Goal: Task Accomplishment & Management: Manage account settings

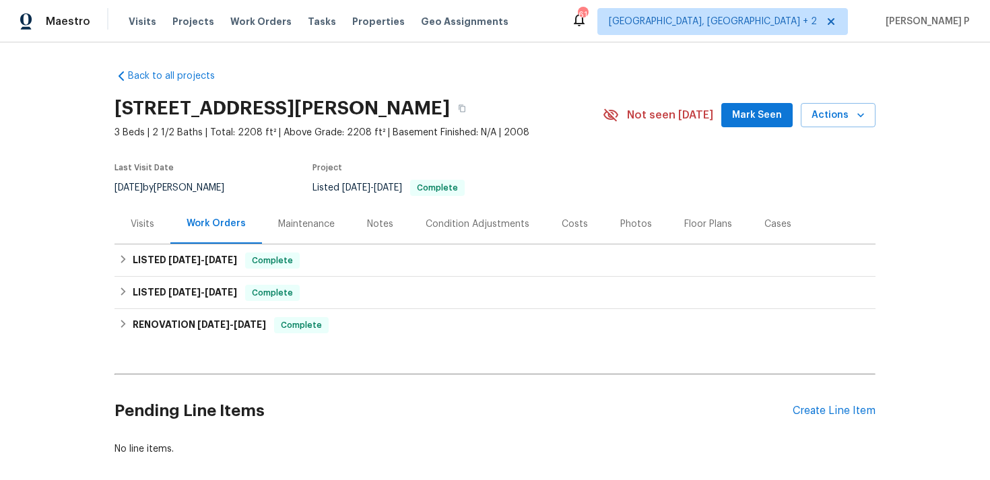
scroll to position [67, 0]
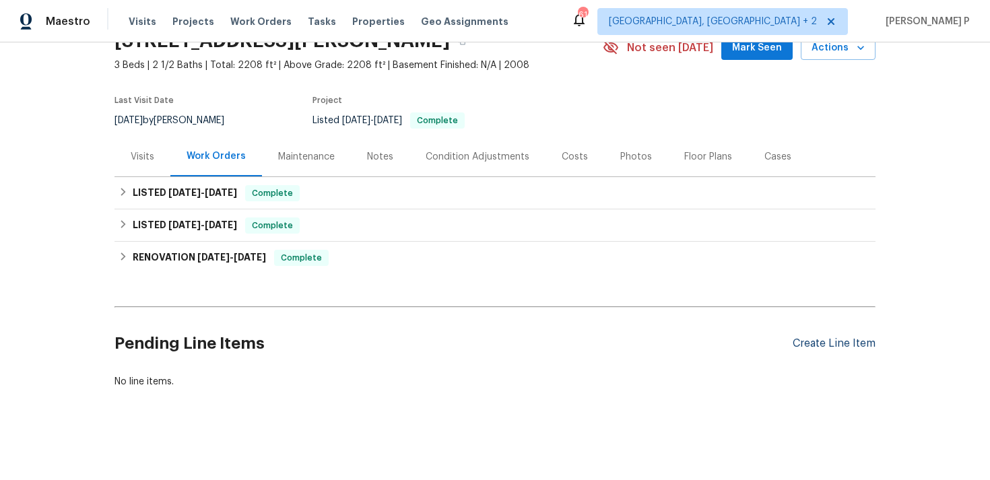
click at [807, 342] on div "Create Line Item" at bounding box center [834, 343] width 83 height 13
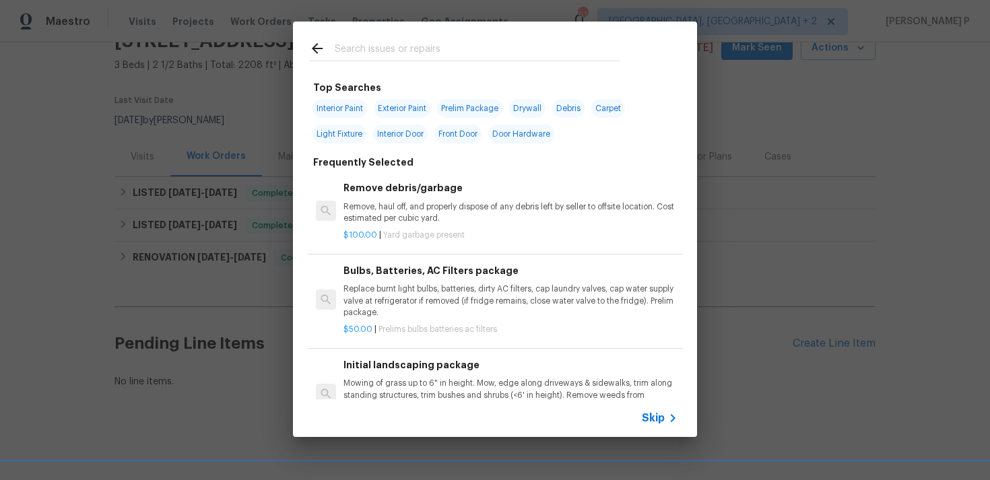
click at [647, 425] on div "Skip" at bounding box center [661, 418] width 39 height 16
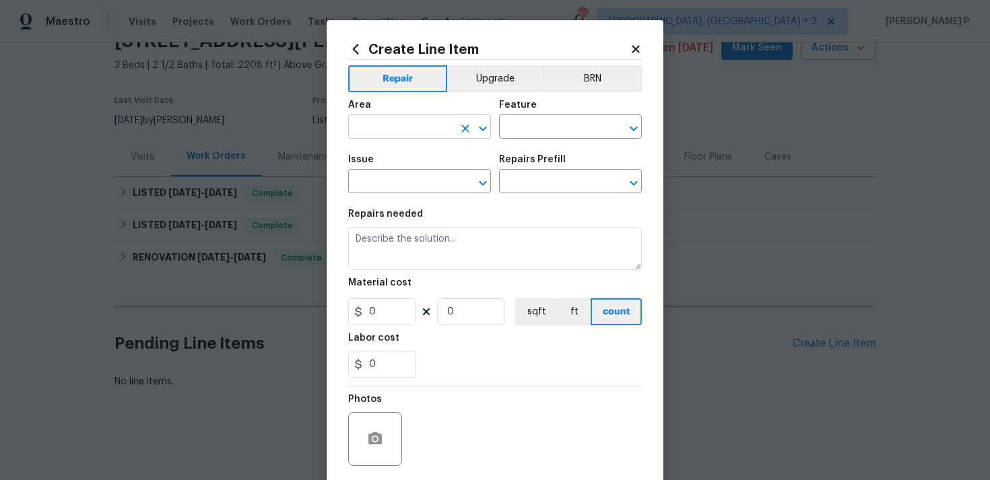
click at [483, 130] on icon "Open" at bounding box center [482, 128] width 7 height 5
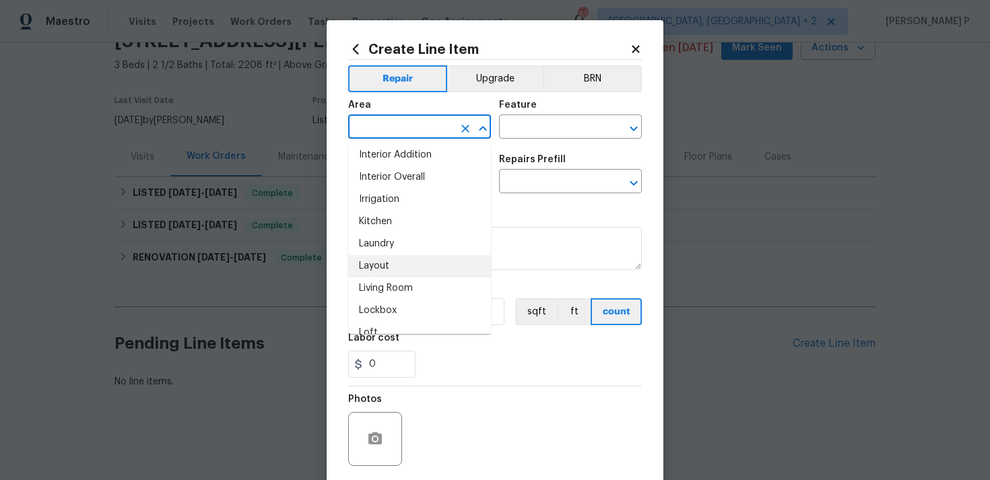
scroll to position [542, 0]
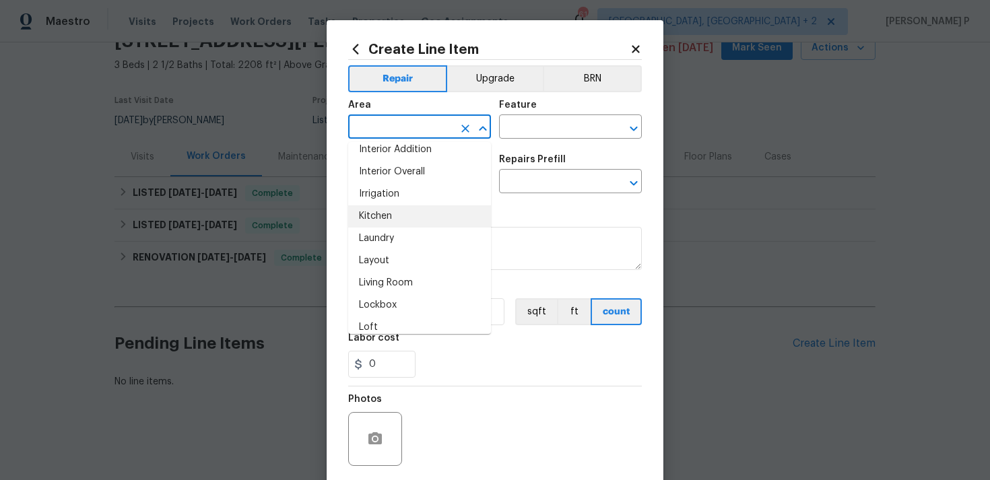
click at [392, 214] on li "Kitchen" at bounding box center [419, 216] width 143 height 22
type input "Kitchen"
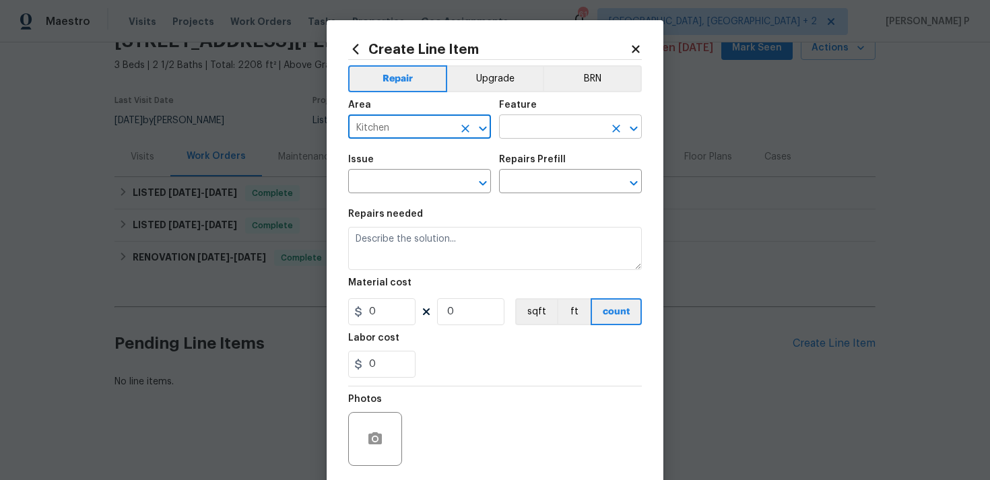
click at [537, 134] on input "text" at bounding box center [551, 128] width 105 height 21
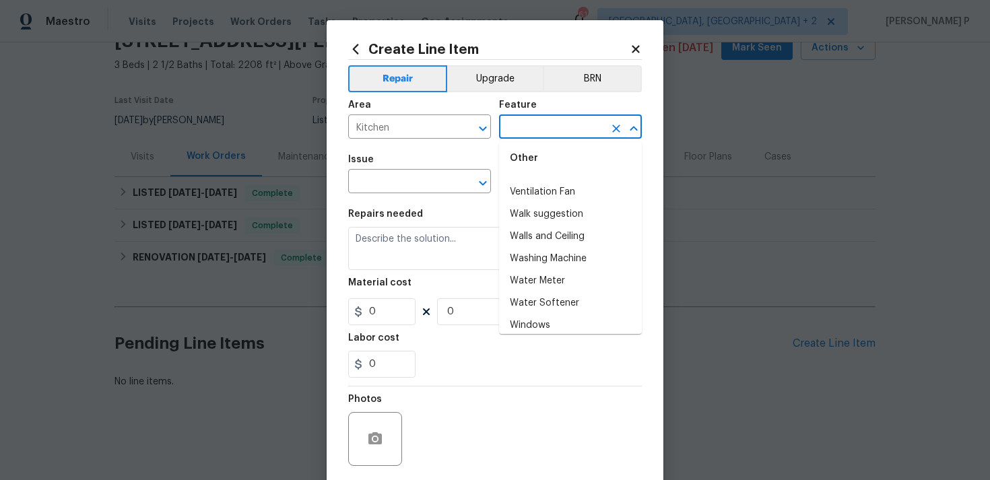
scroll to position [3371, 0]
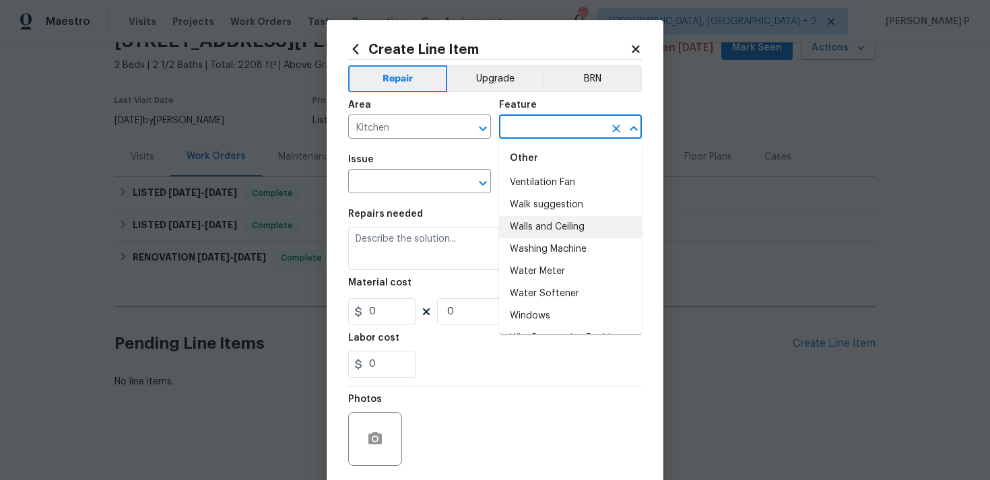
click at [540, 216] on li "Walls and Ceiling" at bounding box center [570, 227] width 143 height 22
type input "Walls and Ceiling"
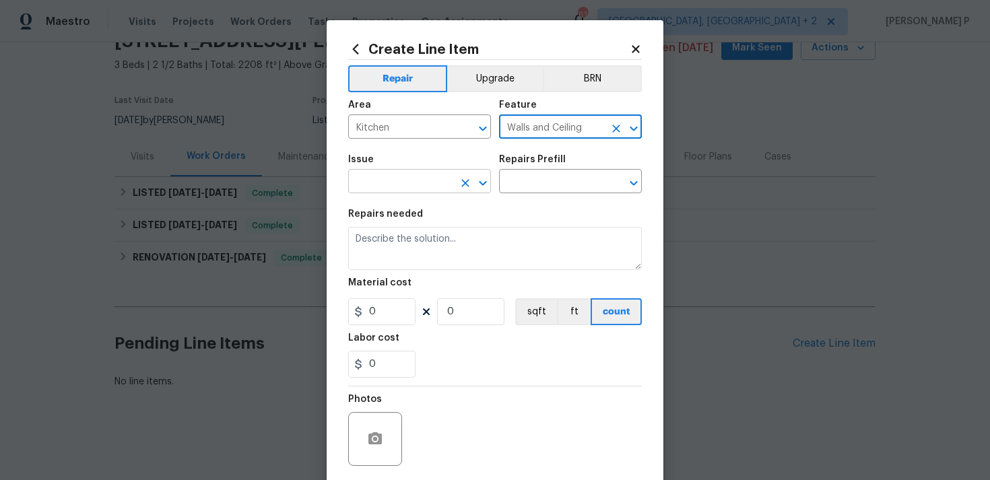
click at [482, 180] on icon "Open" at bounding box center [483, 183] width 16 height 16
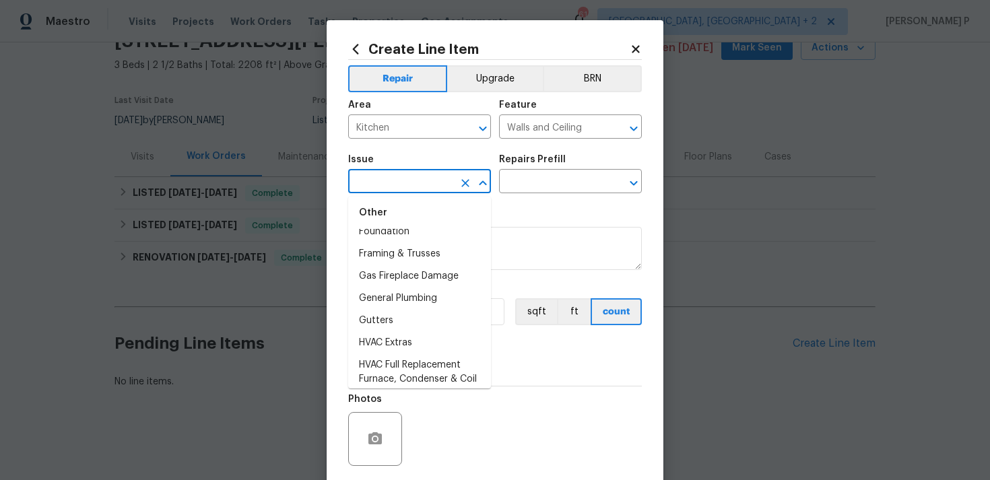
scroll to position [1029, 0]
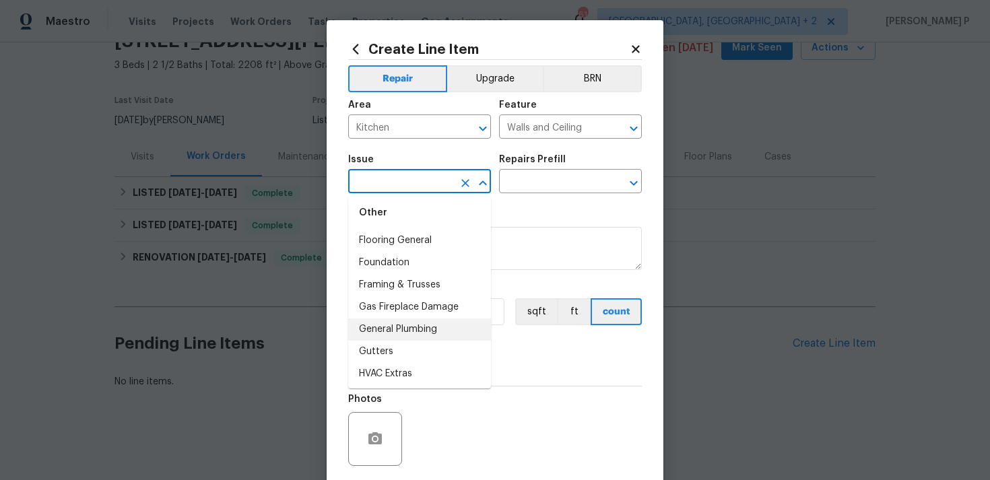
click at [410, 327] on li "General Plumbing" at bounding box center [419, 330] width 143 height 22
type input "General Plumbing"
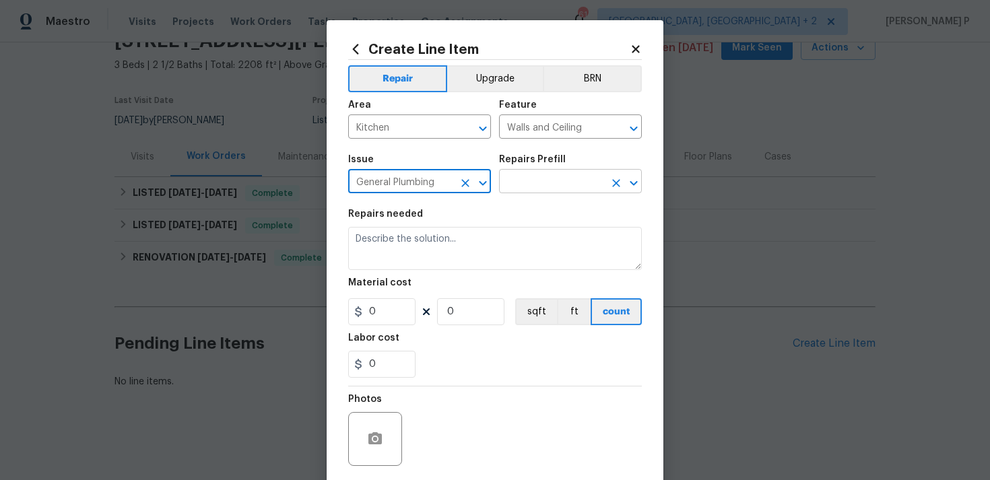
click at [531, 189] on input "text" at bounding box center [551, 182] width 105 height 21
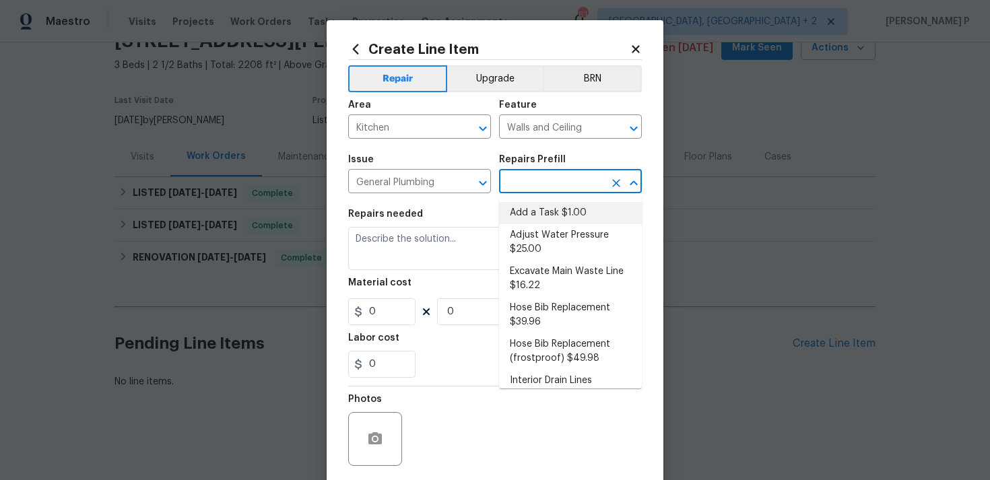
click at [538, 221] on li "Add a Task $1.00" at bounding box center [570, 213] width 143 height 22
type input "Plumbing"
type input "Add a Task $1.00"
type textarea "HPM to detail"
type input "1"
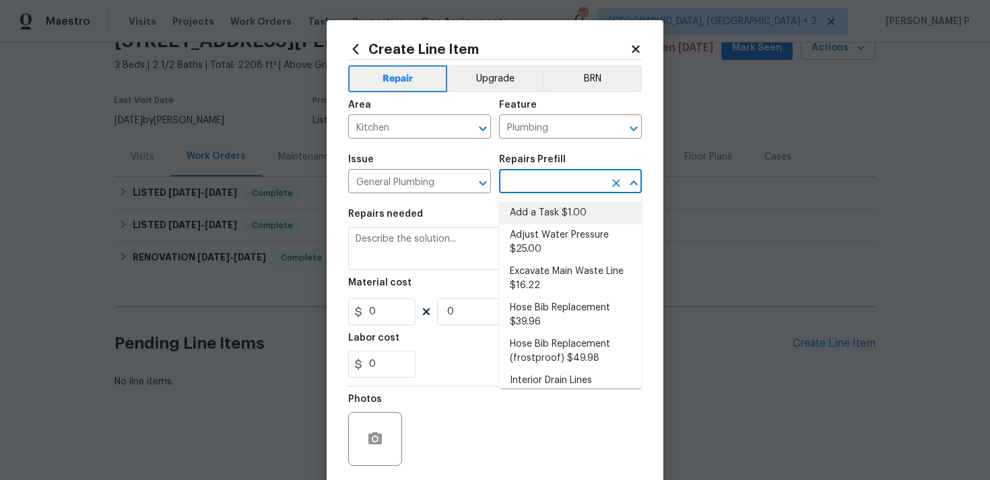
type input "1"
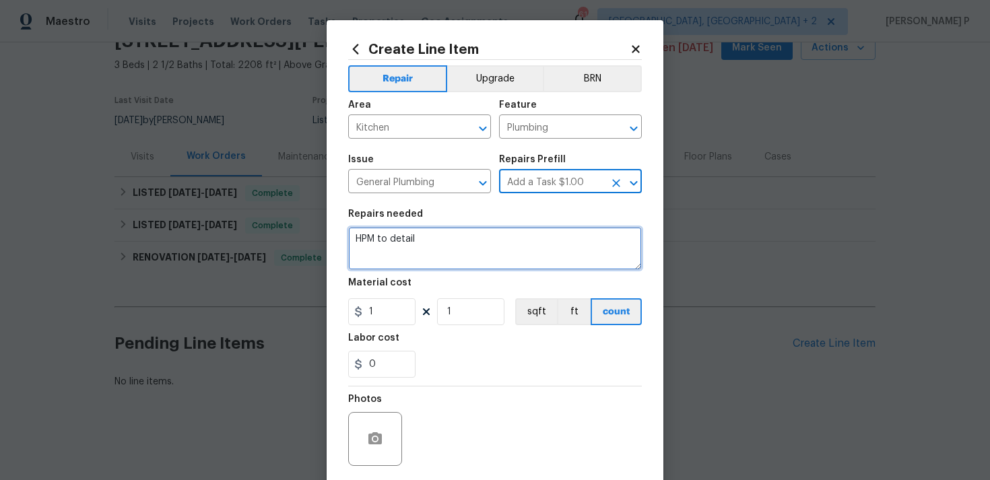
click at [500, 232] on textarea "HPM to detail" at bounding box center [495, 248] width 294 height 43
paste textarea "Please see picture of the ceiling in the kitchen pantry it is leaking bad. Plea…"
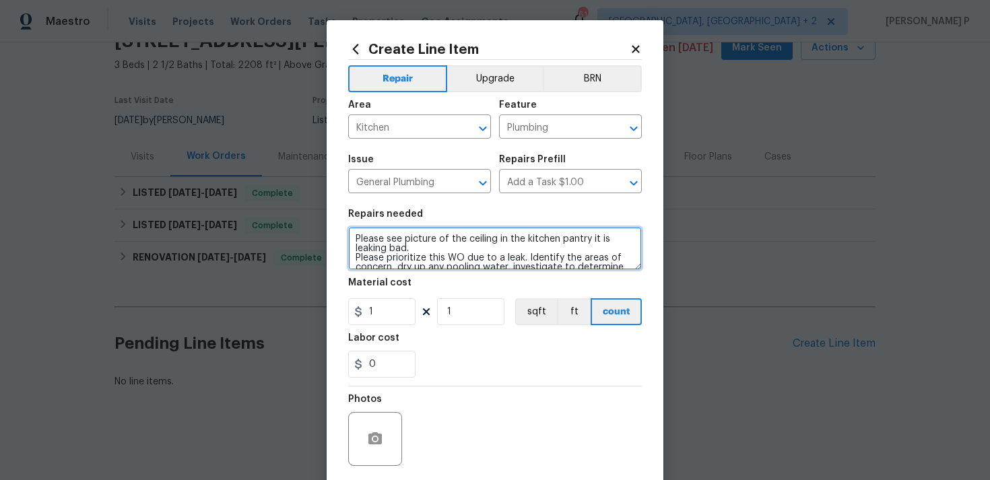
scroll to position [88, 0]
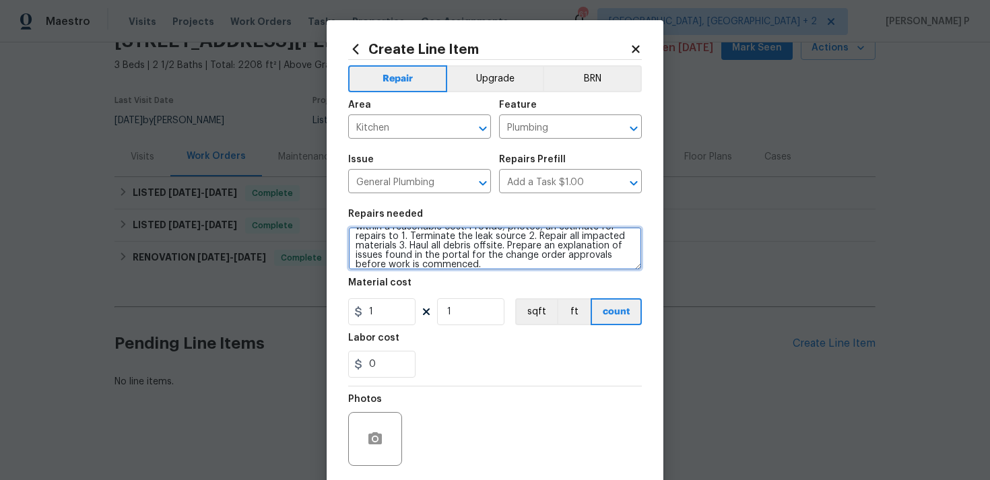
type textarea "Please see picture of the ceiling in the kitchen pantry it is leaking bad. Plea…"
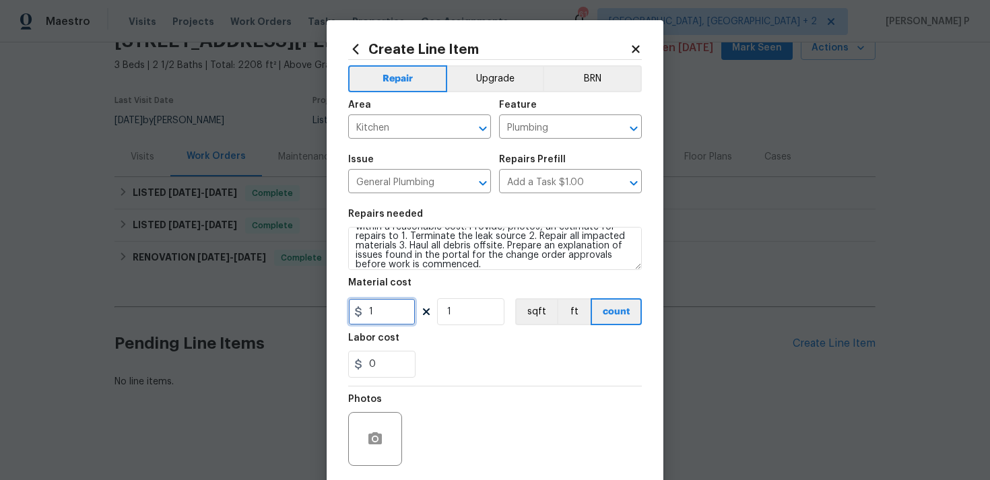
click at [400, 313] on input "1" at bounding box center [381, 311] width 67 height 27
type input "75"
click at [377, 436] on icon "button" at bounding box center [374, 438] width 13 height 12
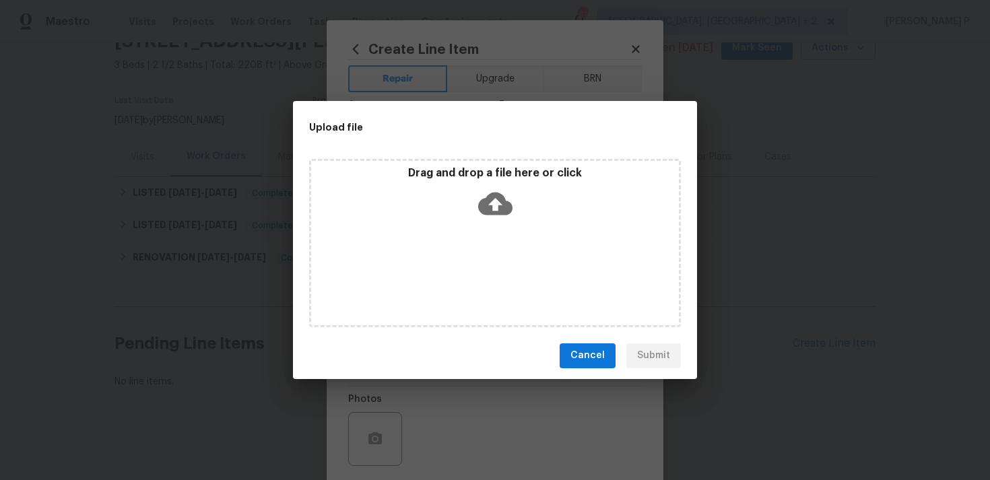
click at [498, 204] on icon at bounding box center [495, 203] width 34 height 23
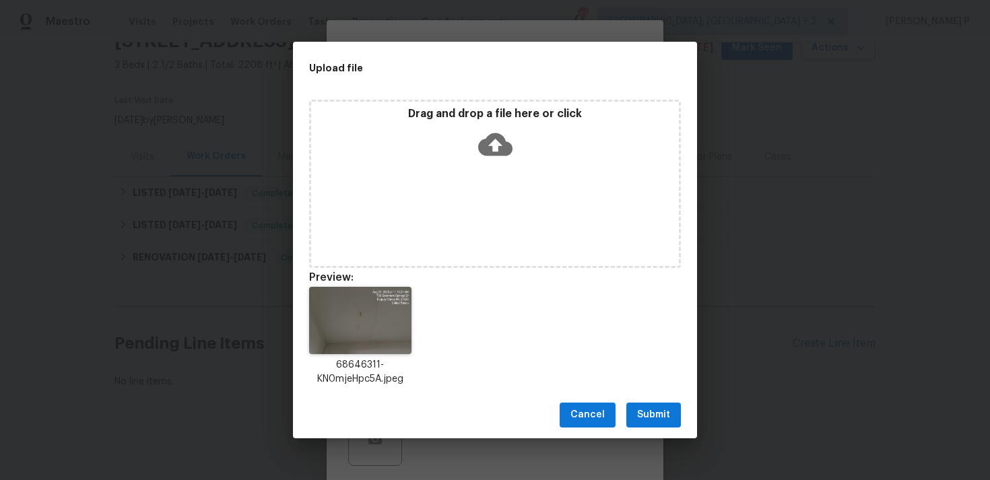
click at [647, 406] on button "Submit" at bounding box center [653, 415] width 55 height 25
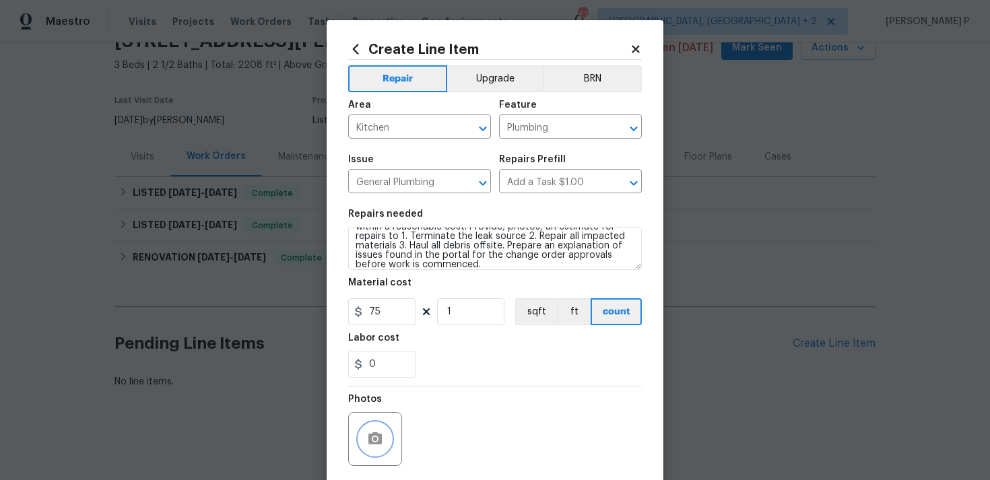
scroll to position [100, 0]
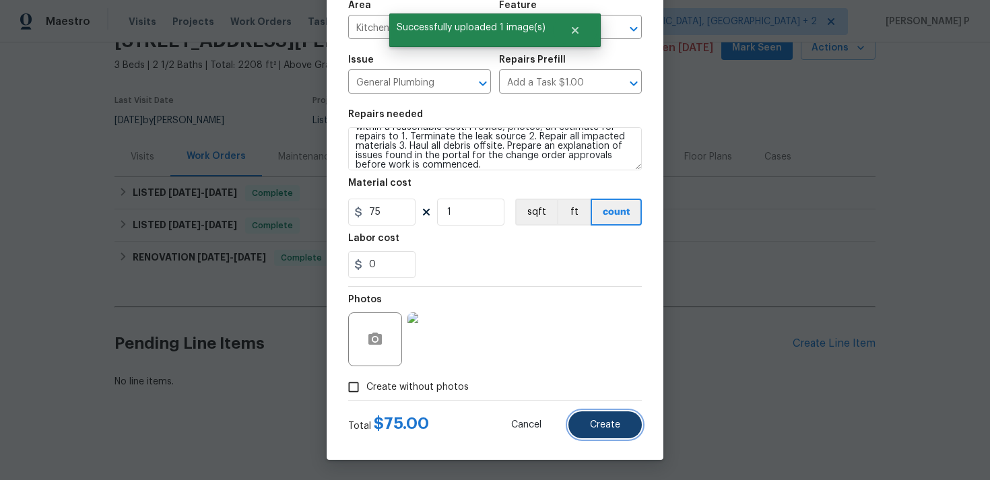
click at [605, 425] on span "Create" at bounding box center [605, 425] width 30 height 10
type input "0"
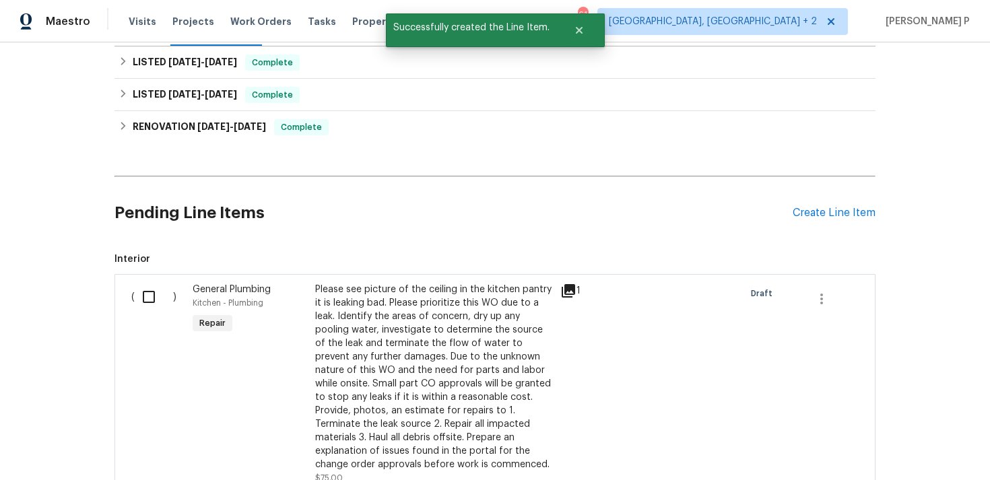
scroll to position [207, 0]
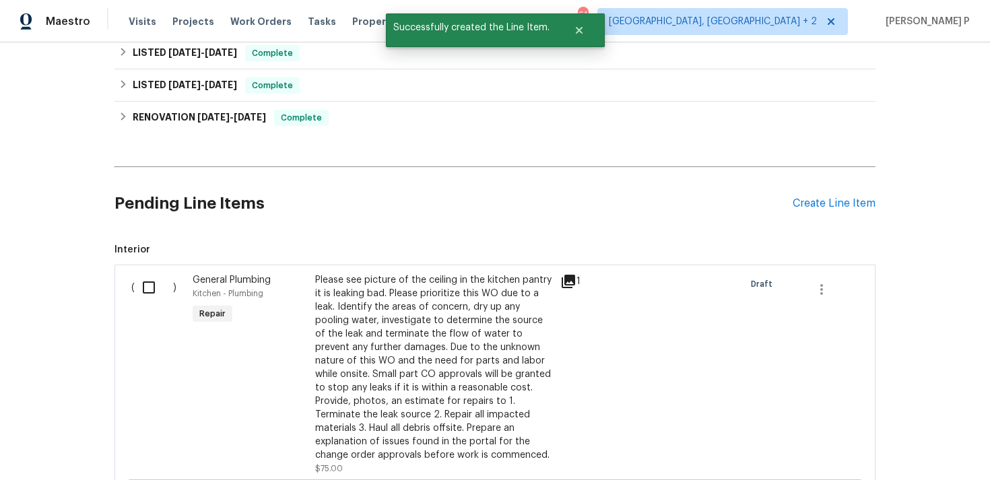
click at [152, 284] on input "checkbox" at bounding box center [154, 287] width 38 height 28
checkbox input "true"
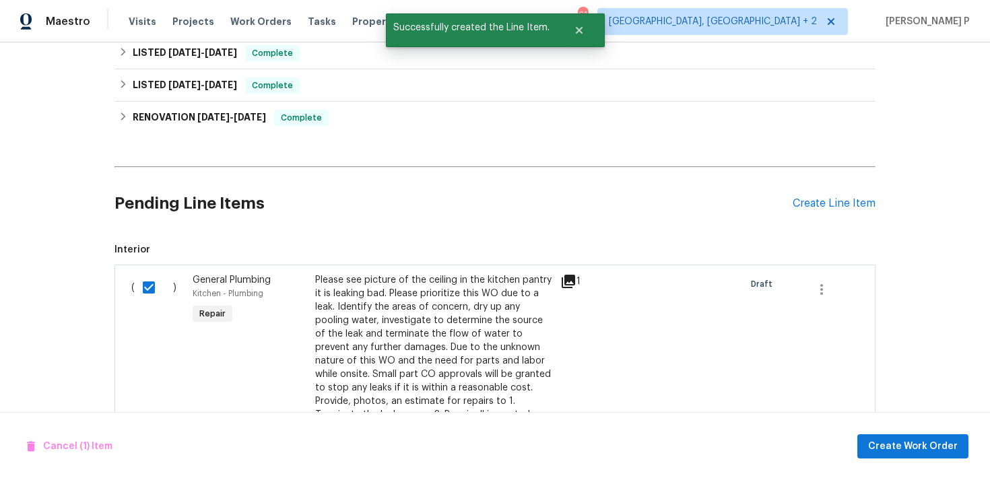
scroll to position [450, 0]
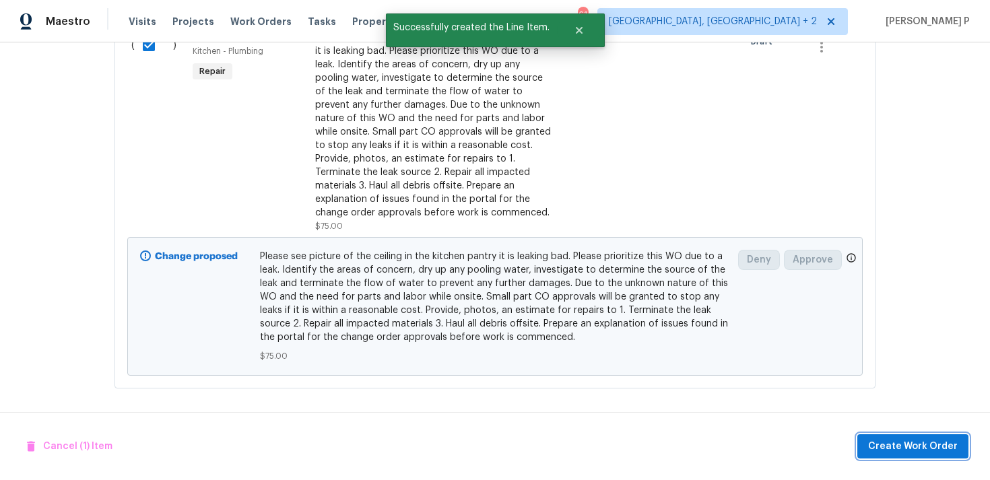
click at [928, 450] on span "Create Work Order" at bounding box center [913, 447] width 90 height 17
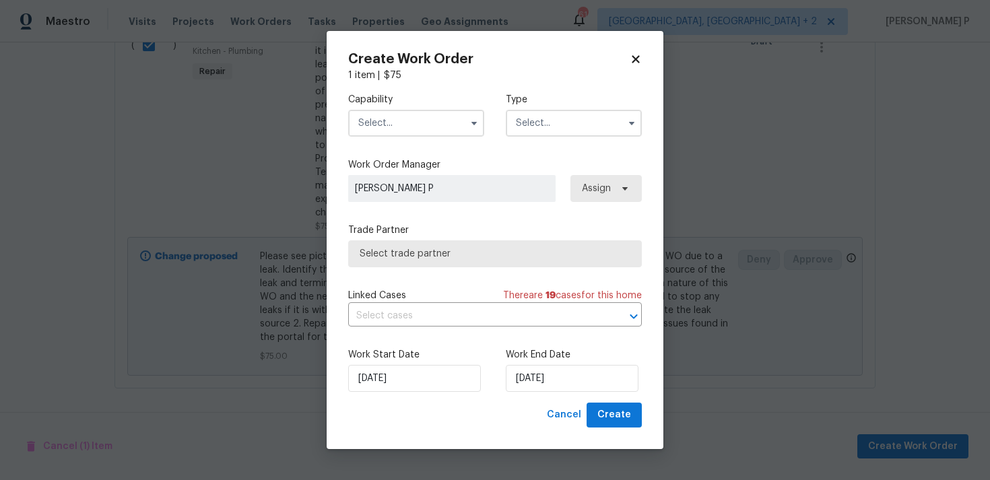
click at [553, 118] on input "text" at bounding box center [574, 123] width 136 height 27
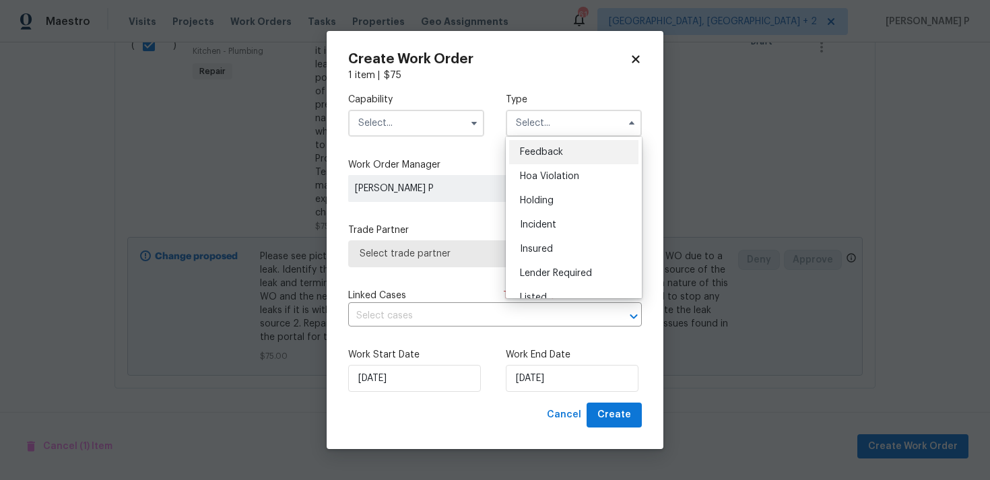
click at [528, 141] on div "Feedback" at bounding box center [573, 152] width 129 height 24
type input "Feedback"
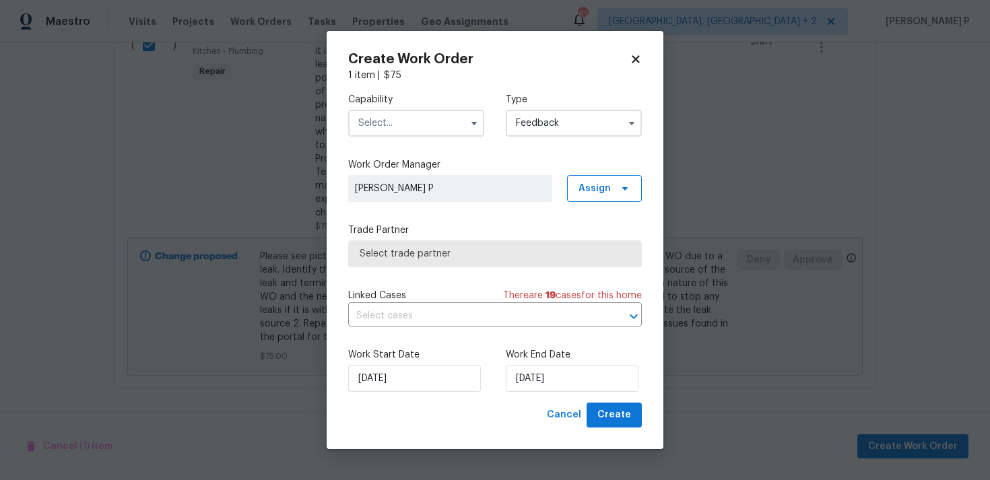
click at [437, 117] on input "text" at bounding box center [416, 123] width 136 height 27
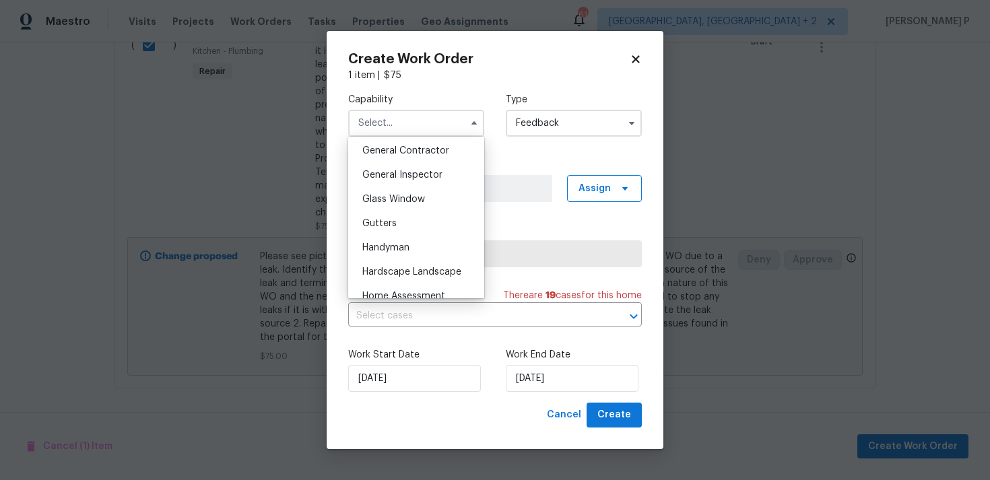
scroll to position [649, 0]
click at [412, 251] on div "Handyman" at bounding box center [416, 244] width 129 height 24
type input "Handyman"
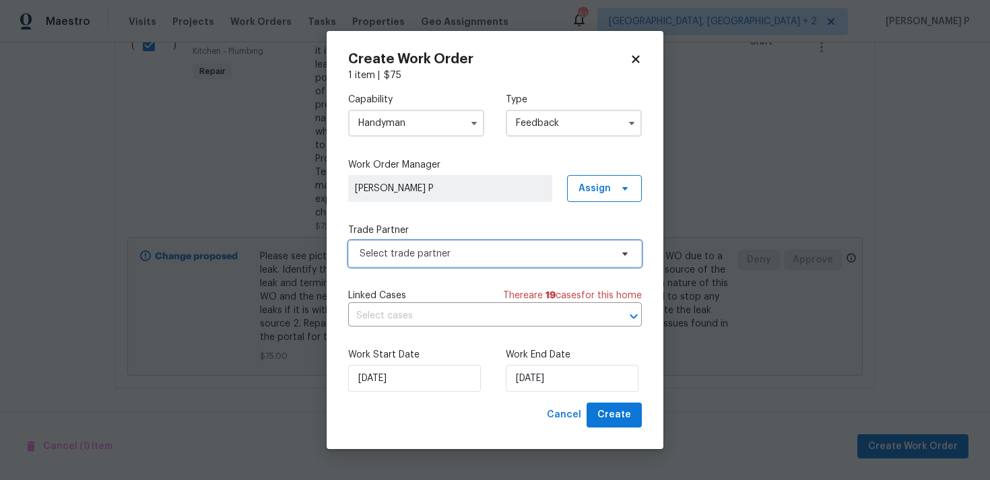
click at [466, 262] on span "Select trade partner" at bounding box center [495, 253] width 294 height 27
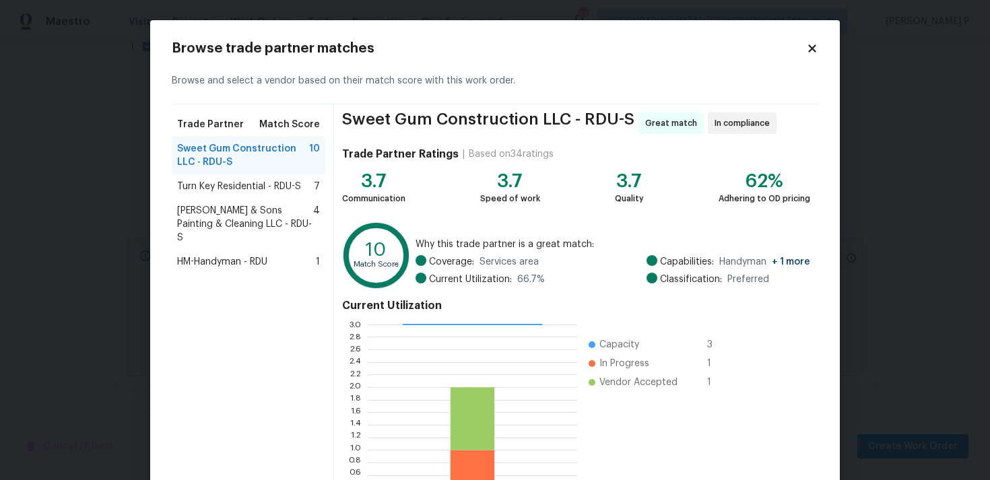
scroll to position [114, 0]
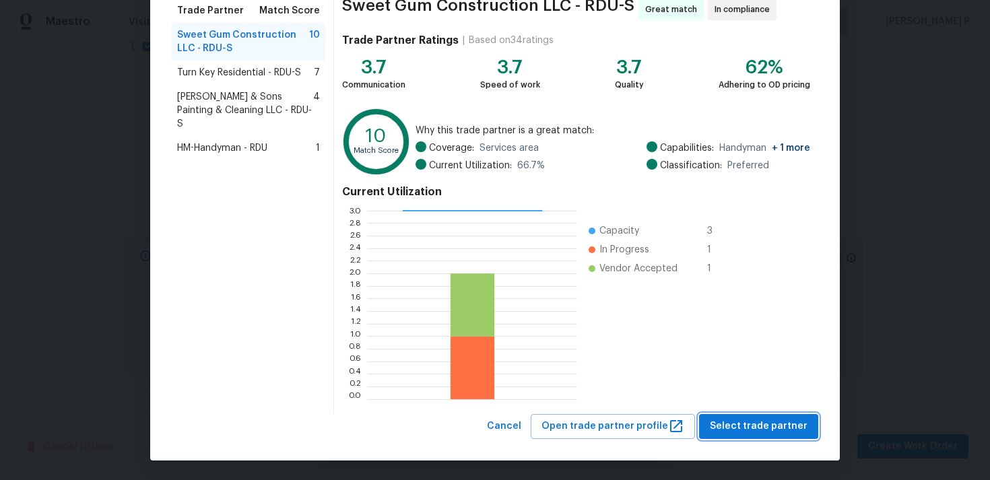
click at [763, 424] on span "Select trade partner" at bounding box center [759, 426] width 98 height 17
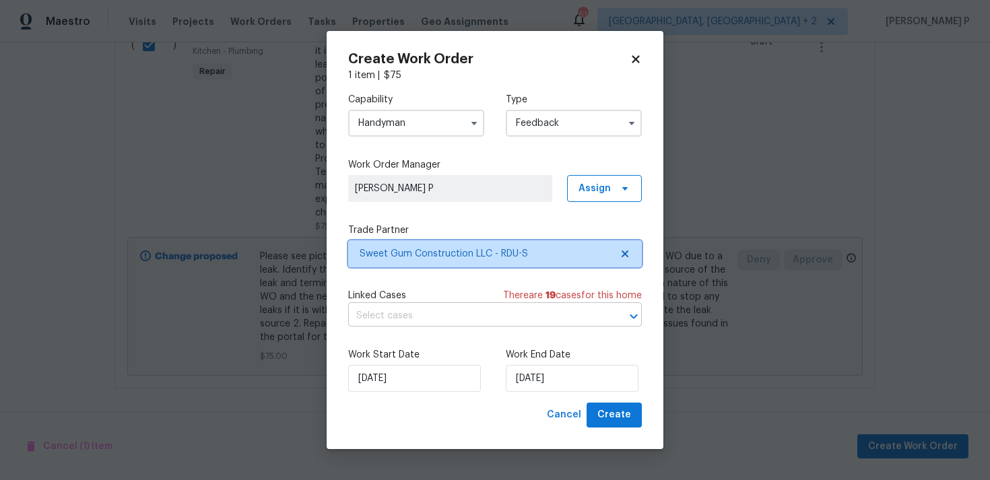
scroll to position [0, 0]
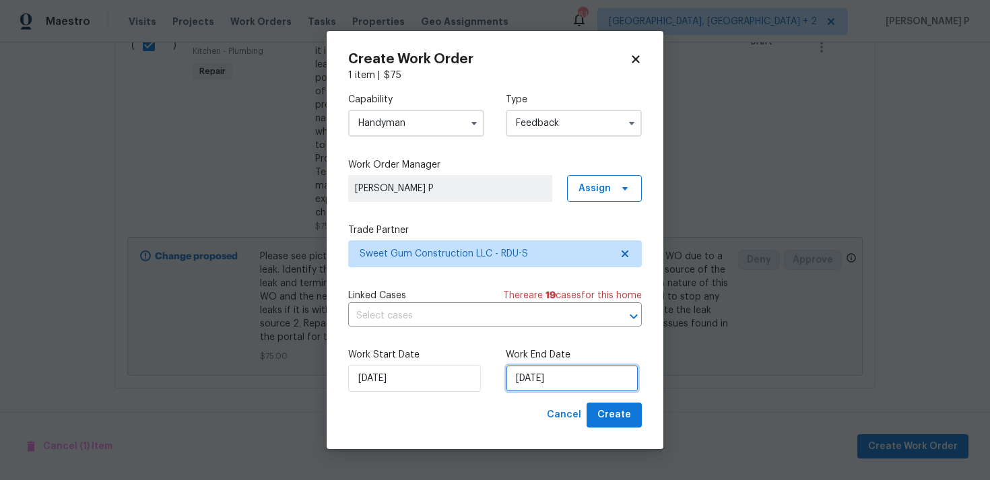
click at [534, 377] on input "21/08/2025" at bounding box center [572, 378] width 133 height 27
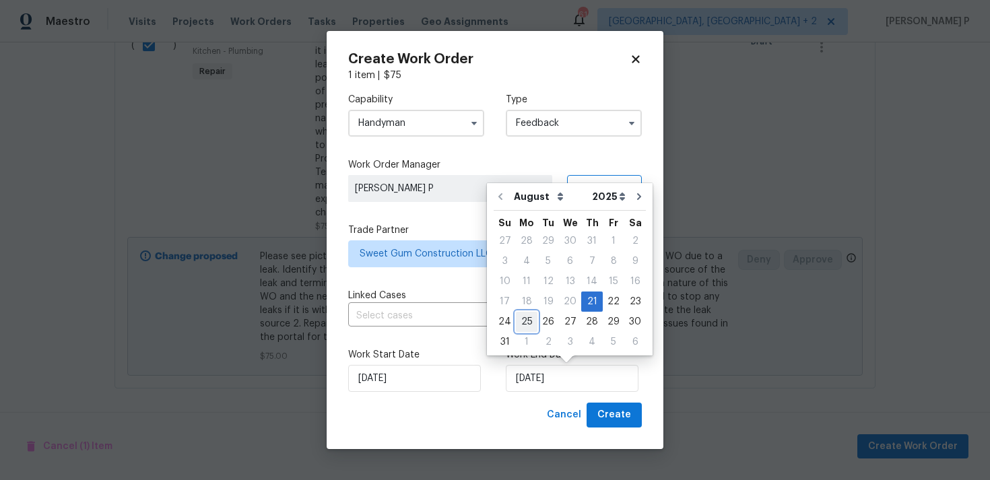
click at [533, 325] on div "25" at bounding box center [527, 322] width 22 height 19
type input "25/08/2025"
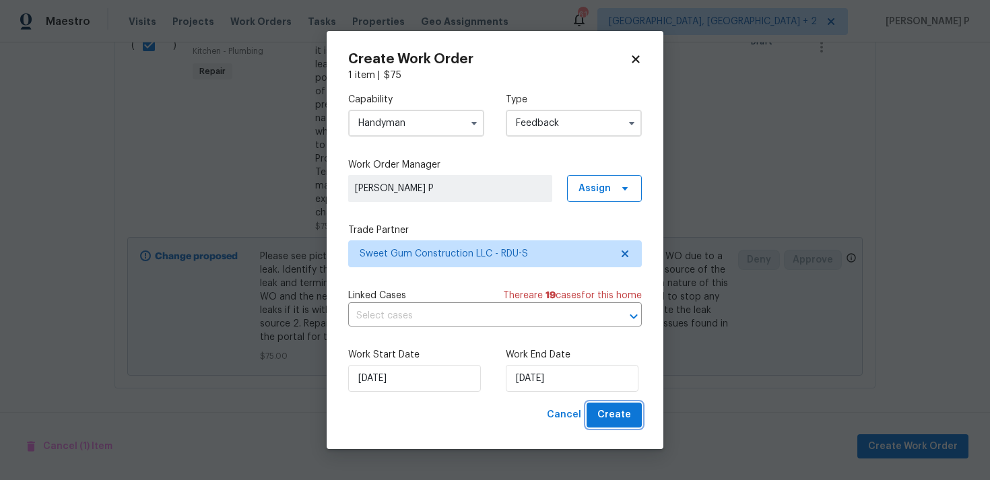
click at [620, 408] on span "Create" at bounding box center [615, 415] width 34 height 17
checkbox input "false"
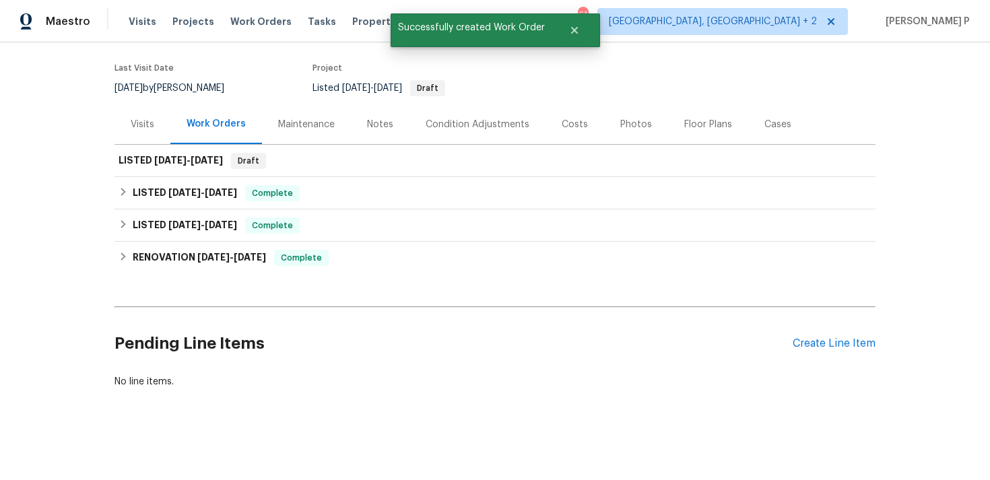
scroll to position [100, 0]
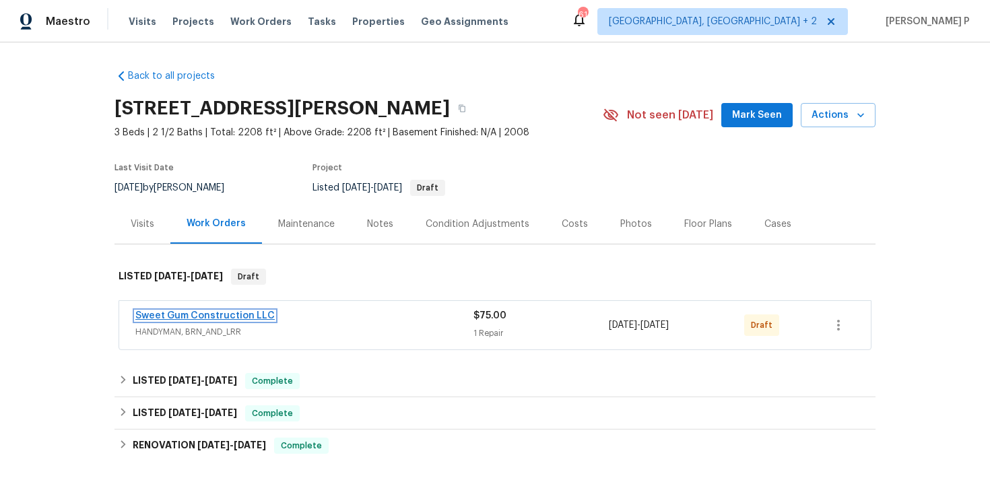
click at [241, 312] on link "Sweet Gum Construction LLC" at bounding box center [204, 315] width 139 height 9
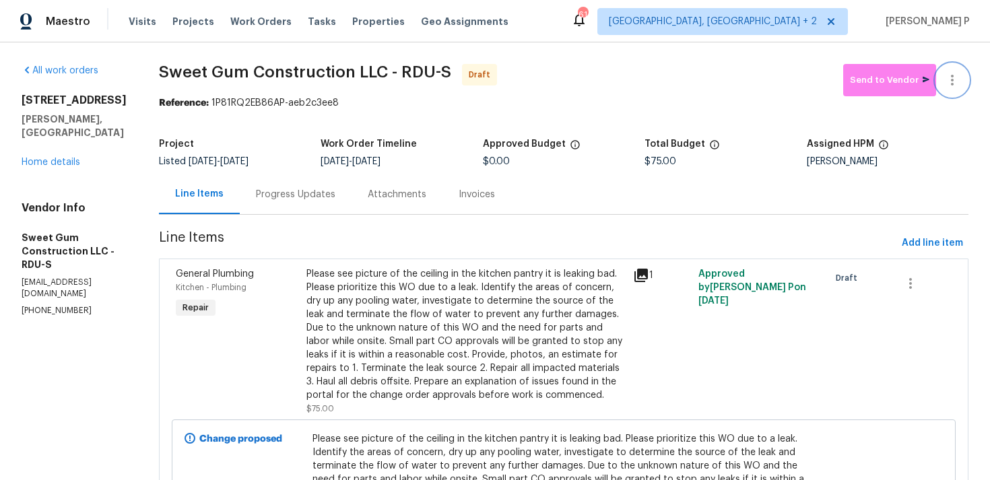
click at [955, 78] on icon "button" at bounding box center [952, 80] width 16 height 16
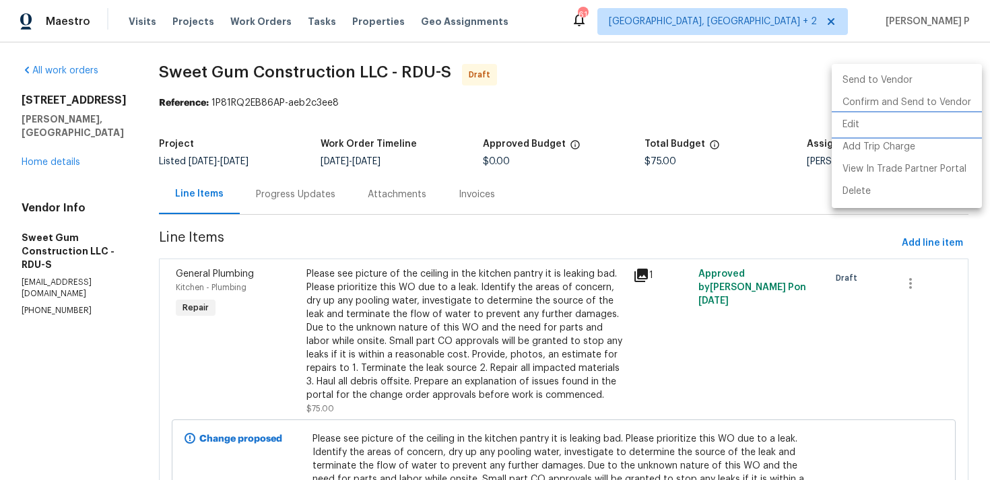
click at [860, 125] on li "Edit" at bounding box center [907, 125] width 150 height 22
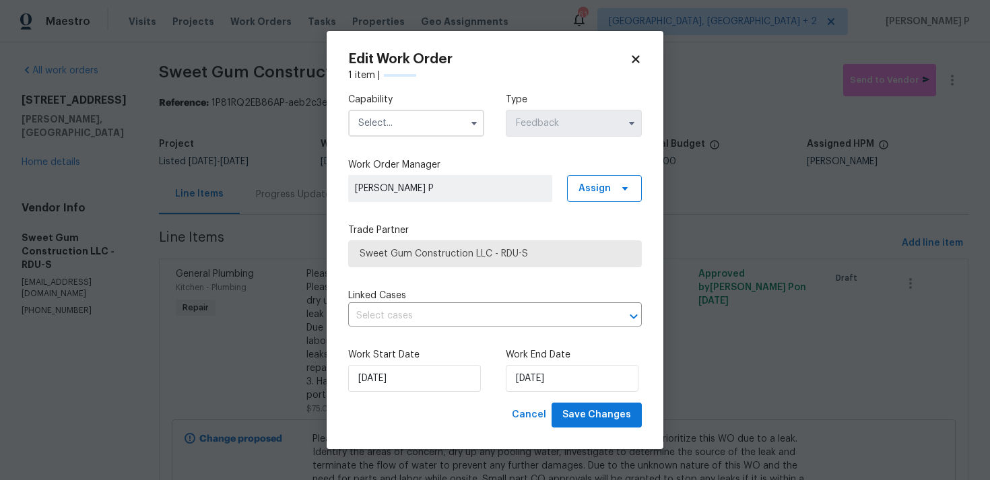
click at [446, 127] on input "text" at bounding box center [416, 123] width 136 height 27
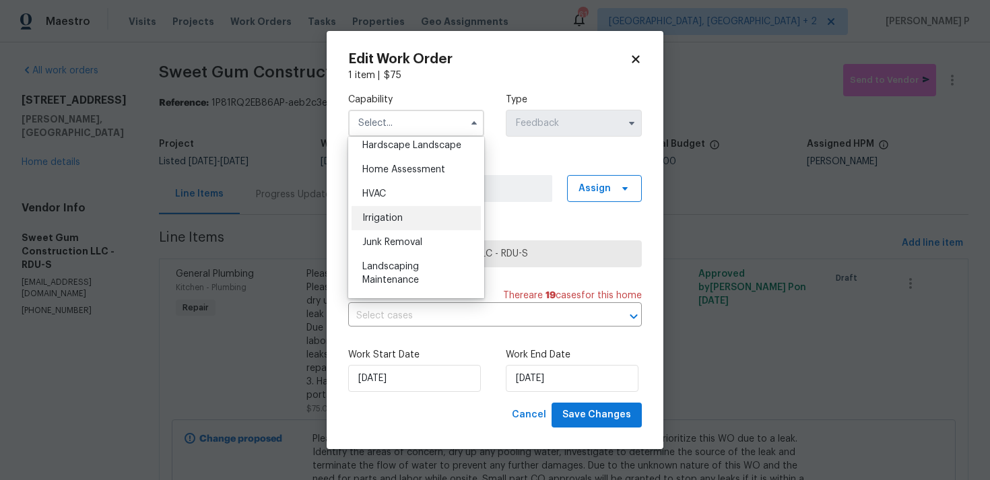
scroll to position [711, 0]
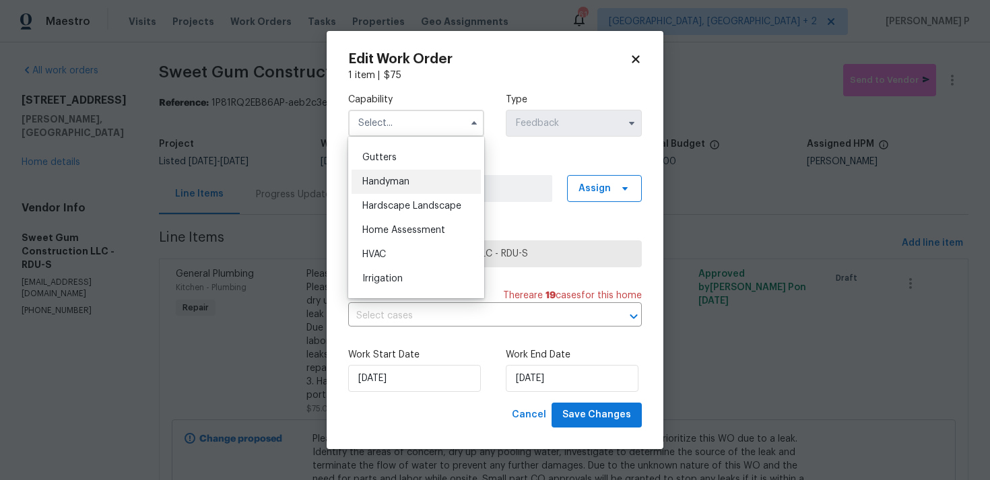
click at [400, 189] on div "Handyman" at bounding box center [416, 182] width 129 height 24
type input "Handyman"
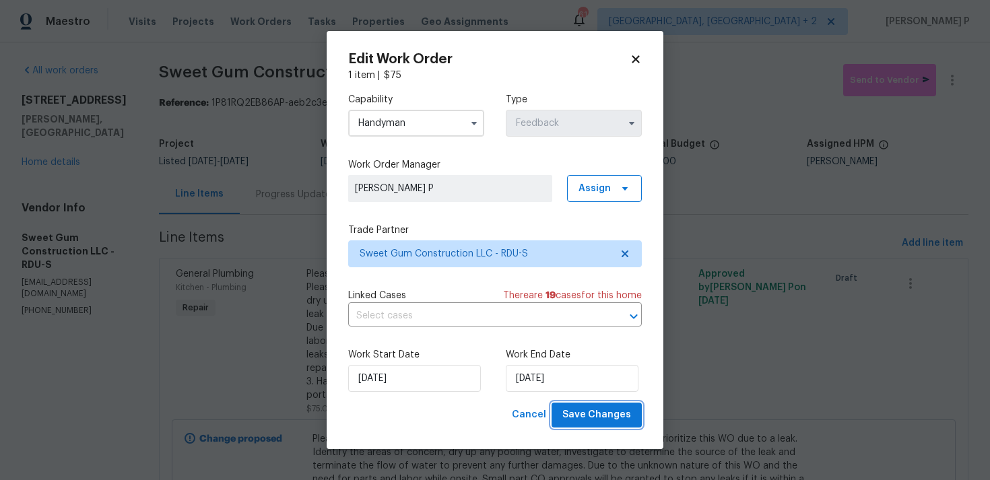
click at [593, 413] on span "Save Changes" at bounding box center [596, 415] width 69 height 17
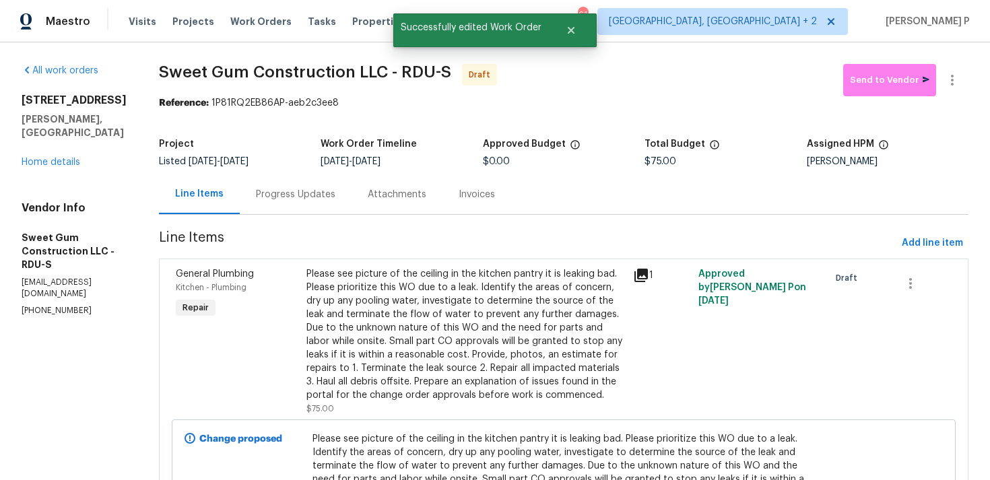
click at [331, 198] on div "Progress Updates" at bounding box center [295, 194] width 79 height 13
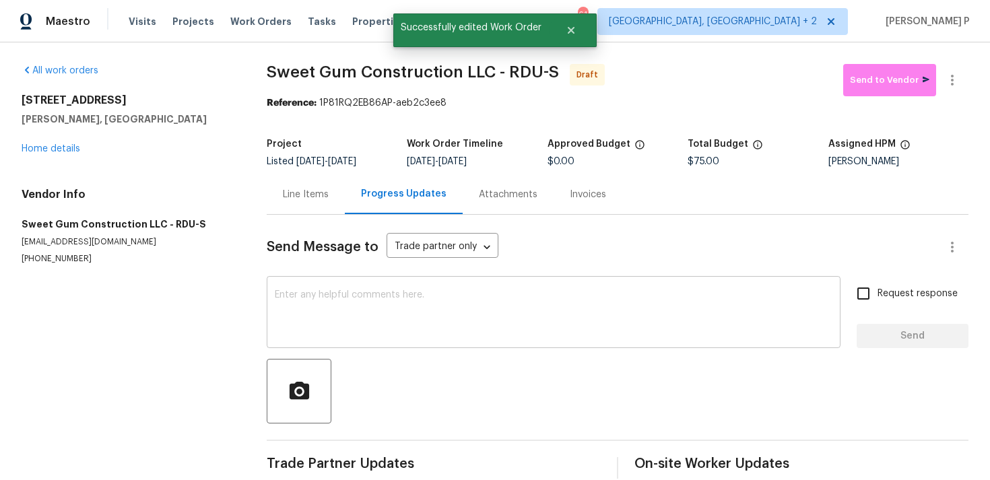
click at [360, 346] on div "x ​" at bounding box center [554, 314] width 574 height 69
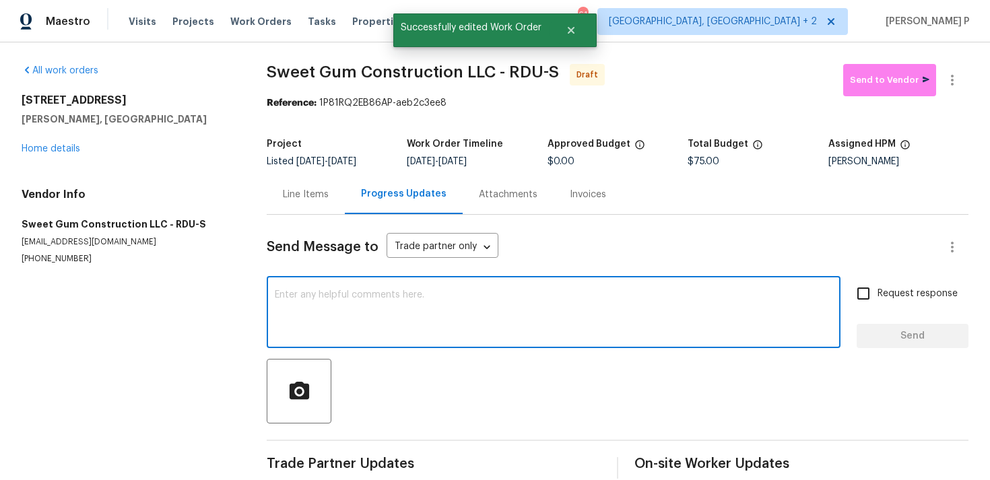
paste textarea "Hi, this is Ramyasri with Opendoor. I’m confirming you received the WO for the …"
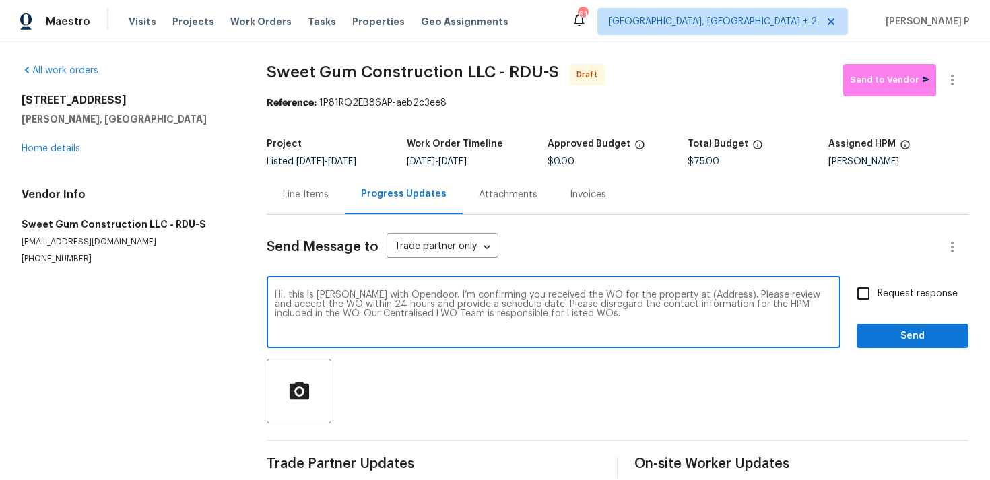
drag, startPoint x: 676, startPoint y: 292, endPoint x: 718, endPoint y: 292, distance: 41.8
click at [718, 292] on textarea "Hi, this is Ramyasri with Opendoor. I’m confirming you received the WO for the …" at bounding box center [554, 313] width 558 height 47
paste textarea "[STREET_ADDRESS][PERSON_NAME]"
type textarea "Hi, this is Ramyasri with Opendoor. I’m confirming you received the WO for the …"
click at [901, 292] on span "Request response" at bounding box center [918, 294] width 80 height 14
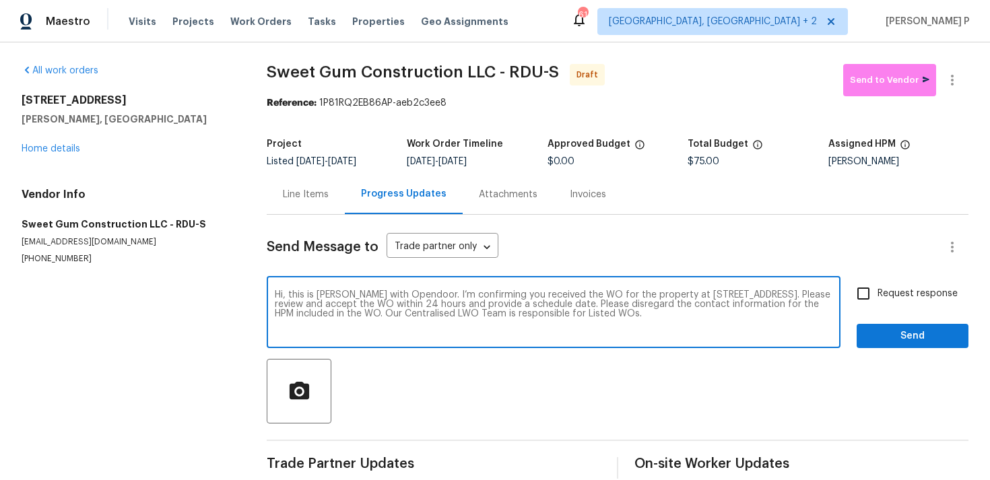
click at [878, 292] on input "Request response" at bounding box center [863, 294] width 28 height 28
checkbox input "true"
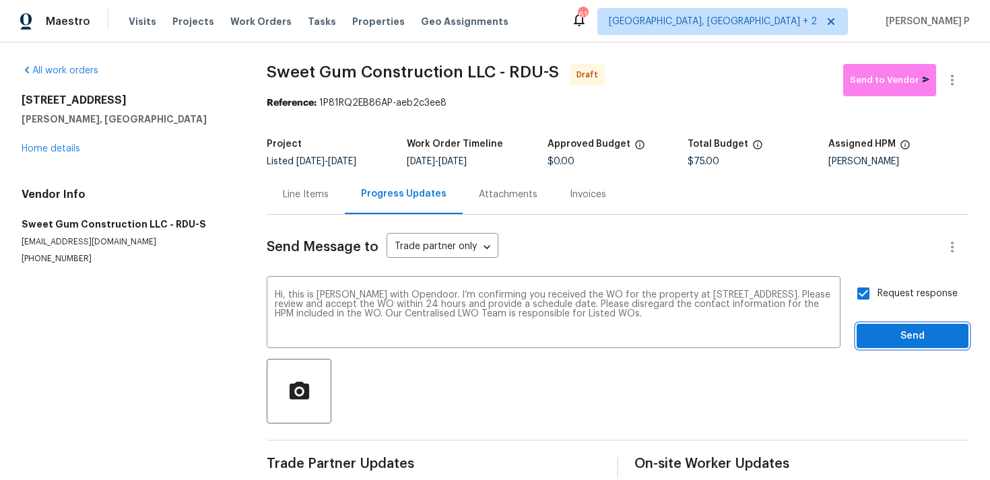
click at [899, 331] on span "Send" at bounding box center [913, 336] width 90 height 17
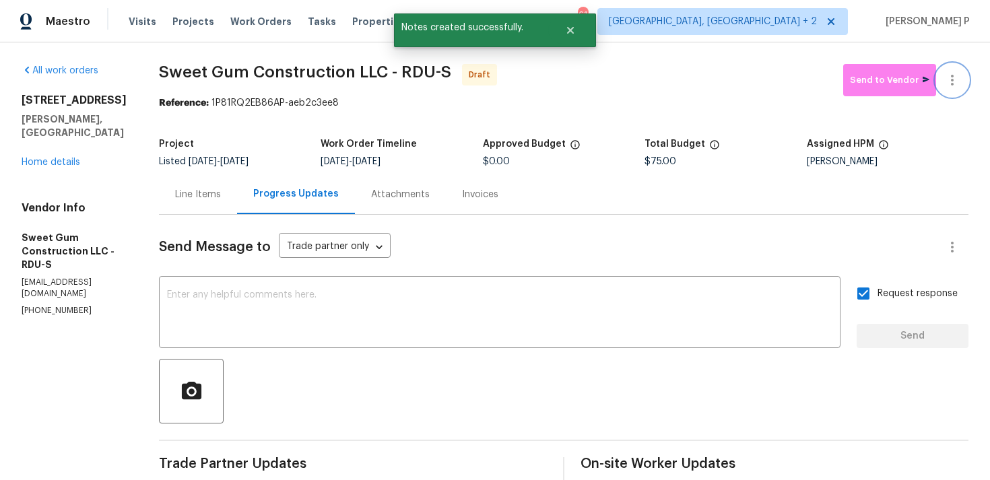
click at [956, 78] on icon "button" at bounding box center [952, 80] width 16 height 16
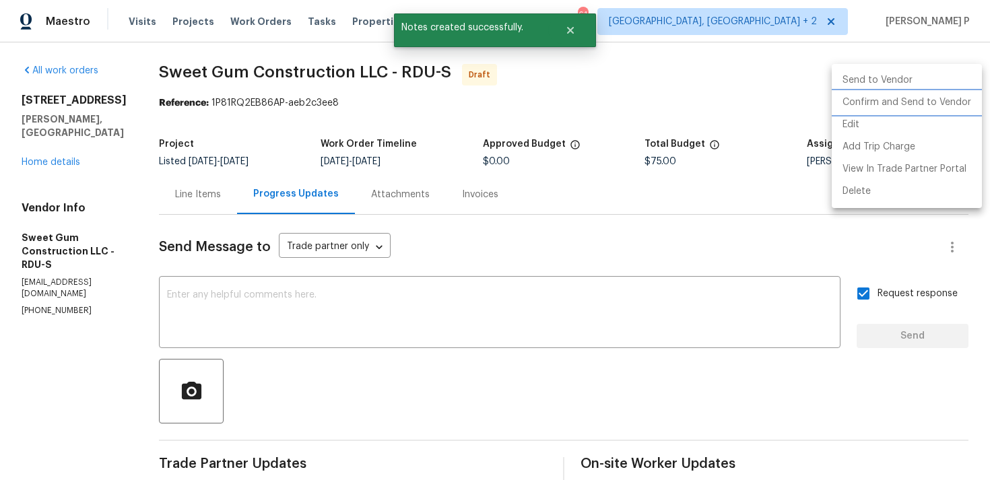
click at [909, 103] on li "Confirm and Send to Vendor" at bounding box center [907, 103] width 150 height 22
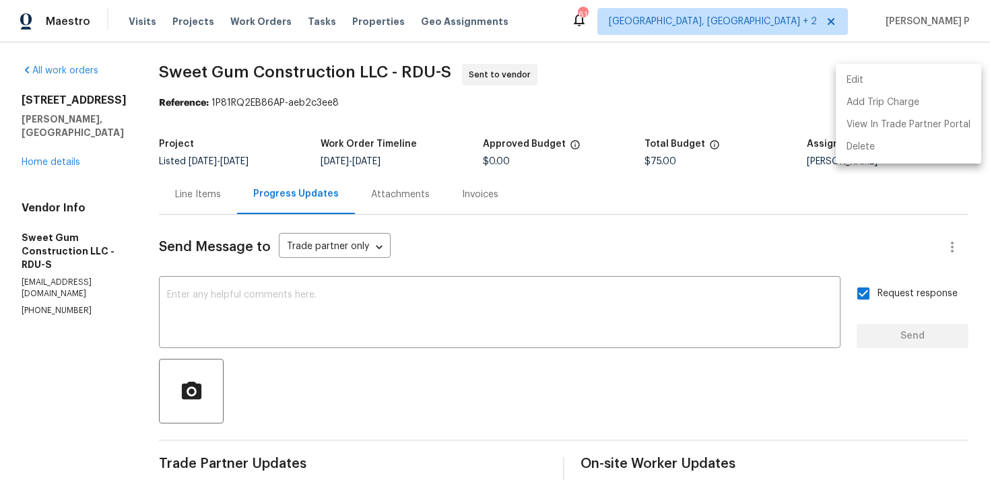
click at [373, 127] on div at bounding box center [495, 240] width 990 height 480
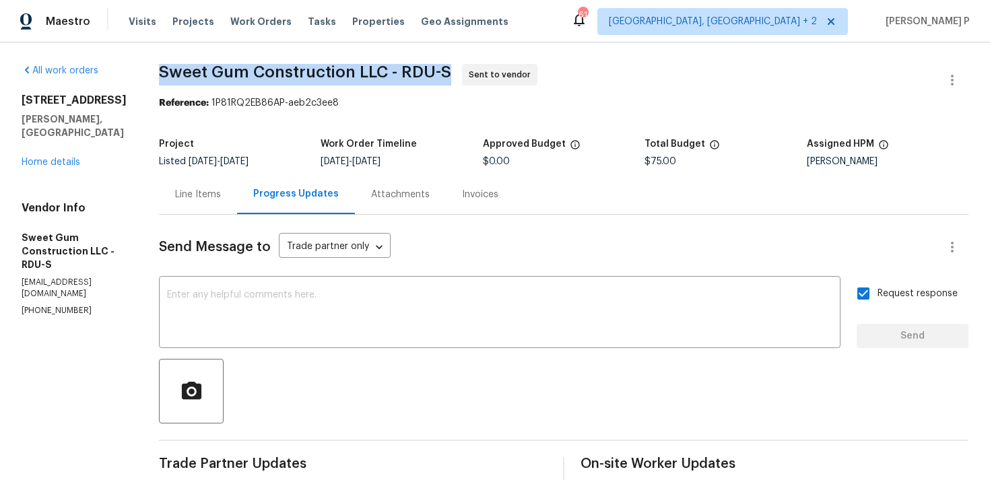
drag, startPoint x: 188, startPoint y: 78, endPoint x: 490, endPoint y: 67, distance: 302.0
click at [490, 67] on div "All work orders 735 Sycamore Springs Dr Fuquay Varina, NC 27526 Home details Ve…" at bounding box center [495, 317] width 990 height 551
copy span "Sweet Gum Construction LLC - RDU-S"
click at [282, 94] on span "Sweet Gum Construction LLC - RDU-S Sent to vendor" at bounding box center [547, 80] width 777 height 32
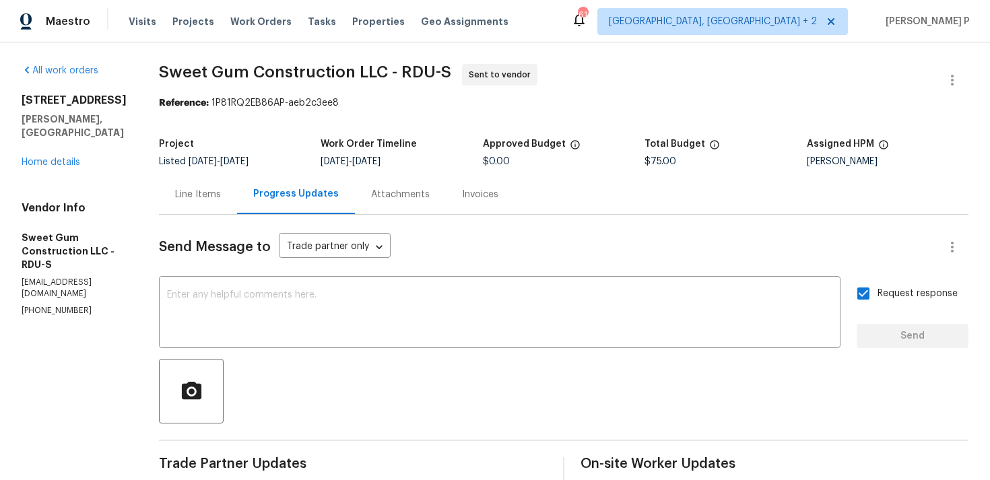
click at [240, 102] on div "Reference: 1P81RQ2EB86AP-aeb2c3ee8" at bounding box center [564, 102] width 810 height 13
drag, startPoint x: 243, startPoint y: 102, endPoint x: 426, endPoint y: 102, distance: 183.2
click at [426, 102] on div "Reference: 1P81RQ2EB86AP-aeb2c3ee8" at bounding box center [564, 102] width 810 height 13
copy div "1P81RQ2EB86AP-aeb2c3ee8"
click at [221, 189] on div "Line Items" at bounding box center [198, 194] width 46 height 13
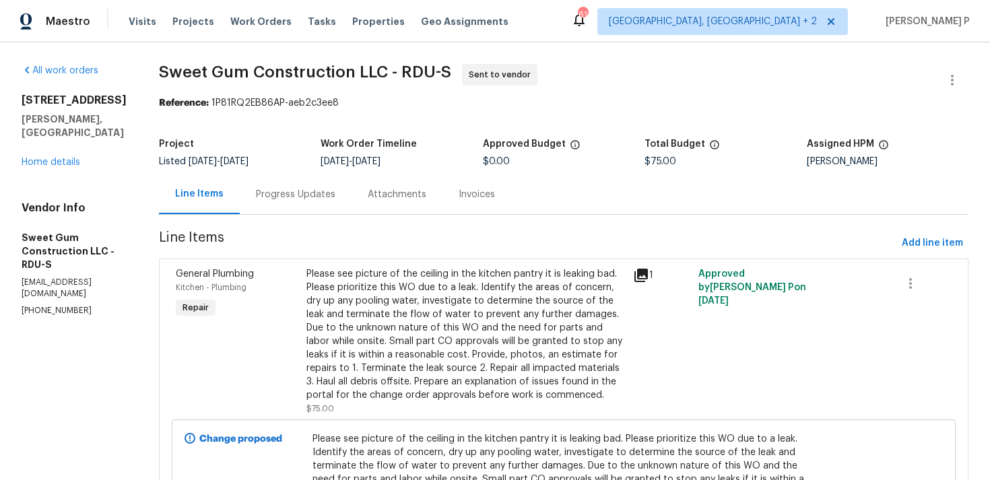
scroll to position [142, 0]
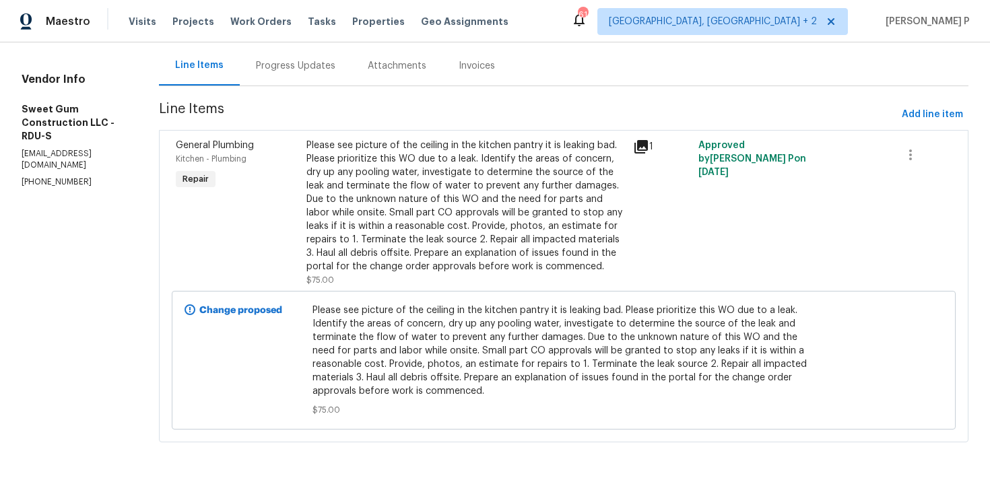
click at [335, 316] on div "Please see picture of the ceiling in the kitchen pantry it is leaking bad. Plea…" at bounding box center [564, 360] width 511 height 121
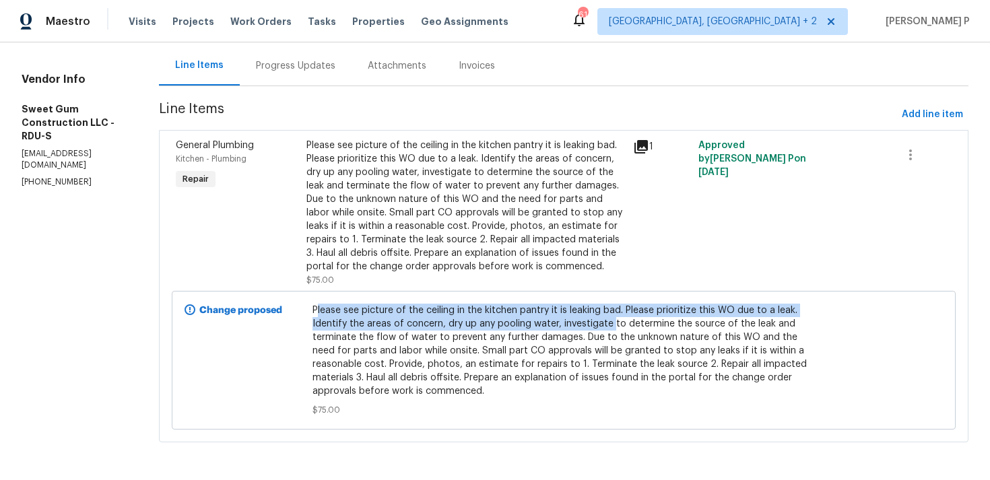
drag, startPoint x: 340, startPoint y: 309, endPoint x: 634, endPoint y: 317, distance: 293.8
click at [634, 317] on span "Please see picture of the ceiling in the kitchen pantry it is leaking bad. Plea…" at bounding box center [564, 351] width 503 height 94
click at [408, 315] on span "Please see picture of the ceiling in the kitchen pantry it is leaking bad. Plea…" at bounding box center [564, 351] width 503 height 94
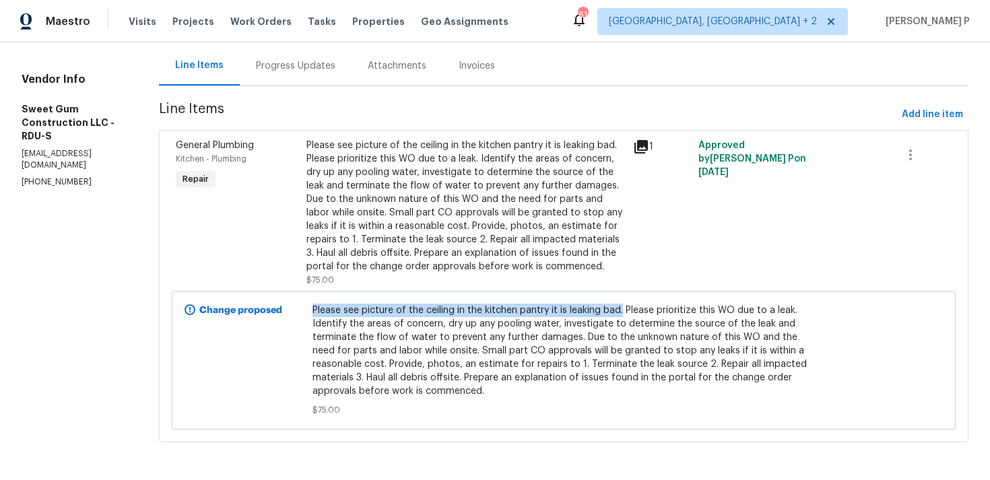
drag, startPoint x: 337, startPoint y: 308, endPoint x: 643, endPoint y: 307, distance: 306.5
click at [643, 307] on div "Please see picture of the ceiling in the kitchen pantry it is leaking bad. Plea…" at bounding box center [564, 360] width 511 height 121
copy span "Please see picture of the ceiling in the kitchen pantry it is leaking bad."
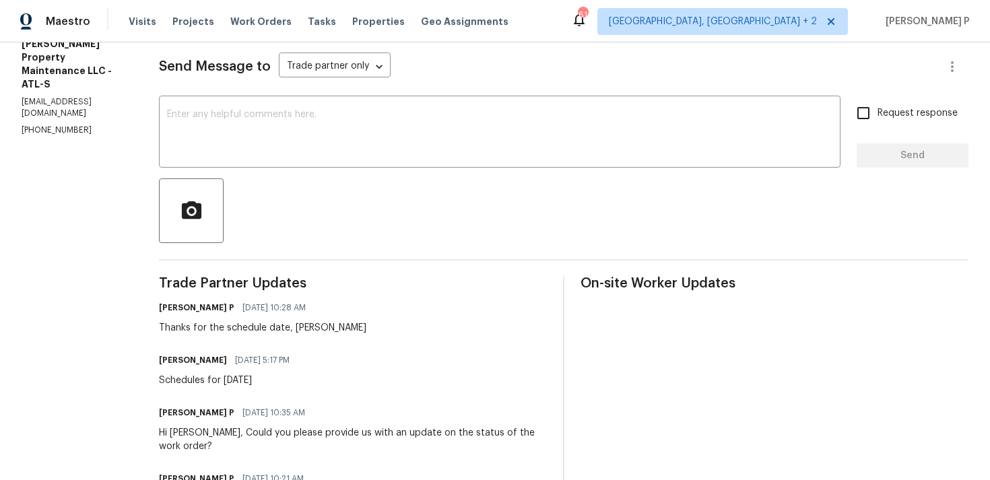
scroll to position [179, 0]
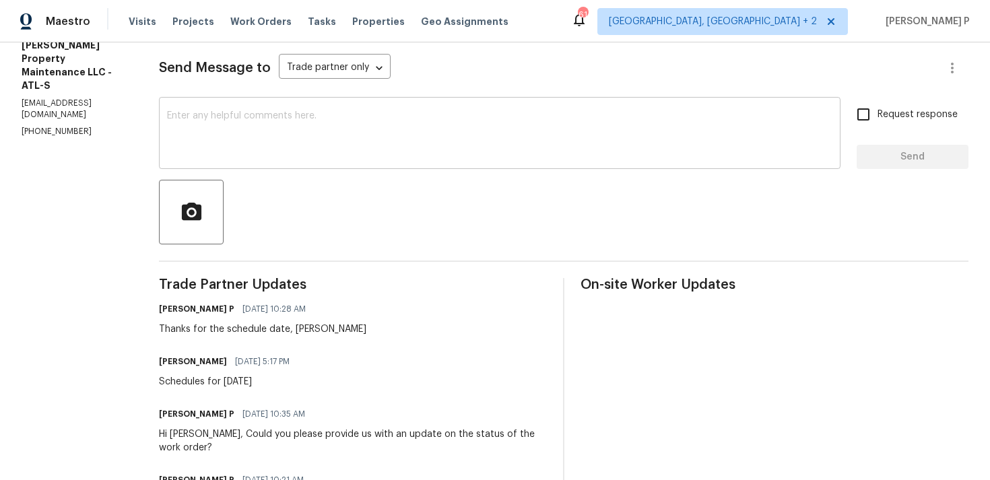
click at [216, 146] on textarea at bounding box center [500, 134] width 666 height 47
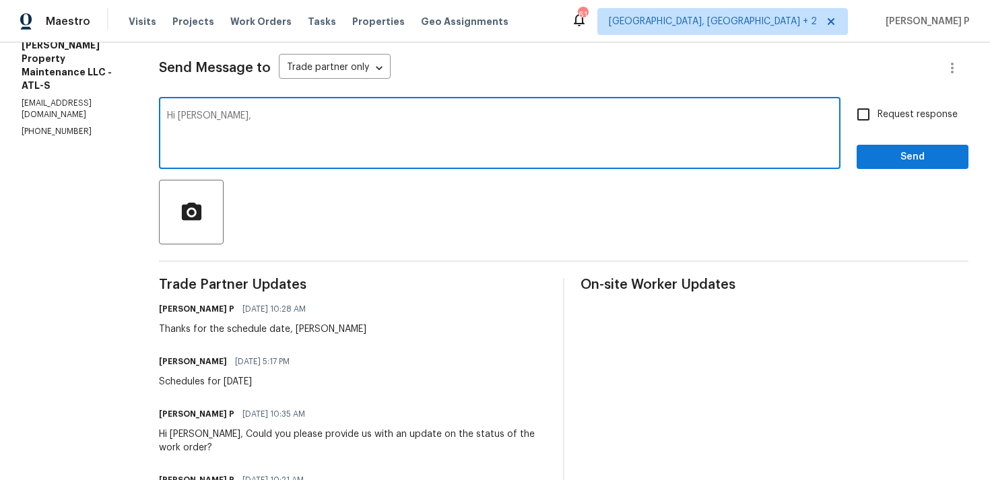
paste textarea "Could you please provide us with an update on the status of the work order?"
type textarea "Hi Daniel, Could you please provide us with an update on the status of the work…"
click at [884, 105] on label "Request response" at bounding box center [903, 114] width 108 height 28
click at [878, 105] on input "Request response" at bounding box center [863, 114] width 28 height 28
checkbox input "true"
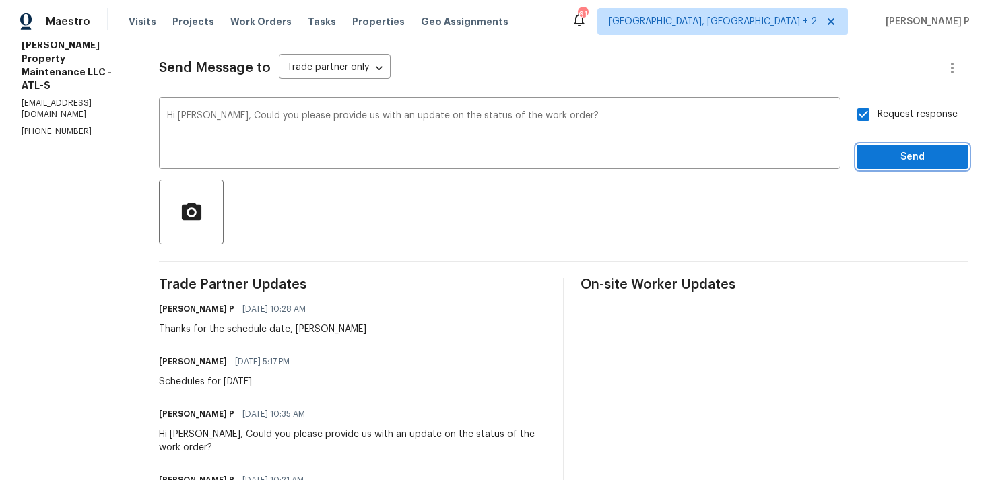
click at [884, 145] on button "Send" at bounding box center [913, 157] width 112 height 25
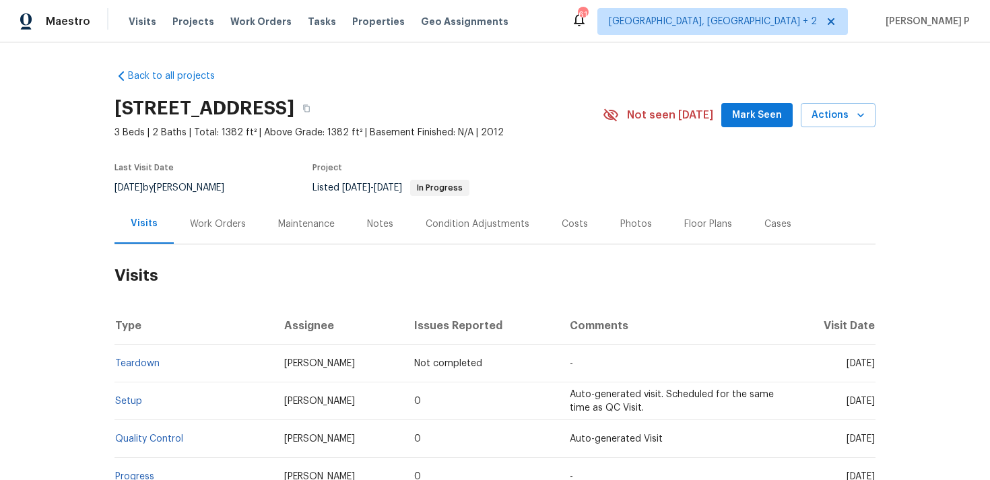
click at [174, 224] on div "Work Orders" at bounding box center [218, 224] width 88 height 40
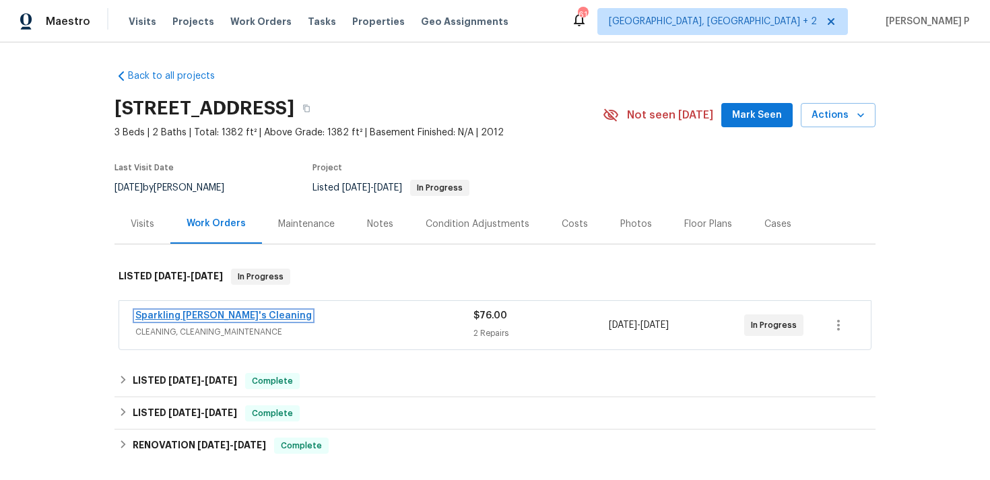
click at [196, 315] on link "Sparkling Amanda's Cleaning" at bounding box center [223, 315] width 176 height 9
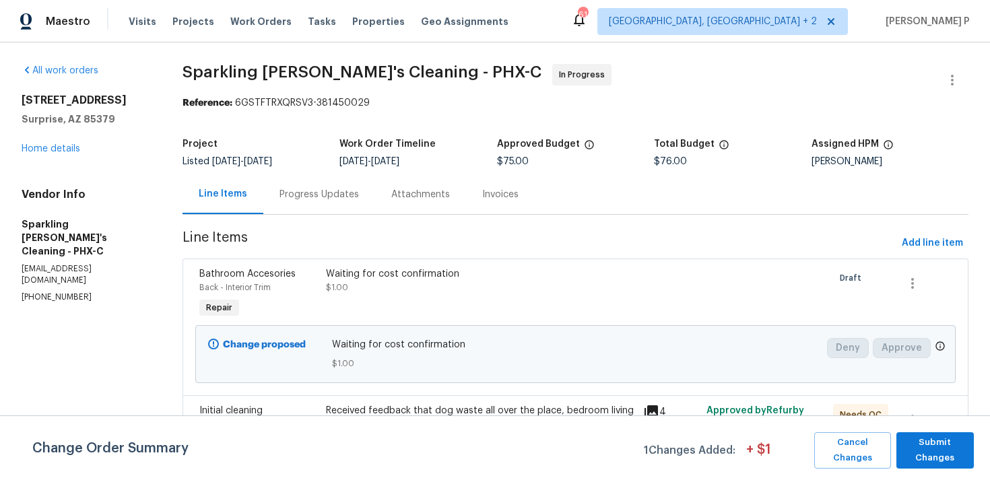
click at [337, 179] on div "Progress Updates" at bounding box center [319, 194] width 112 height 40
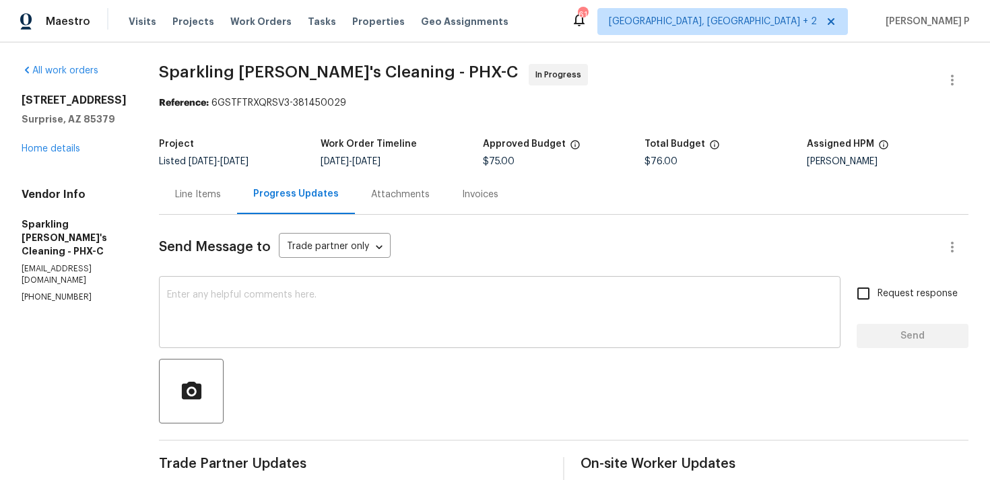
click at [260, 296] on textarea at bounding box center [500, 313] width 666 height 47
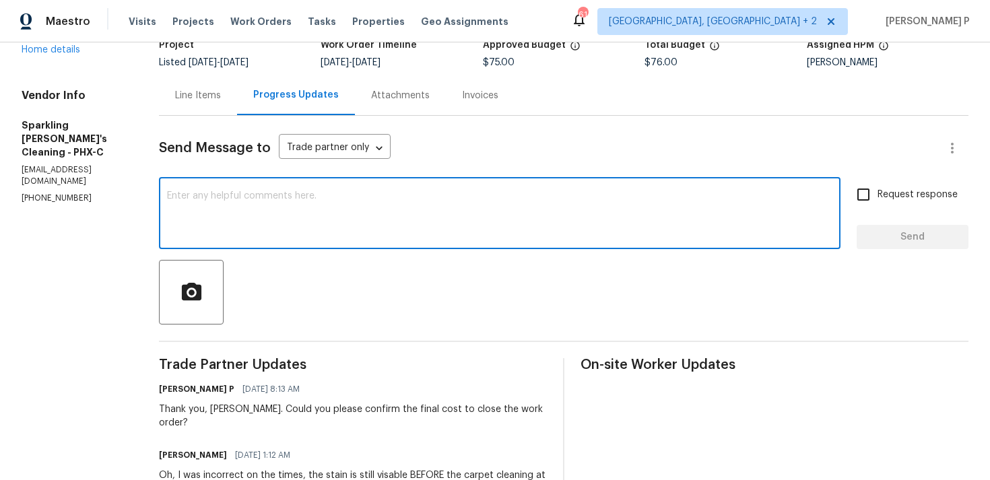
scroll to position [207, 0]
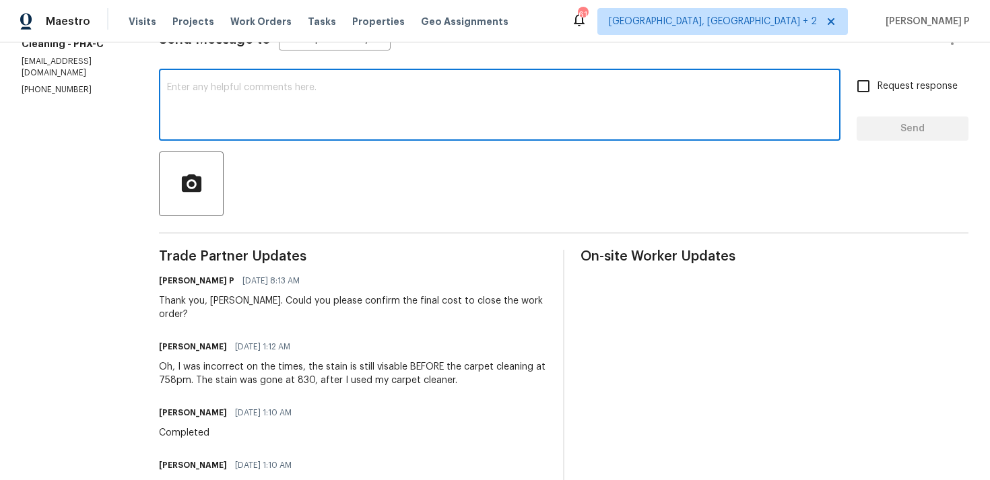
click at [251, 115] on textarea at bounding box center [500, 106] width 666 height 47
type textarea "A"
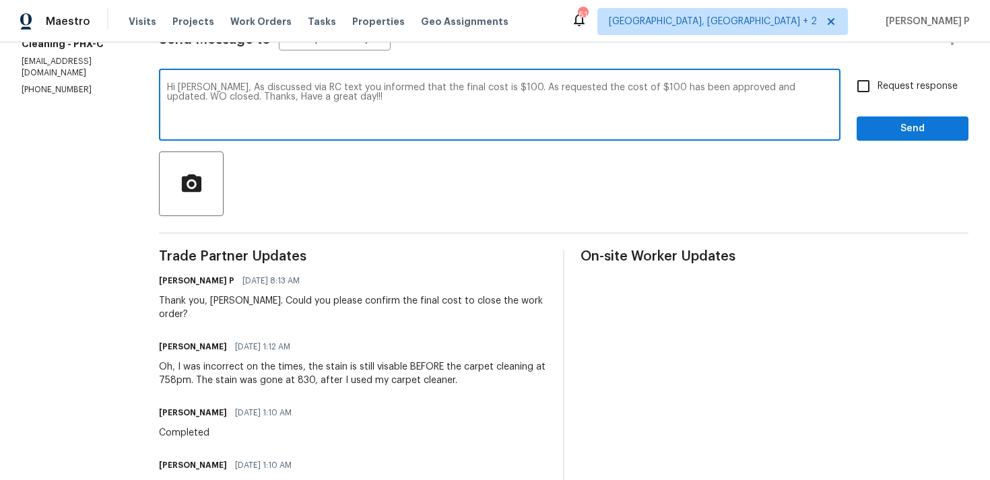
type textarea "Hi Amanda, As discussed via RC text you informed that the final cost is $100. A…"
click at [925, 139] on button "Send" at bounding box center [913, 129] width 112 height 25
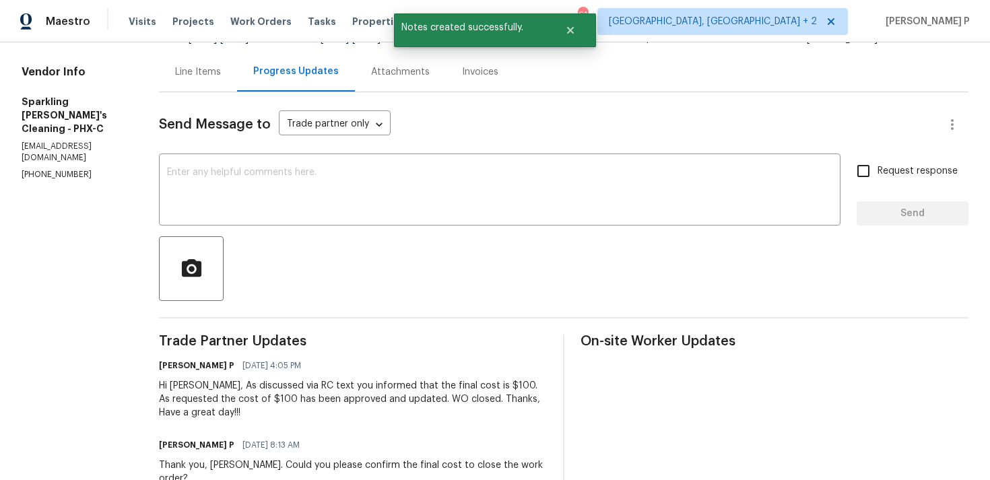
scroll to position [94, 0]
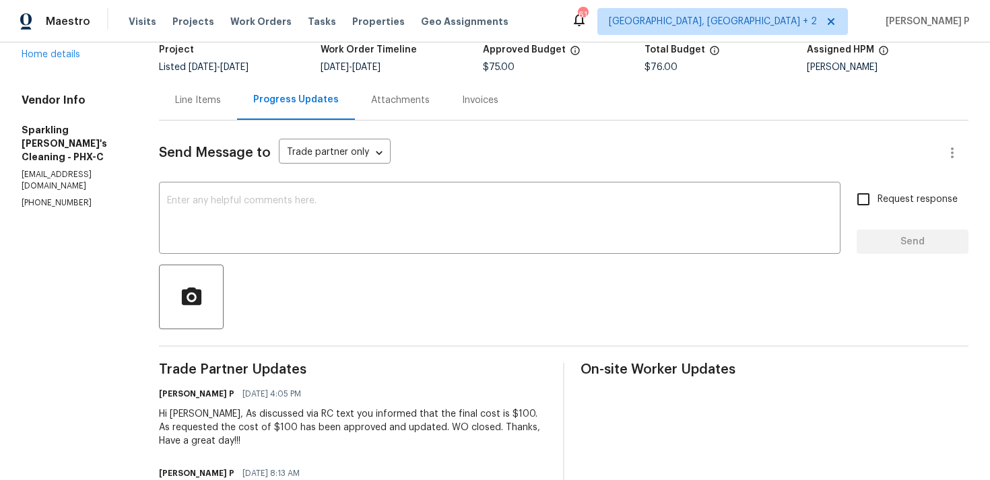
click at [206, 109] on div "Line Items" at bounding box center [198, 100] width 78 height 40
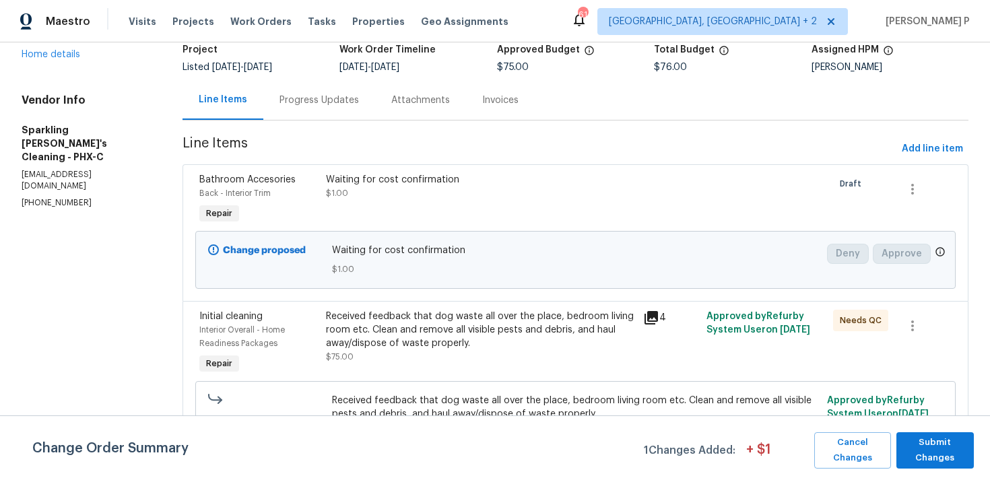
scroll to position [94, 0]
click at [837, 453] on span "Cancel Changes" at bounding box center [852, 450] width 63 height 31
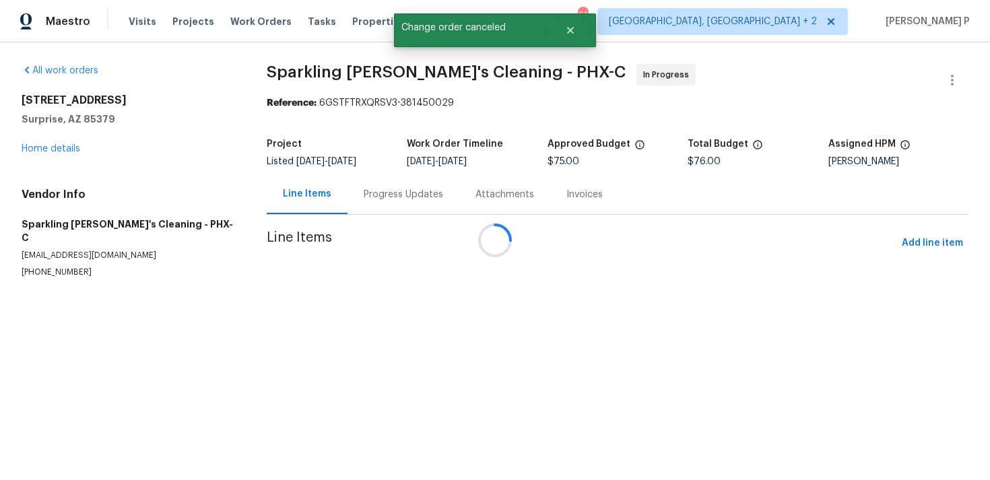
scroll to position [0, 0]
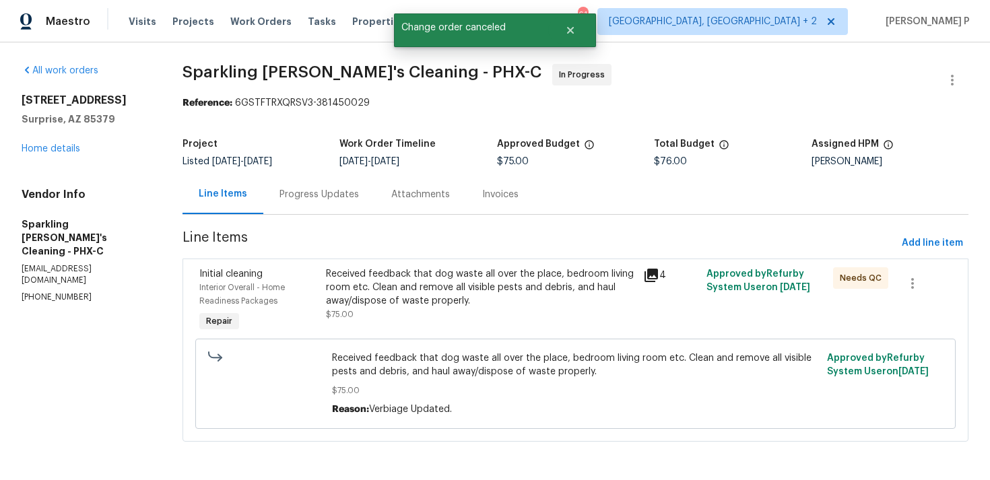
click at [411, 271] on div "Received feedback that dog waste all over the place, bedroom living room etc. C…" at bounding box center [480, 287] width 309 height 40
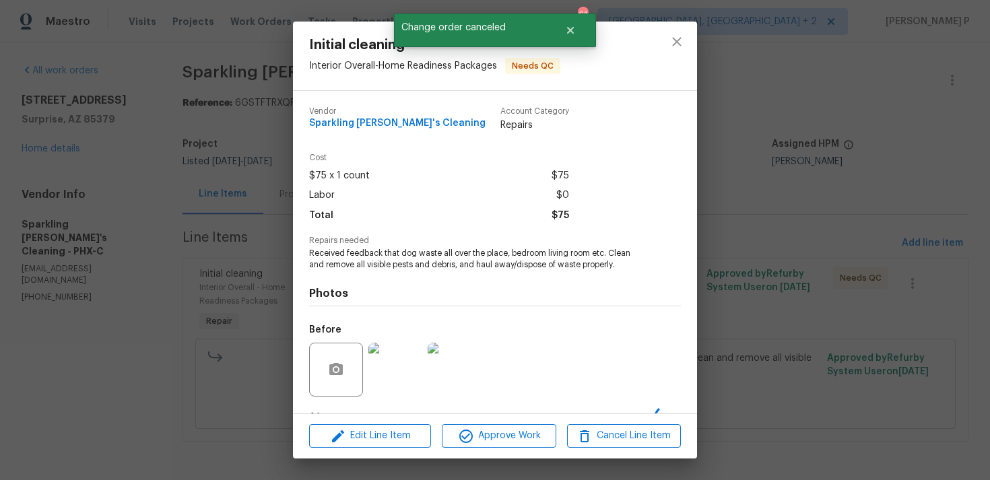
scroll to position [84, 0]
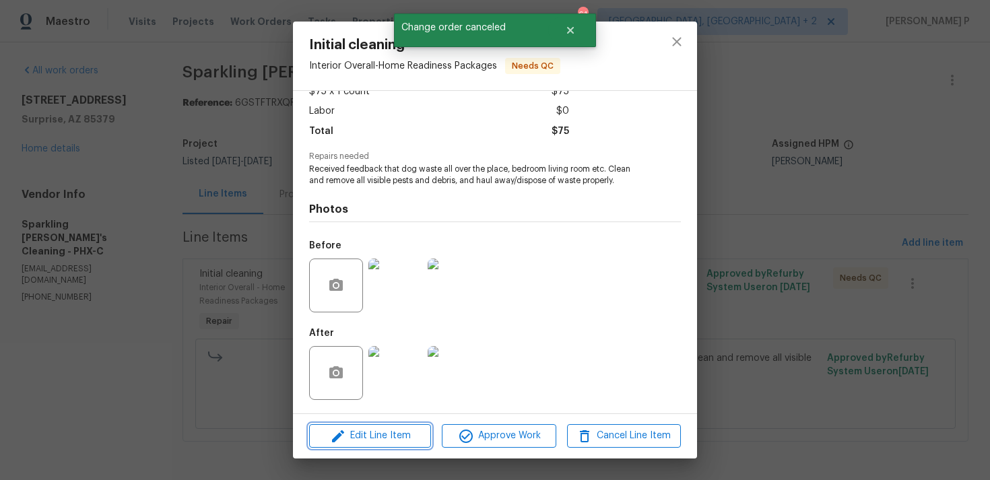
click at [391, 432] on span "Edit Line Item" at bounding box center [370, 436] width 114 height 17
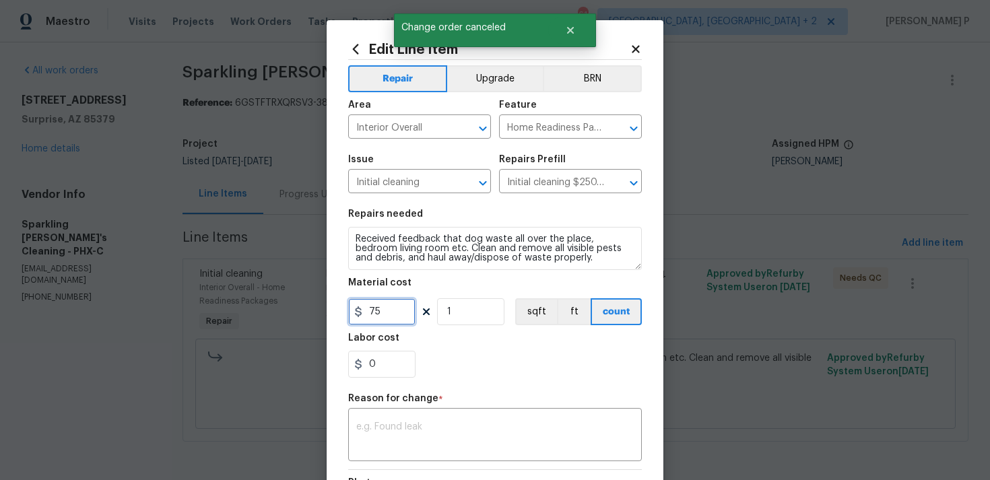
click at [403, 319] on input "75" at bounding box center [381, 311] width 67 height 27
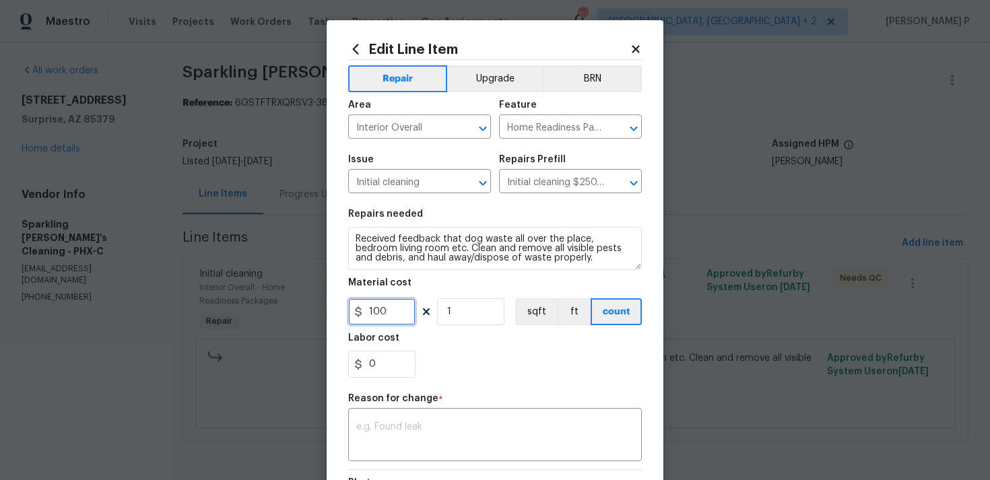
type input "100"
click at [464, 420] on div "x ​" at bounding box center [495, 437] width 294 height 50
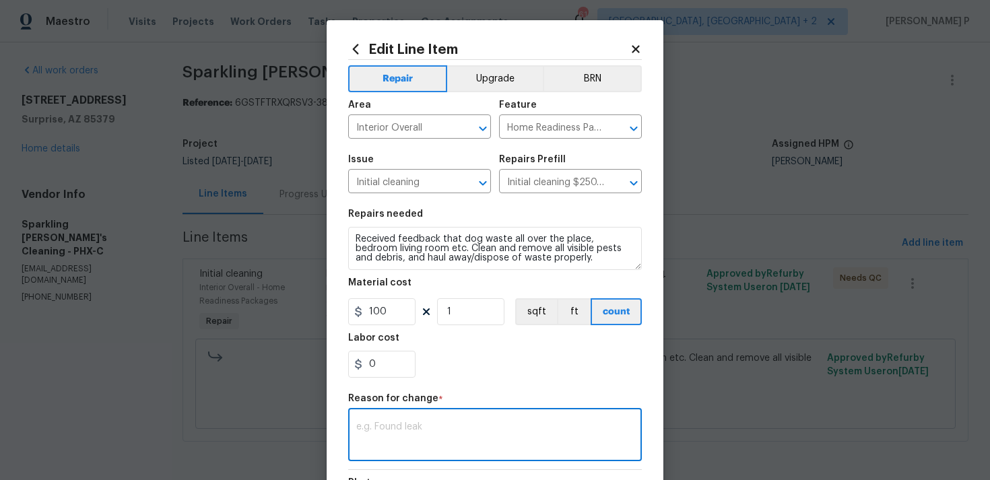
paste textarea "(RP) Updated per vendor’s final cost."
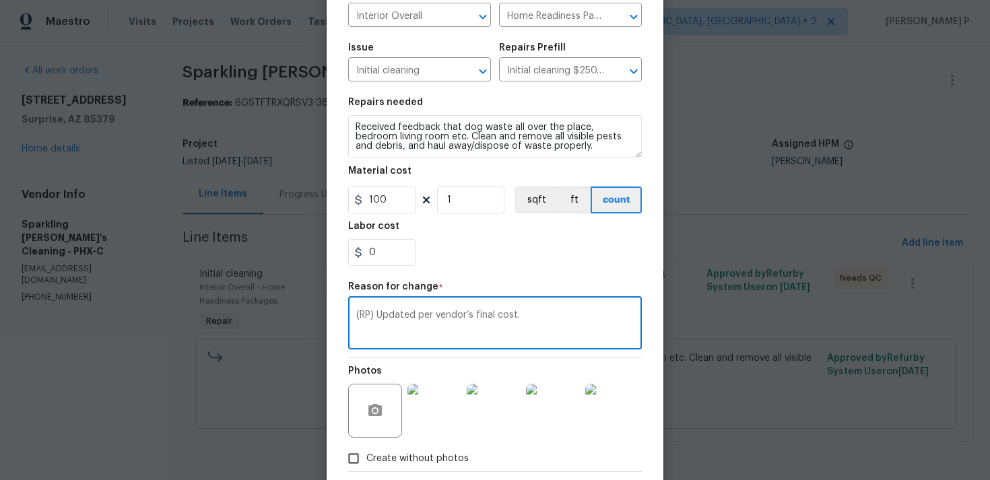
scroll to position [184, 0]
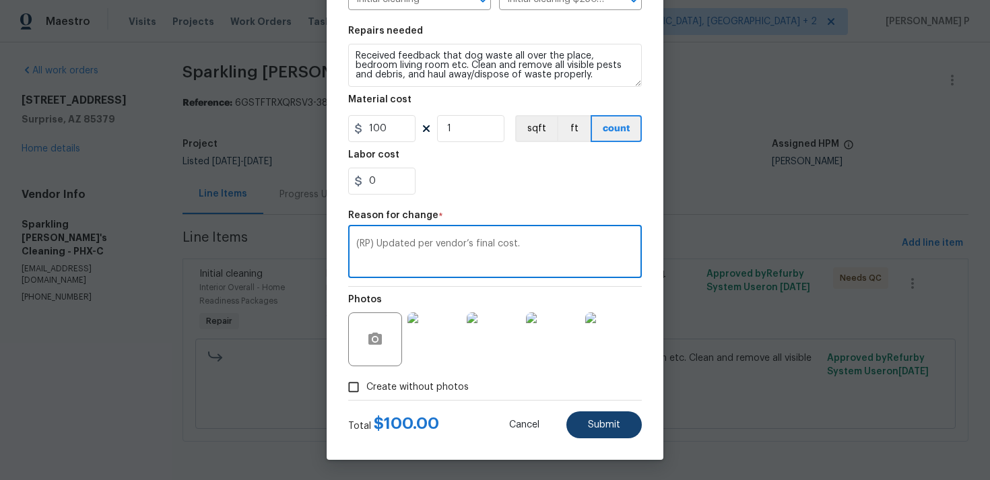
type textarea "(RP) Updated per vendor’s final cost."
click at [600, 422] on span "Submit" at bounding box center [604, 425] width 32 height 10
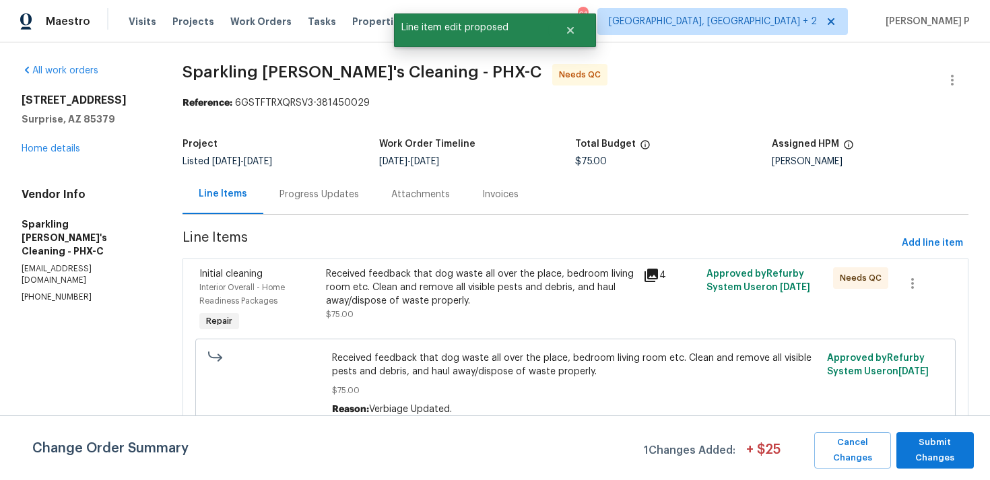
scroll to position [0, 0]
click at [937, 443] on span "Submit Changes" at bounding box center [935, 450] width 64 height 31
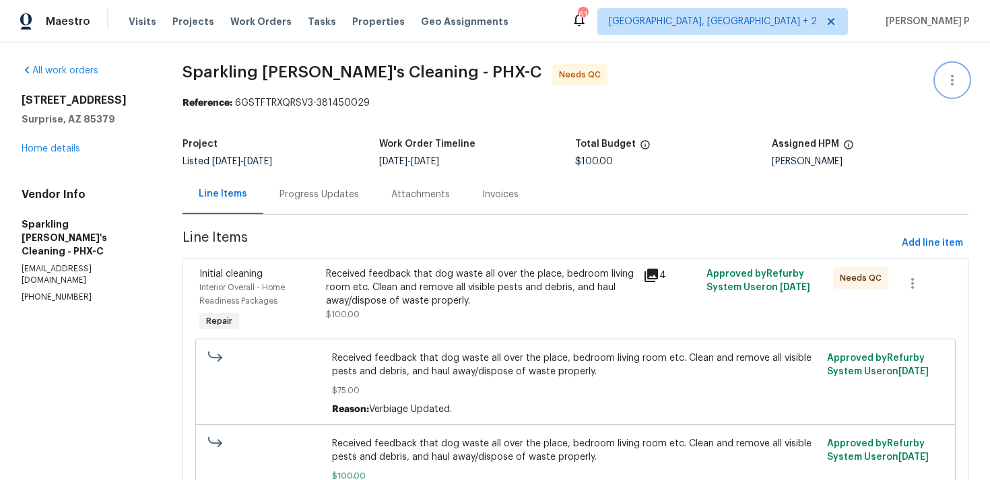
click at [957, 79] on icon "button" at bounding box center [952, 80] width 16 height 16
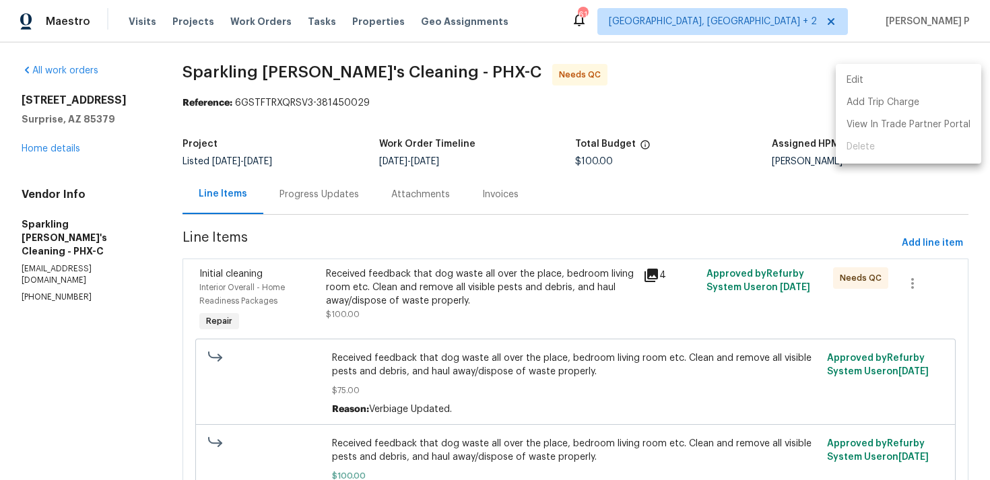
click at [893, 81] on li "Edit" at bounding box center [909, 80] width 146 height 22
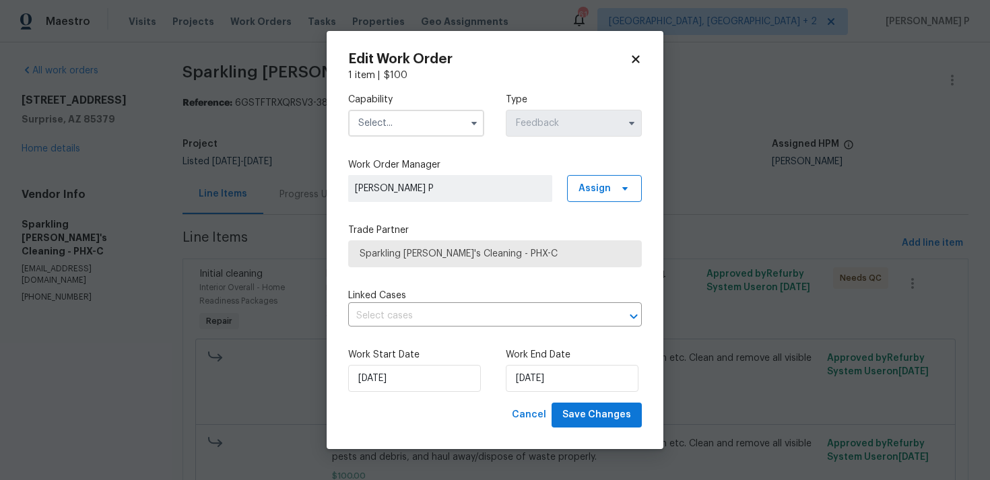
click at [423, 122] on input "text" at bounding box center [416, 123] width 136 height 27
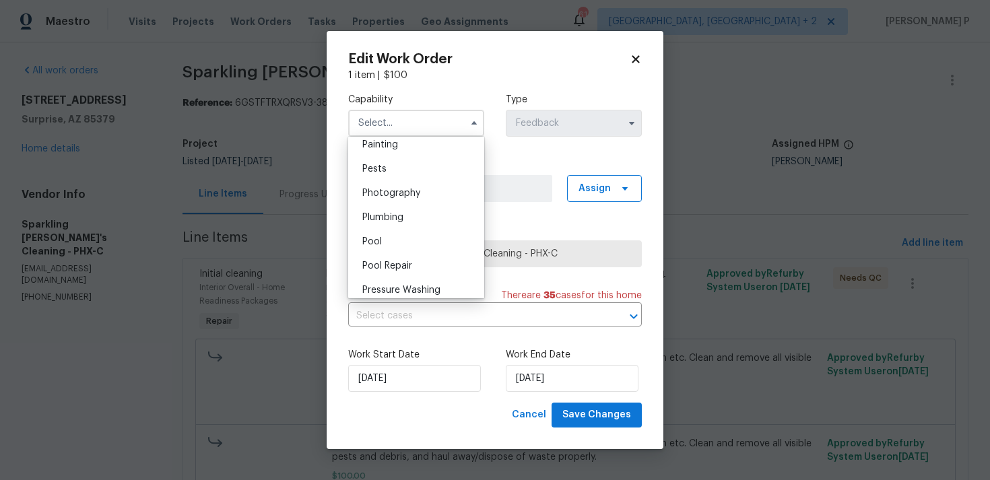
scroll to position [1141, 0]
click at [377, 157] on div "Pests" at bounding box center [416, 167] width 129 height 24
type input "Pests"
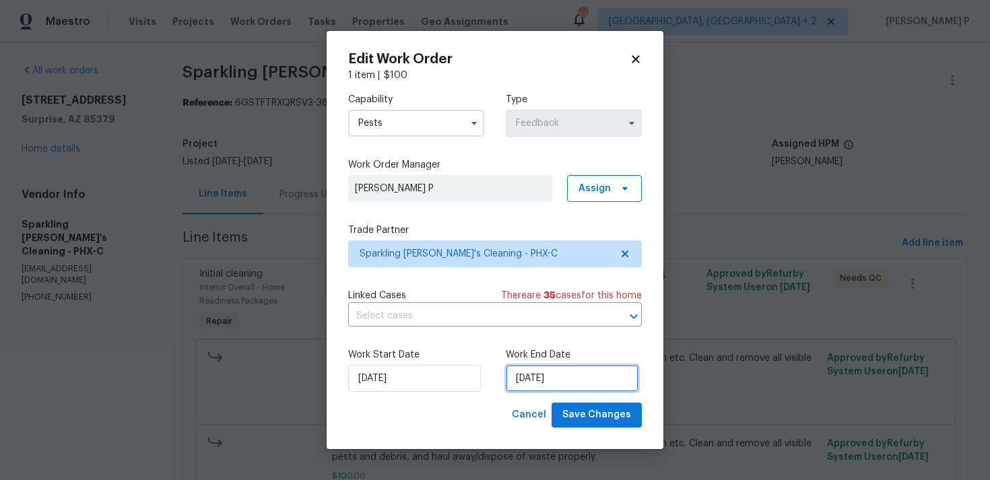
click at [551, 377] on input "20/08/2025" at bounding box center [572, 378] width 133 height 27
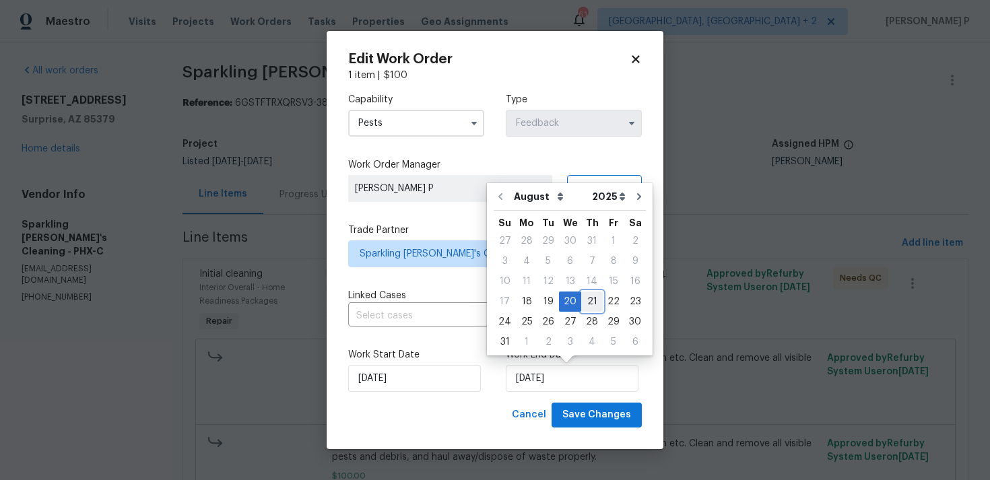
click at [582, 305] on div "21" at bounding box center [592, 301] width 22 height 19
type input "21/08/2025"
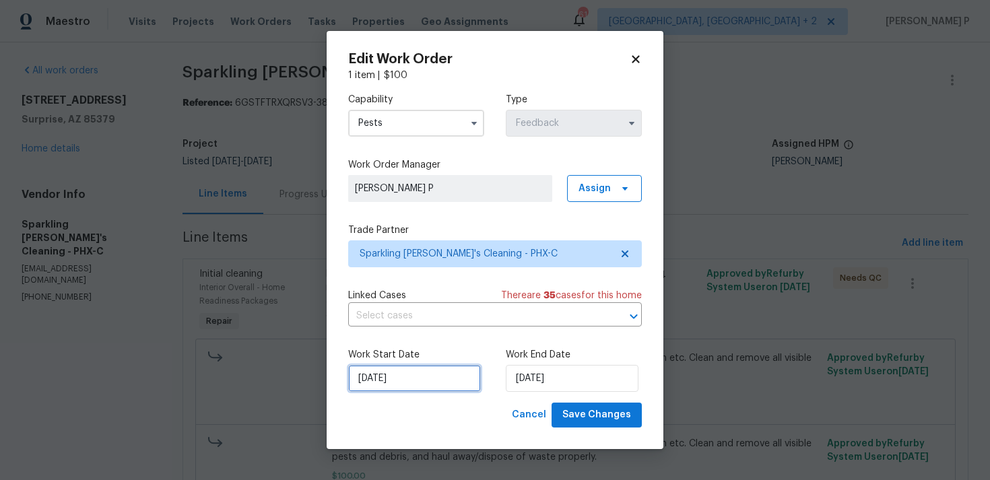
click at [425, 383] on input "18/08/2025" at bounding box center [414, 378] width 133 height 27
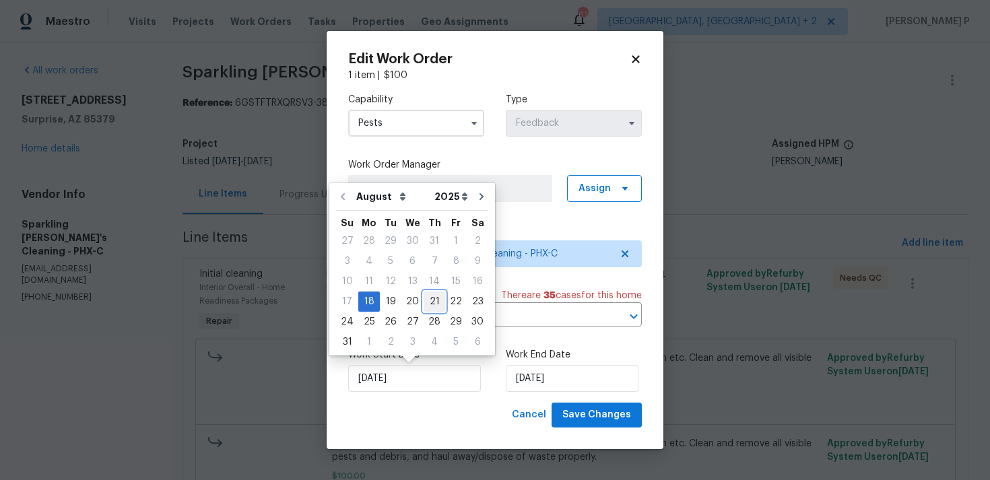
click at [424, 303] on div "21" at bounding box center [435, 301] width 22 height 19
type input "21/08/2025"
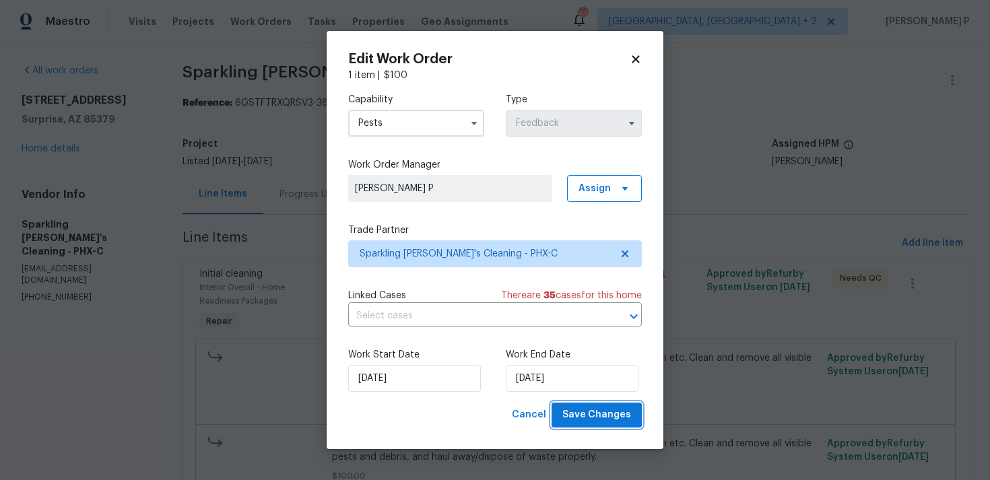
click at [595, 403] on button "Save Changes" at bounding box center [597, 415] width 90 height 25
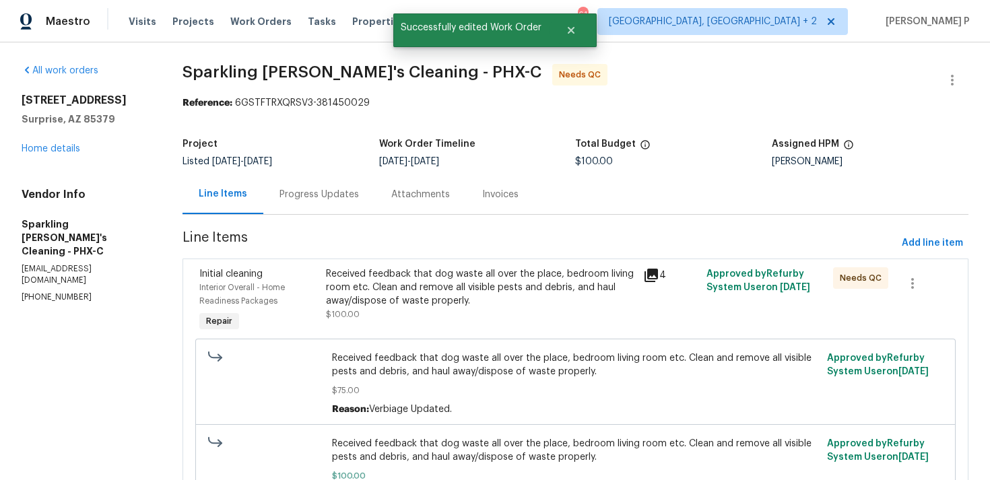
click at [419, 311] on div "Received feedback that dog waste all over the place, bedroom living room etc. C…" at bounding box center [480, 294] width 309 height 54
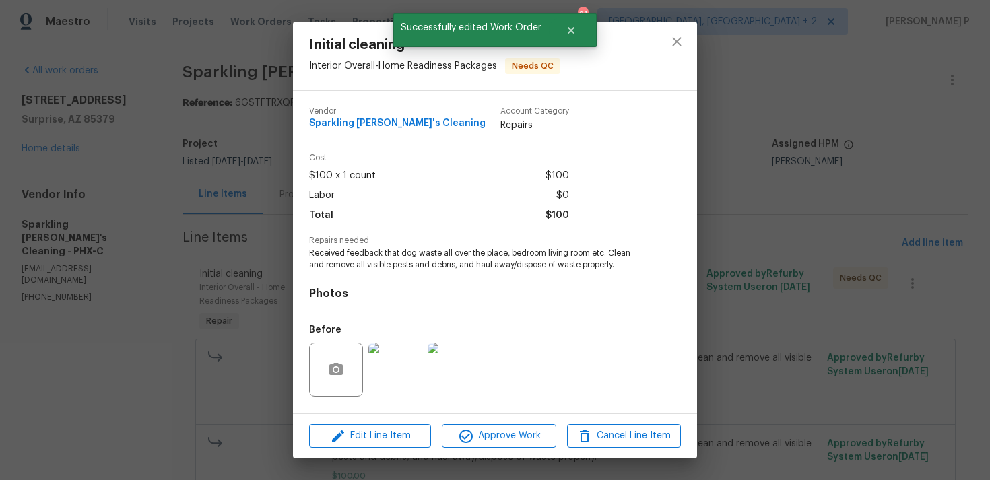
scroll to position [84, 0]
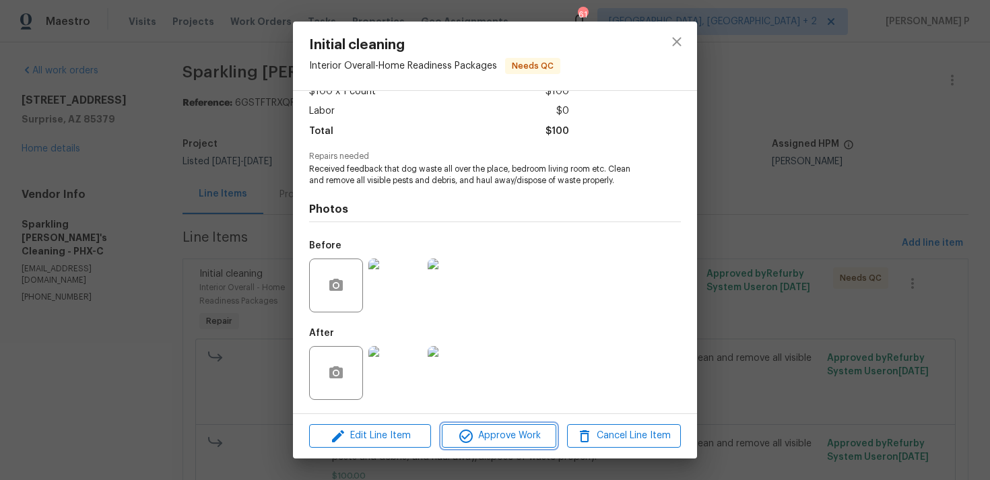
click at [511, 439] on span "Approve Work" at bounding box center [499, 436] width 106 height 17
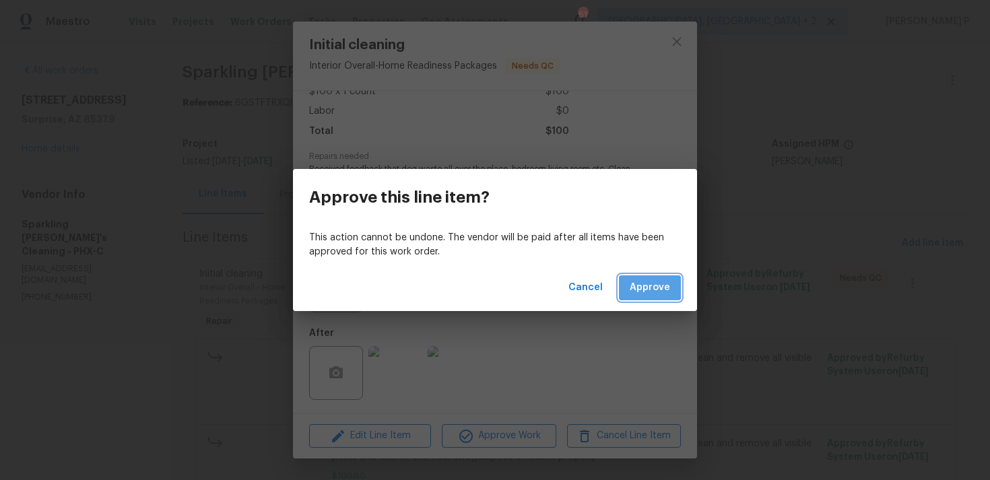
click at [654, 292] on span "Approve" at bounding box center [650, 288] width 40 height 17
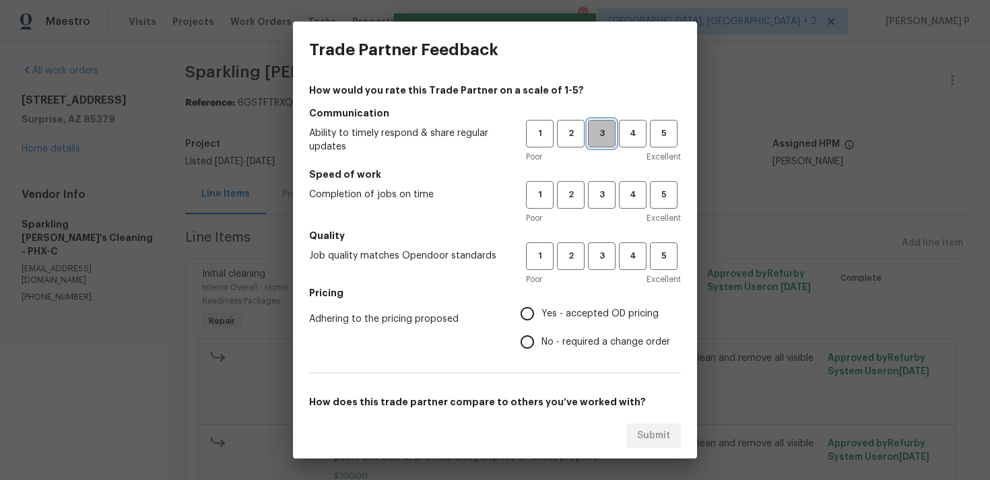
click at [607, 131] on span "3" at bounding box center [601, 133] width 25 height 15
click at [602, 190] on span "3" at bounding box center [601, 194] width 25 height 15
click at [602, 269] on button "3" at bounding box center [602, 257] width 28 height 28
click at [595, 331] on label "No - required a change order" at bounding box center [591, 342] width 157 height 28
click at [542, 331] on input "No - required a change order" at bounding box center [527, 342] width 28 height 28
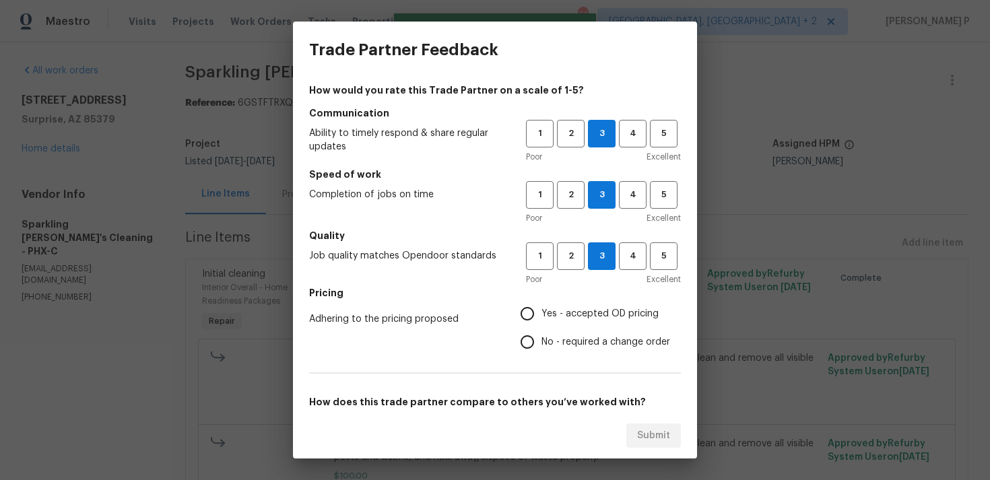
radio input "true"
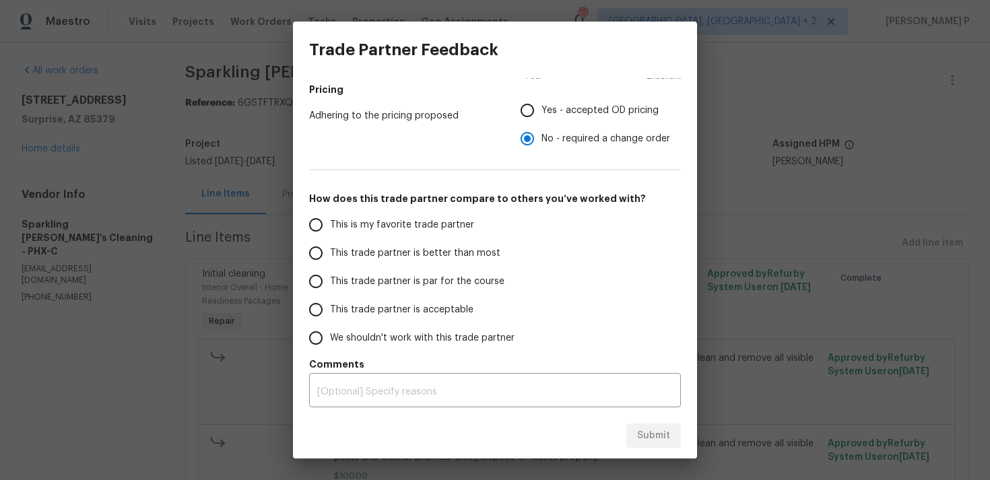
click at [454, 278] on span "This trade partner is par for the course" at bounding box center [417, 282] width 174 height 14
click at [330, 278] on input "This trade partner is par for the course" at bounding box center [316, 281] width 28 height 28
click at [637, 437] on button "Submit" at bounding box center [653, 436] width 55 height 25
radio input "true"
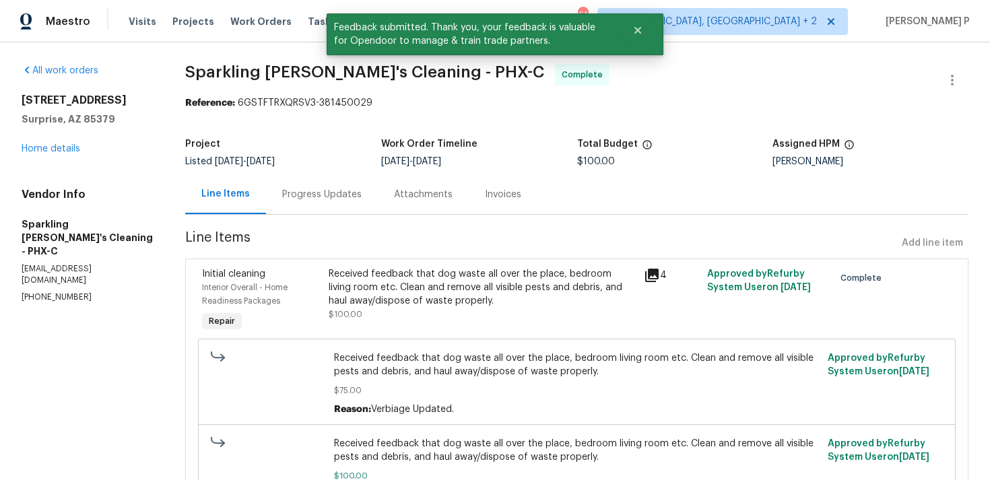
click at [320, 201] on div "Progress Updates" at bounding box center [321, 194] width 79 height 13
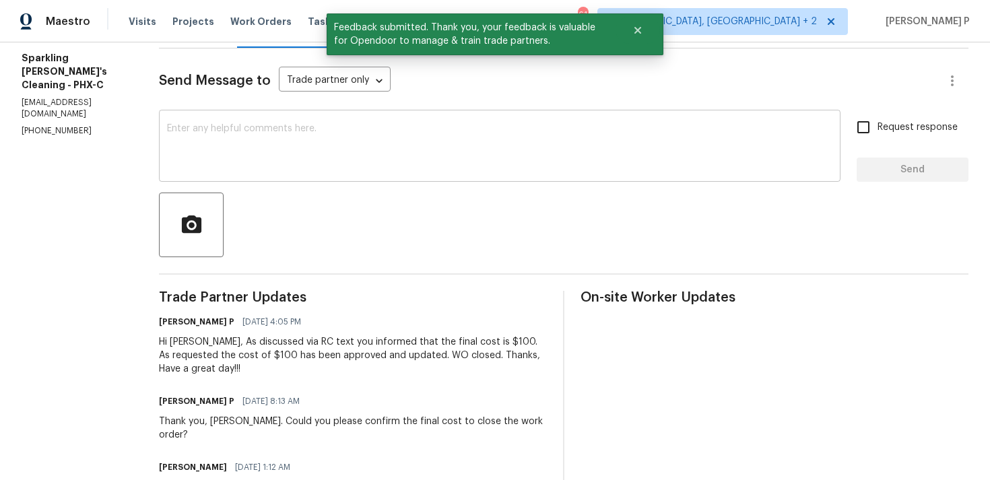
scroll to position [362, 0]
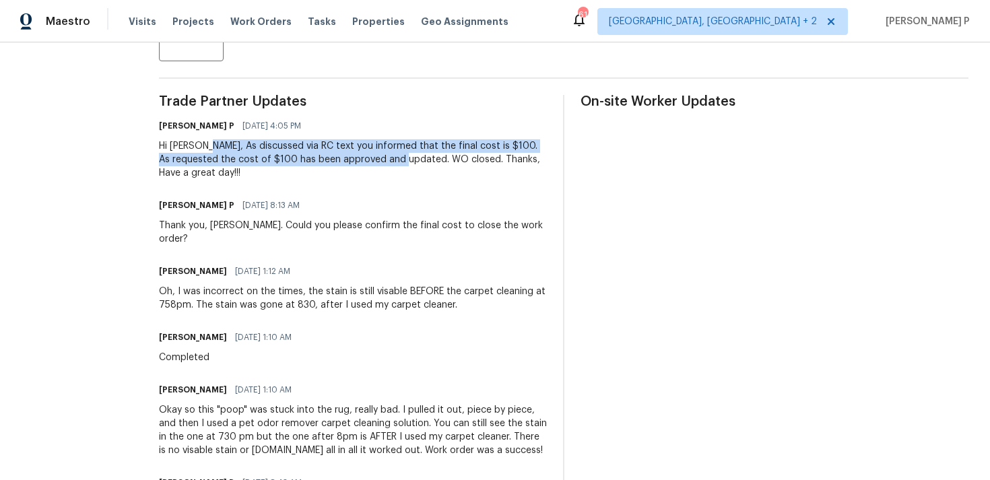
drag, startPoint x: 224, startPoint y: 147, endPoint x: 436, endPoint y: 164, distance: 212.9
click at [436, 164] on div "Hi Amanda, As discussed via RC text you informed that the final cost is $100. A…" at bounding box center [353, 159] width 388 height 40
copy div "As discussed via RC text you informed that the final cost is $100. As requested…"
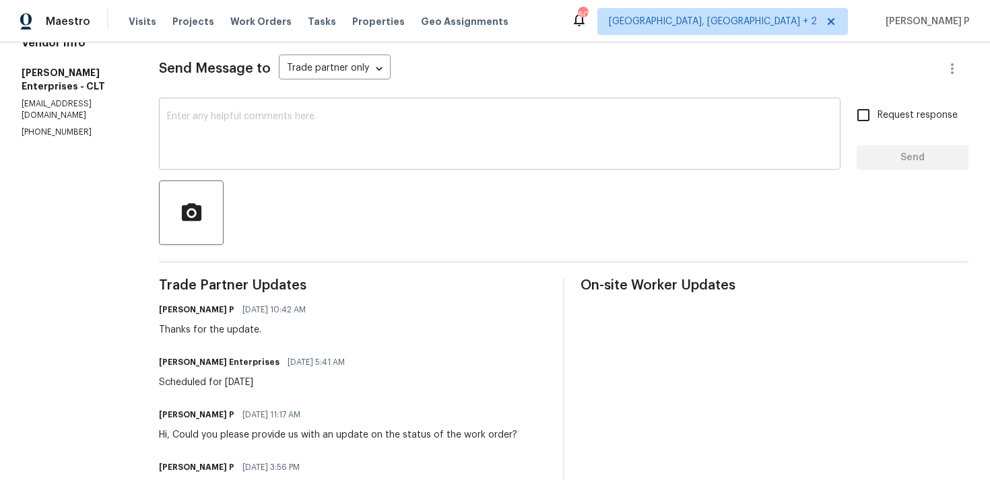
scroll to position [131, 0]
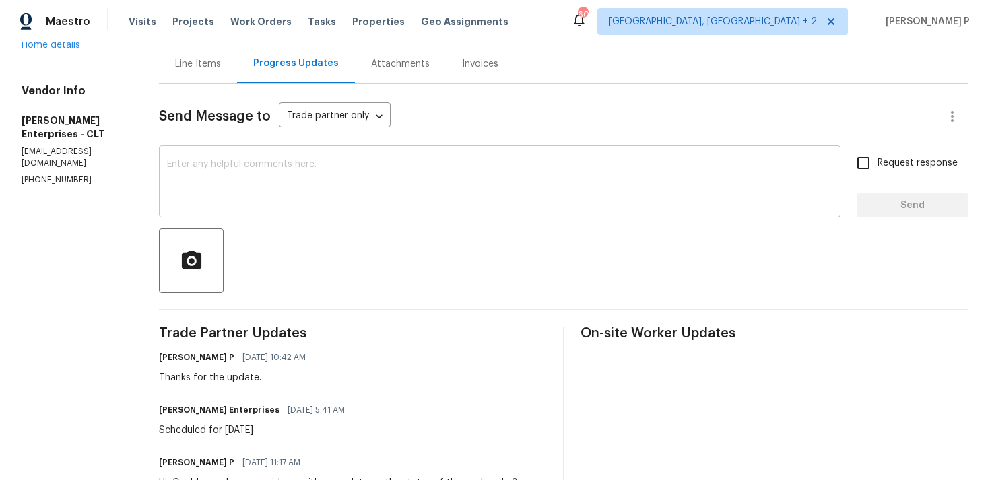
click at [231, 156] on div "x ​" at bounding box center [500, 183] width 682 height 69
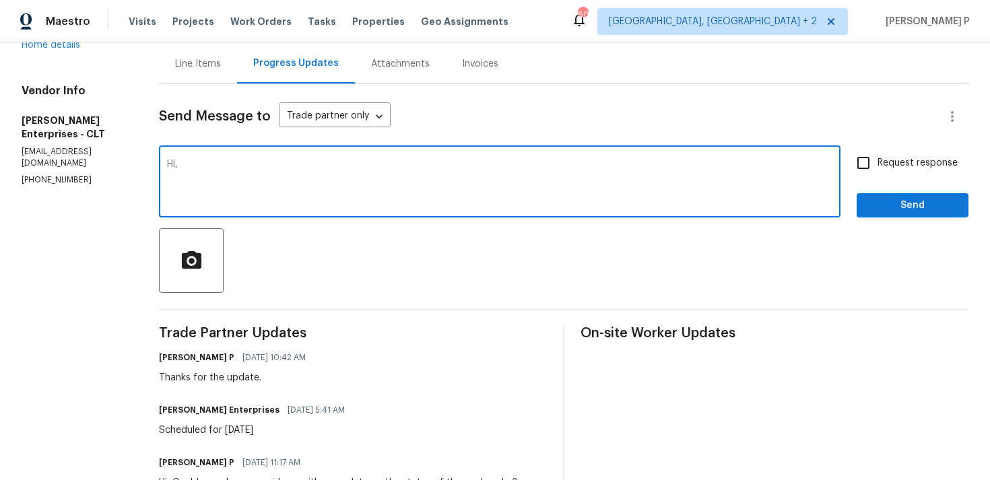
paste textarea "Could you please provide us with an update on the status of the work order?"
type textarea "Hi, Could you please provide us with an update on the status of the work order?"
click at [866, 164] on input "Request response" at bounding box center [863, 163] width 28 height 28
checkbox input "true"
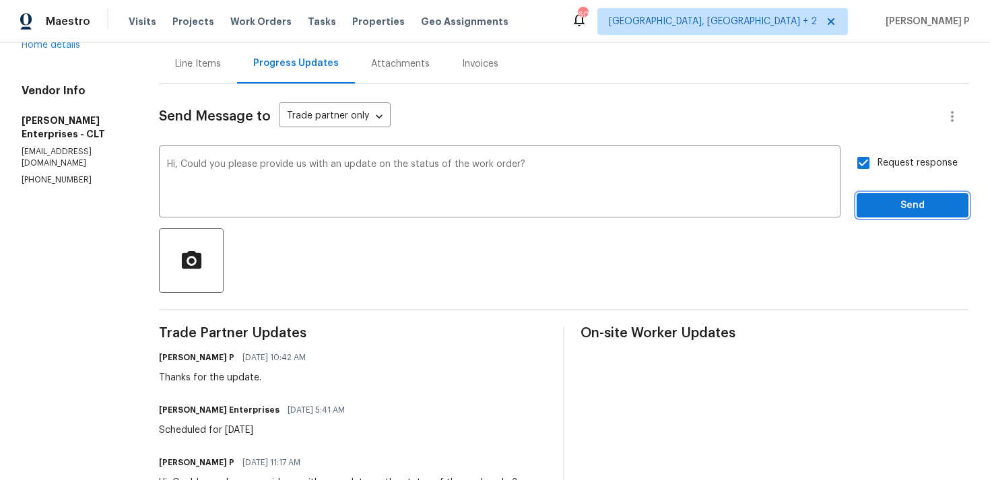
click at [876, 199] on span "Send" at bounding box center [913, 205] width 90 height 17
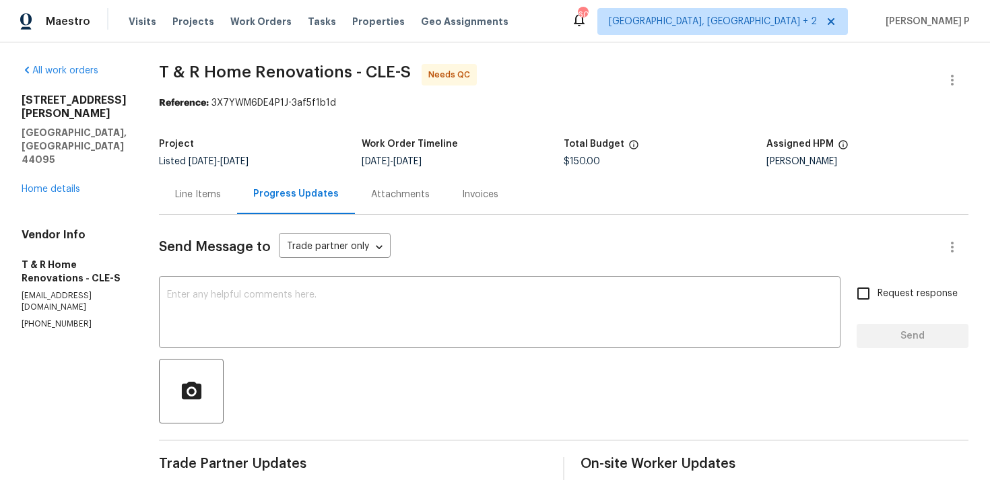
click at [235, 186] on div "Line Items" at bounding box center [198, 194] width 78 height 40
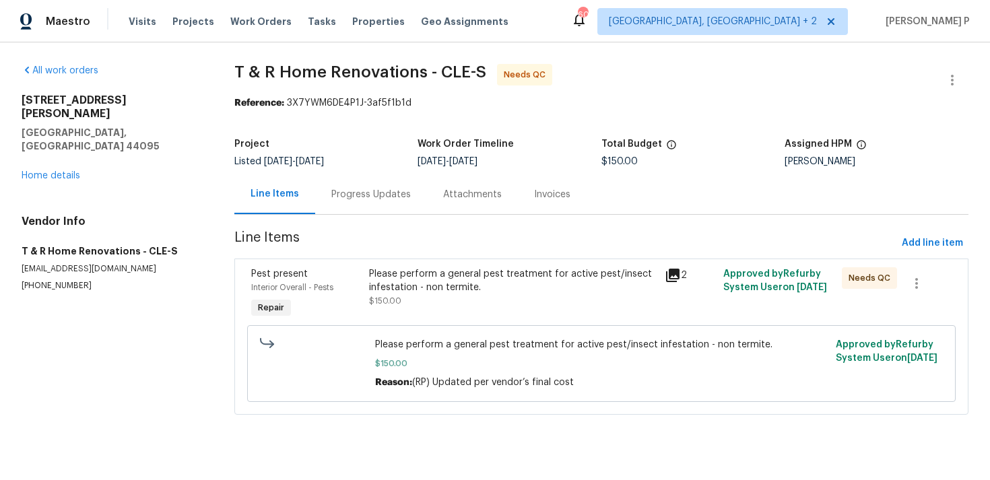
click at [449, 288] on div "Please perform a general pest treatment for active pest/insect infestation - no…" at bounding box center [512, 280] width 287 height 27
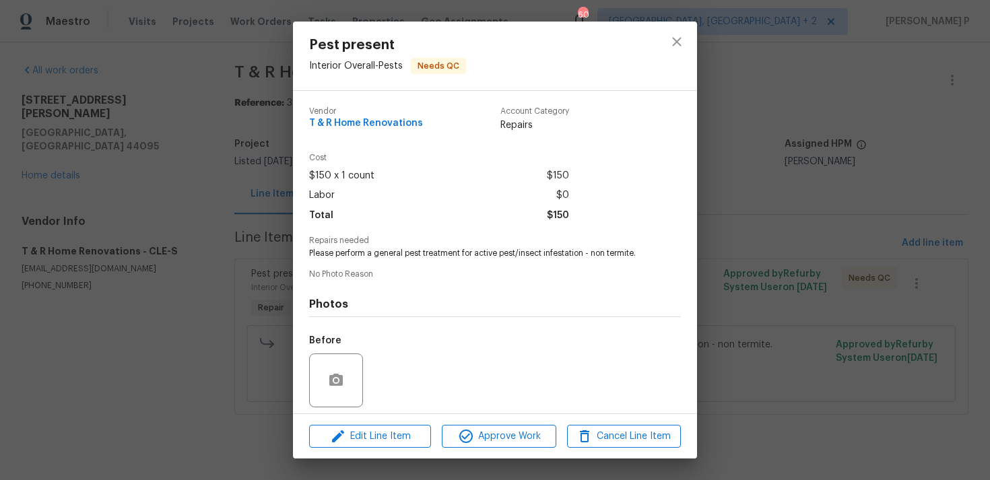
scroll to position [95, 0]
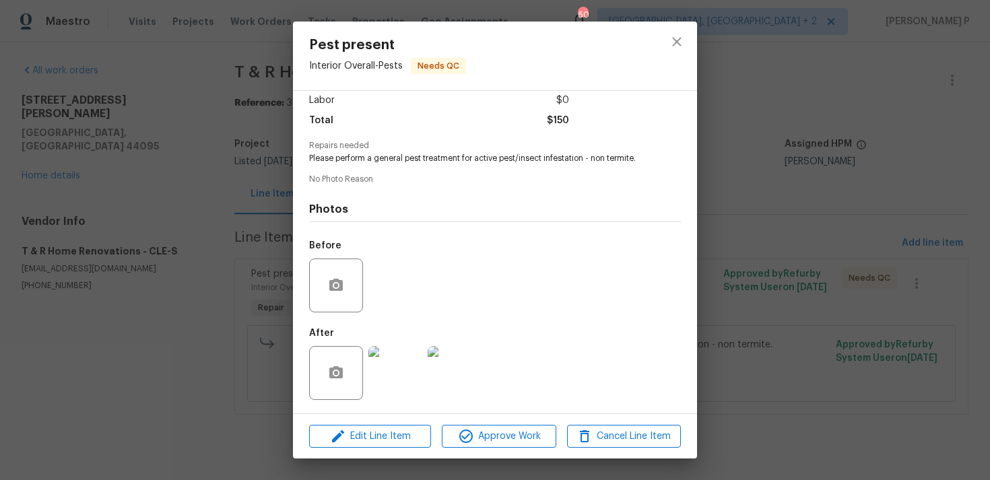
click at [400, 370] on img at bounding box center [395, 373] width 54 height 54
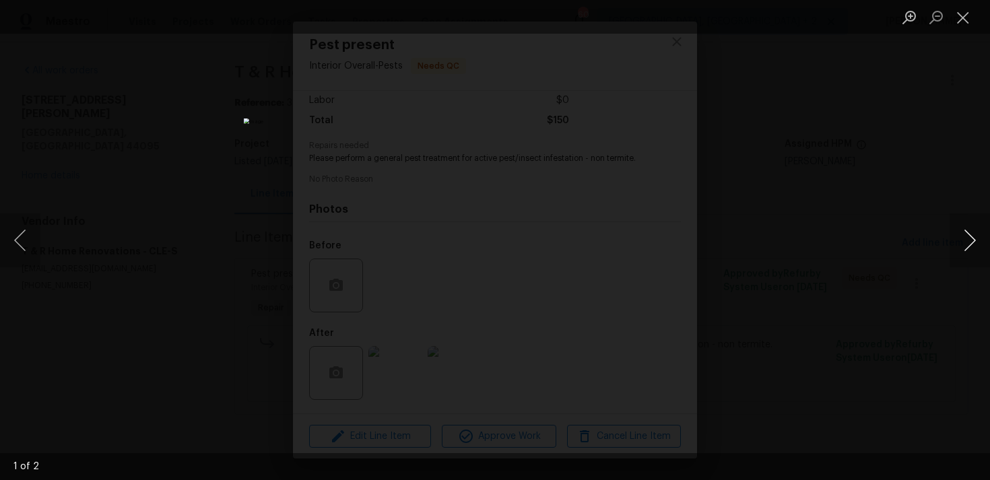
click at [971, 239] on button "Next image" at bounding box center [970, 241] width 40 height 54
click at [963, 11] on button "Close lightbox" at bounding box center [963, 17] width 27 height 24
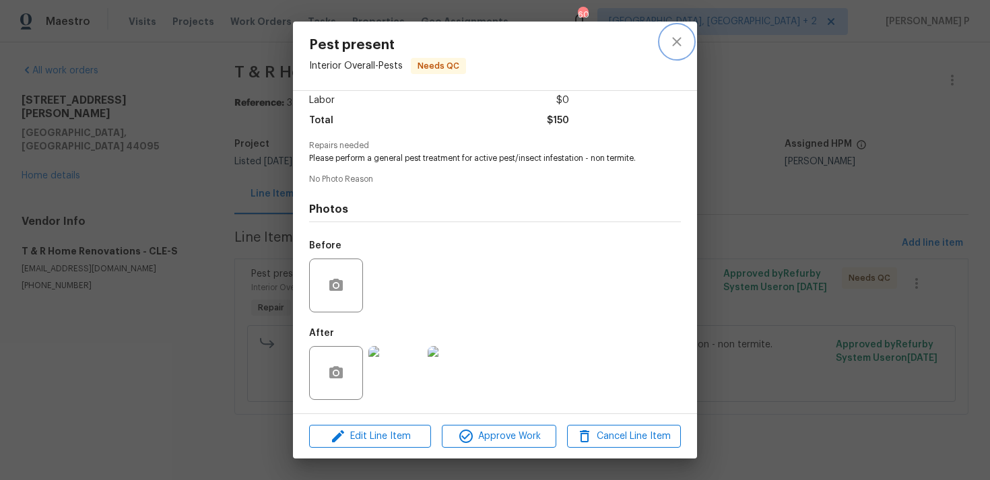
click at [678, 44] on icon "close" at bounding box center [676, 41] width 9 height 9
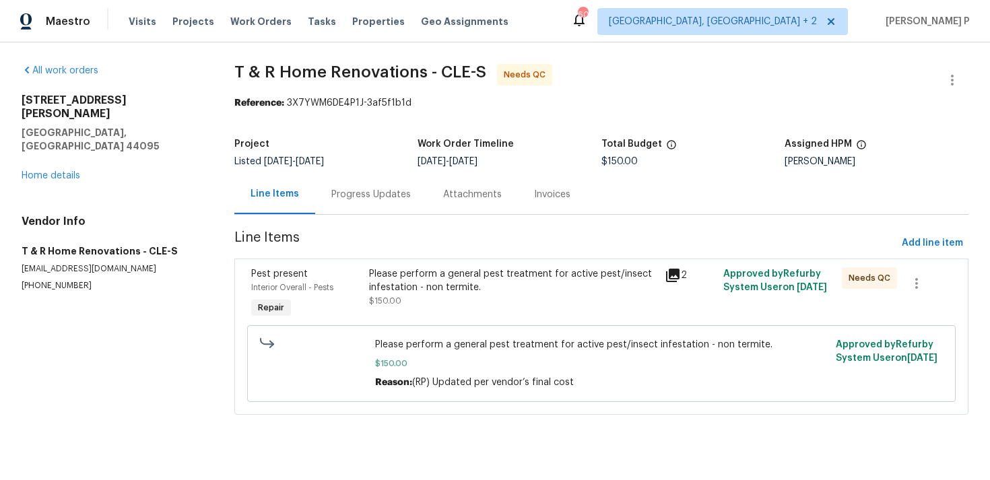
click at [372, 194] on div "Progress Updates" at bounding box center [370, 194] width 79 height 13
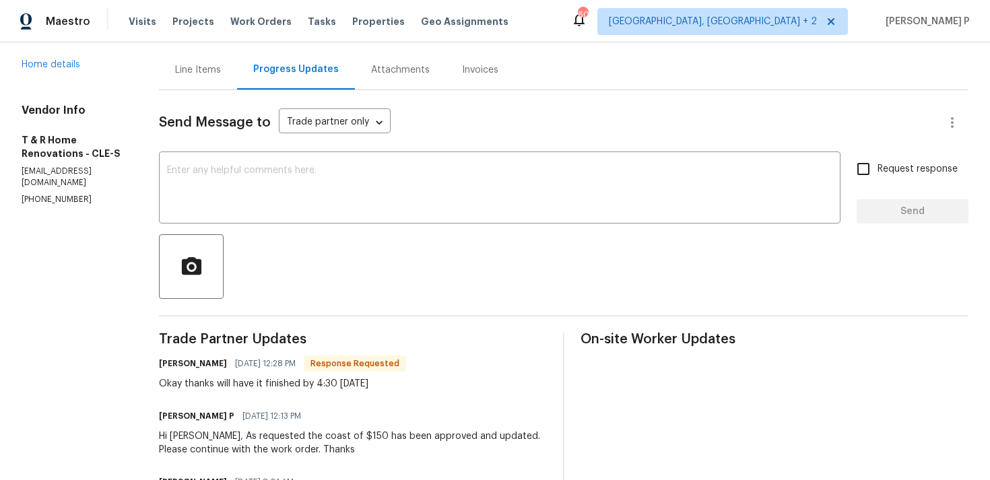
scroll to position [117, 0]
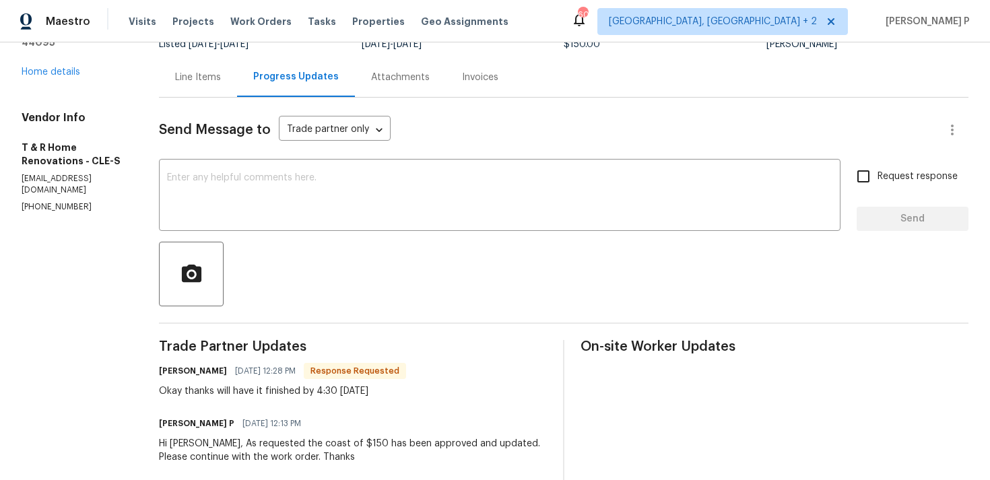
click at [221, 79] on div "Line Items" at bounding box center [198, 77] width 46 height 13
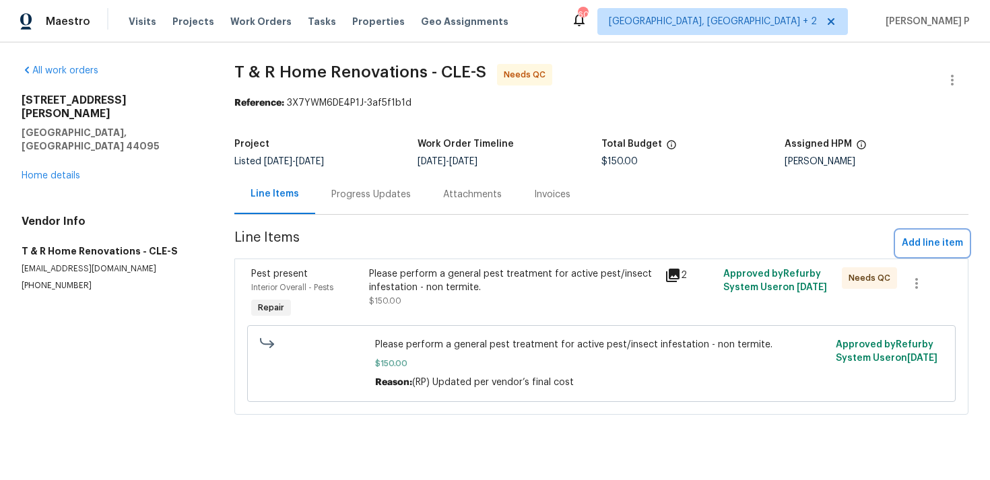
click at [924, 252] on button "Add line item" at bounding box center [933, 243] width 72 height 25
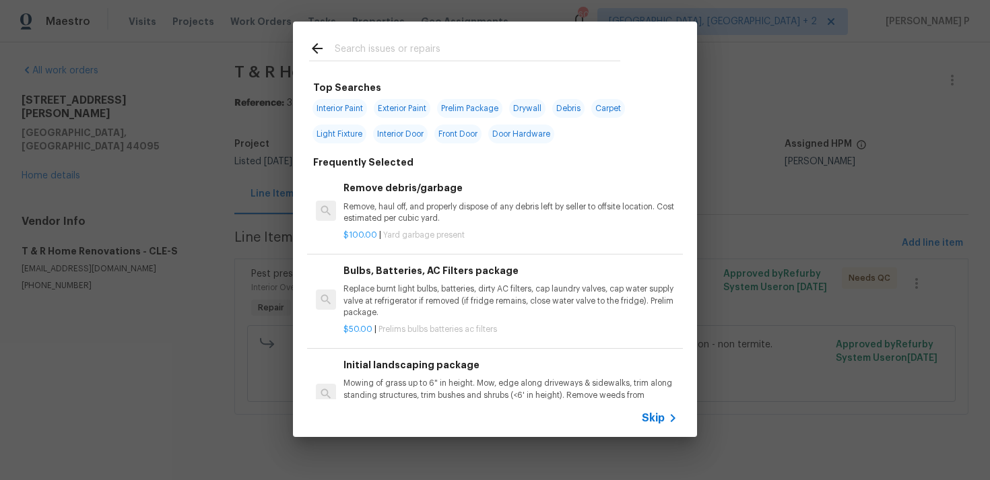
click at [662, 420] on span "Skip" at bounding box center [653, 418] width 23 height 13
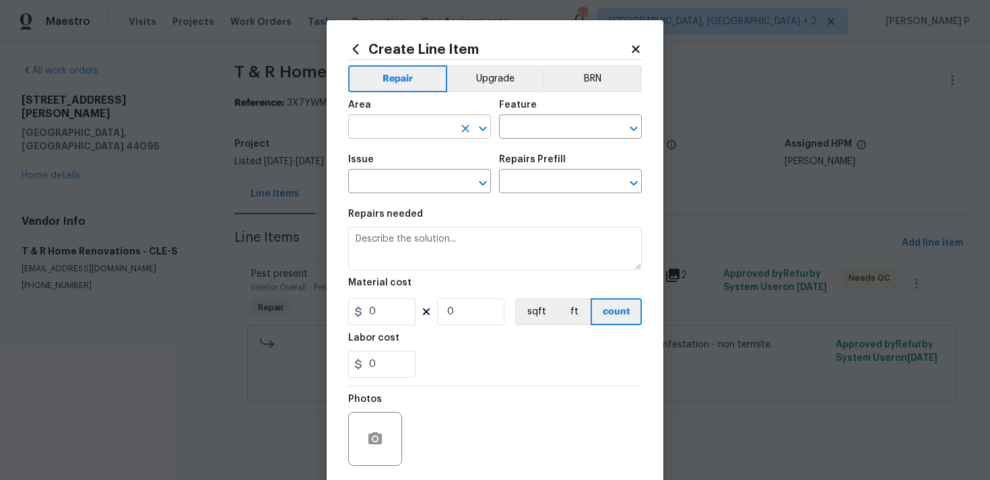
click at [430, 119] on input "text" at bounding box center [400, 128] width 105 height 21
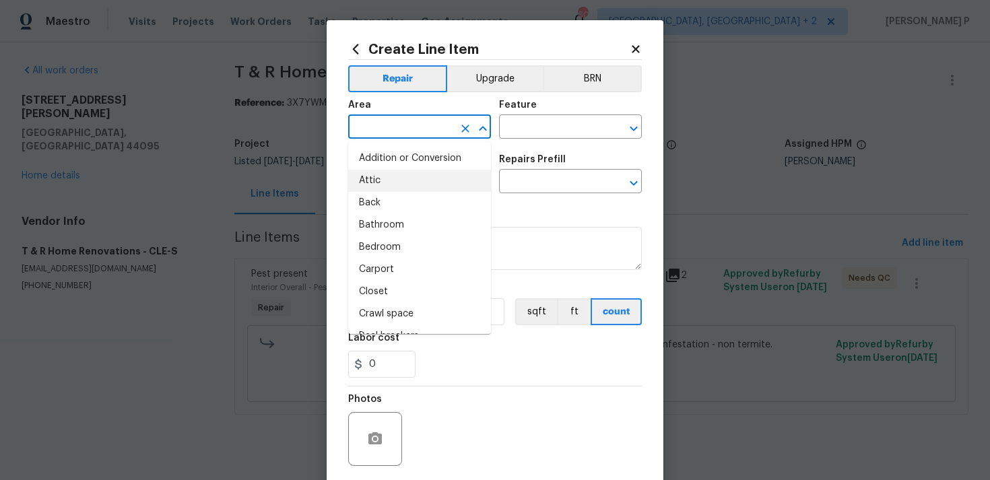
click at [385, 181] on li "Attic" at bounding box center [419, 181] width 143 height 22
type input "Attic"
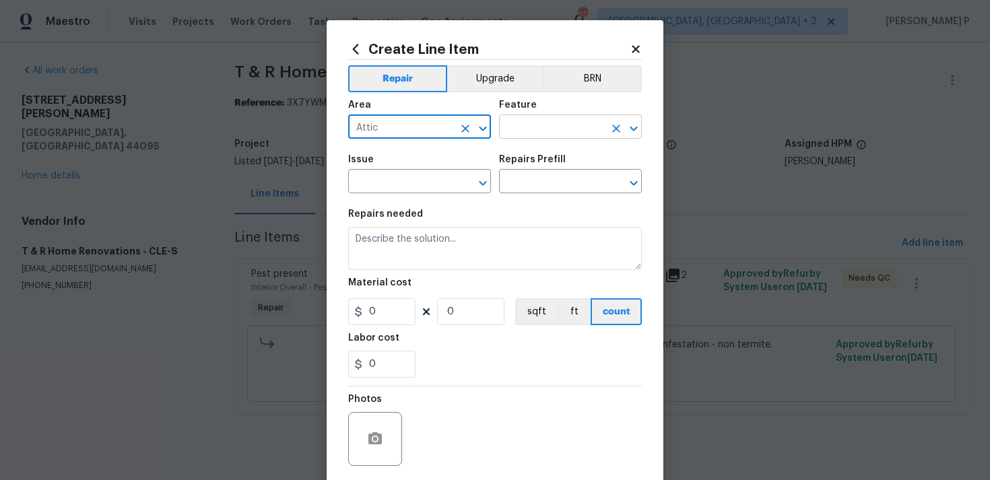
click at [534, 129] on input "text" at bounding box center [551, 128] width 105 height 21
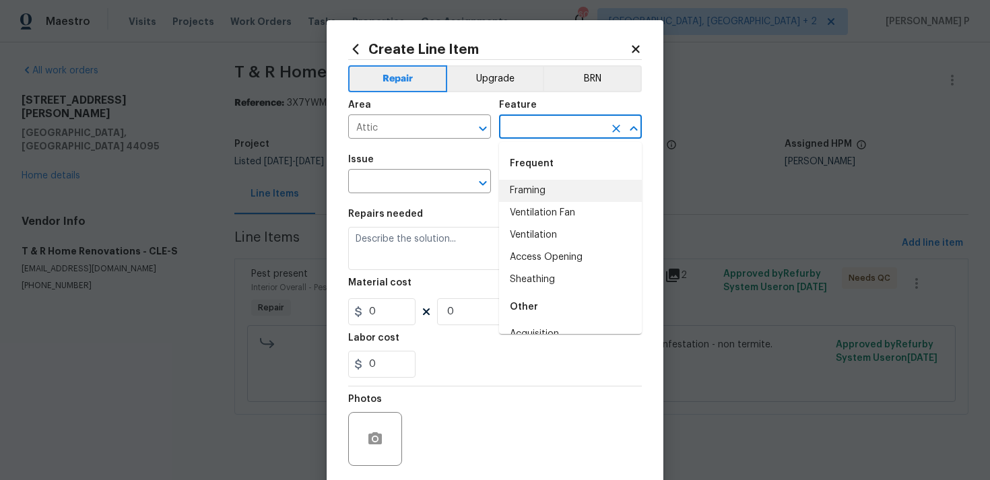
click at [531, 189] on li "Framing" at bounding box center [570, 191] width 143 height 22
type input "Framing"
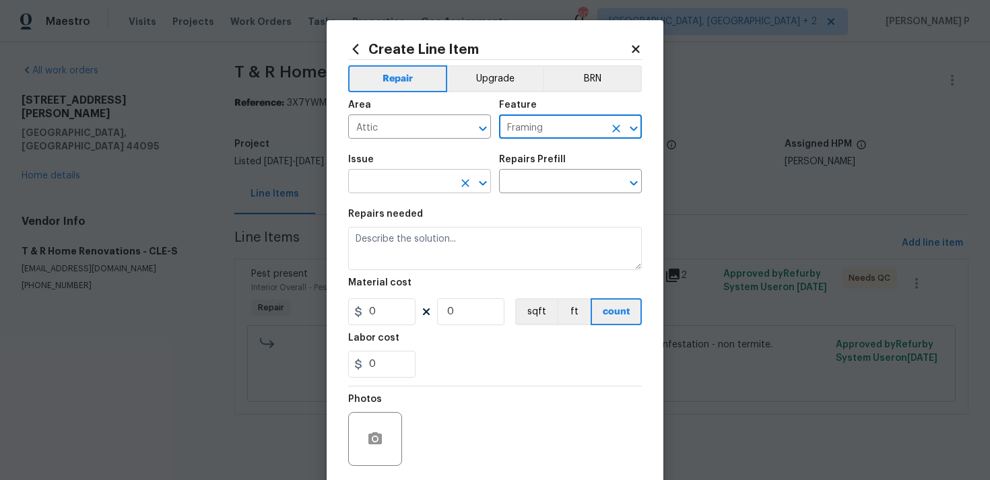
click at [437, 190] on input "text" at bounding box center [400, 182] width 105 height 21
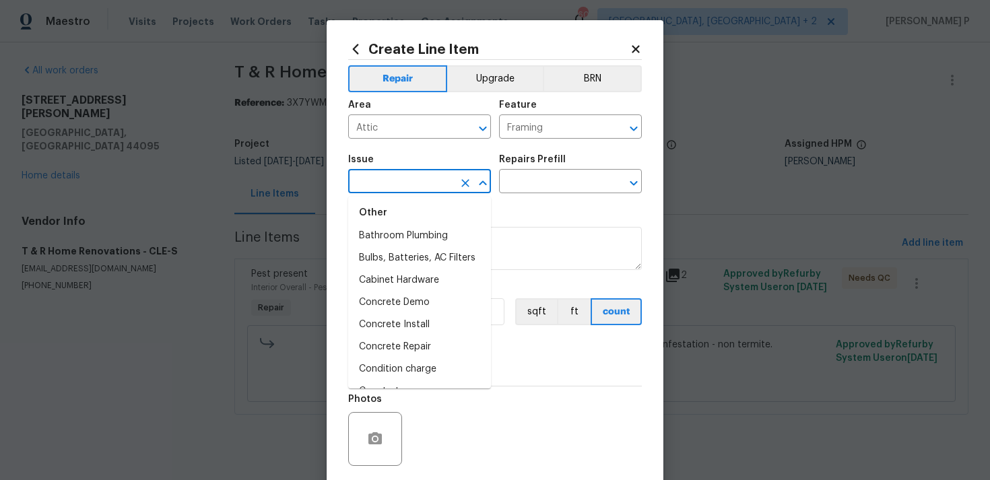
scroll to position [335, 0]
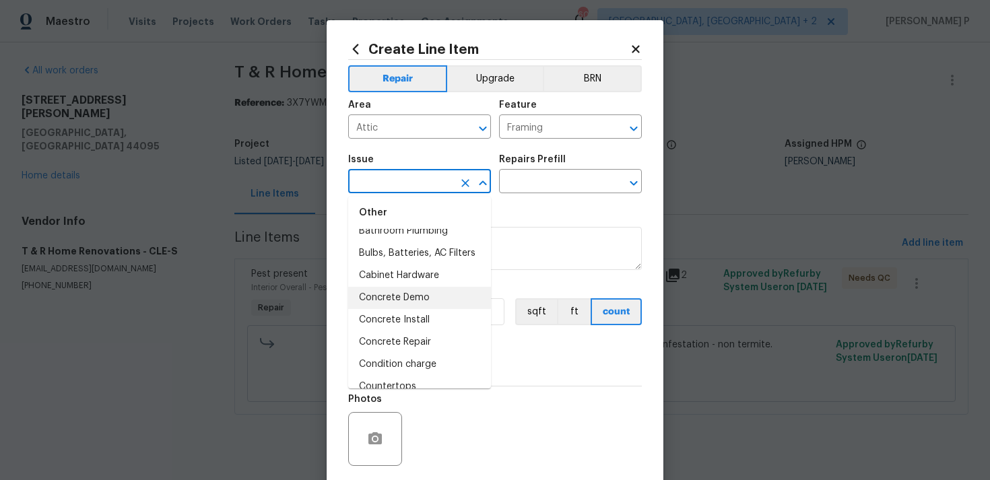
click at [419, 298] on li "Concrete Demo" at bounding box center [419, 298] width 143 height 22
type input "Concrete Demo"
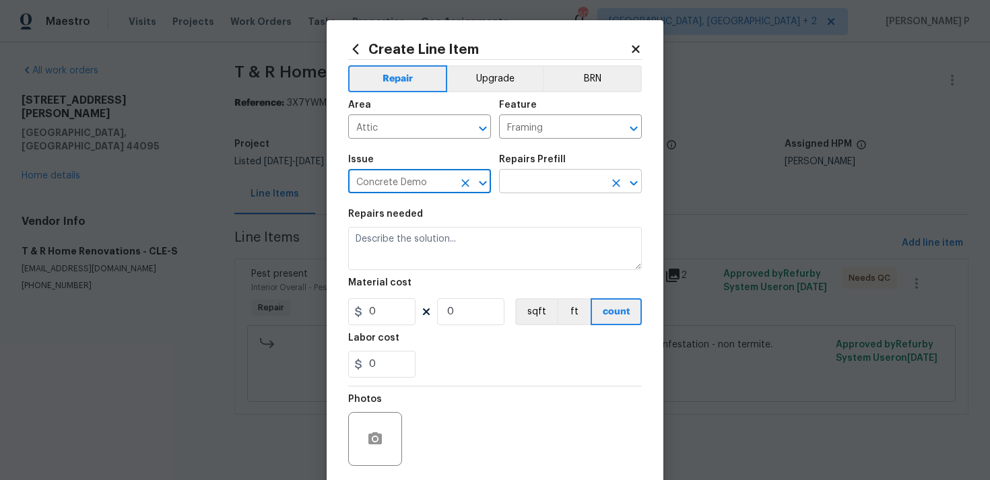
click at [532, 176] on input "text" at bounding box center [551, 182] width 105 height 21
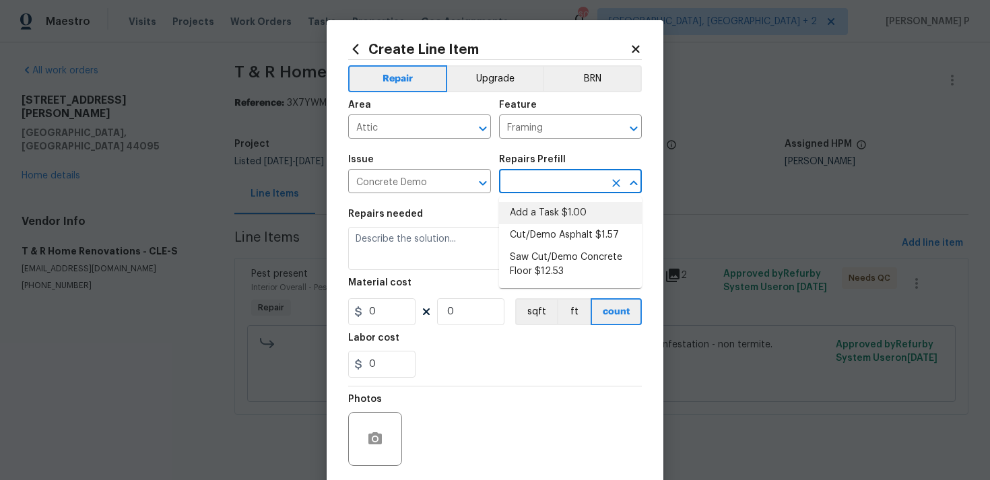
click at [540, 212] on li "Add a Task $1.00" at bounding box center [570, 213] width 143 height 22
type input "Flatwork"
type input "Add a Task $1.00"
type textarea "HPM to detail"
type input "1"
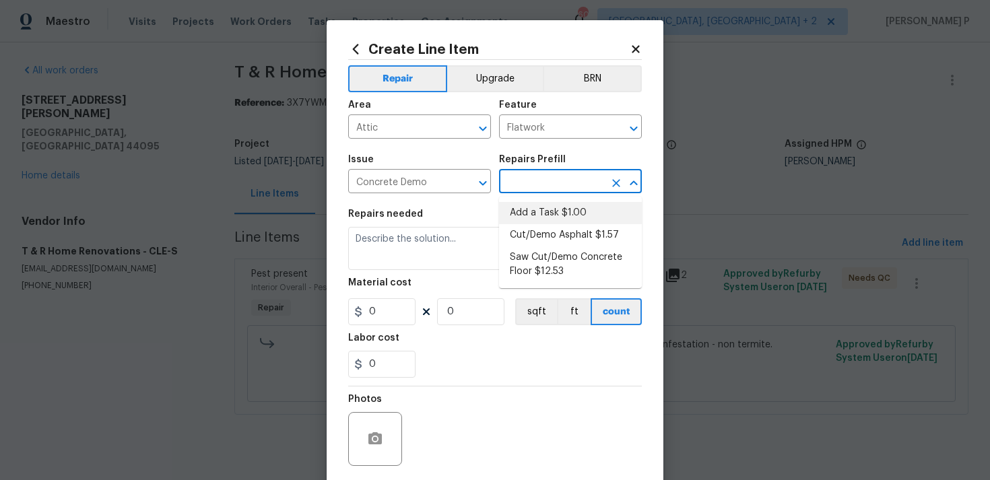
type input "1"
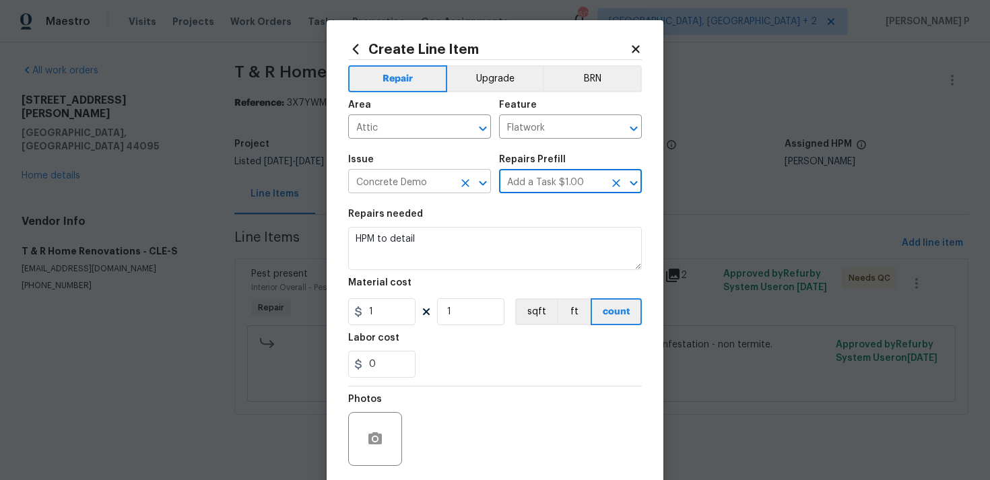
click at [484, 179] on icon "Open" at bounding box center [483, 183] width 16 height 16
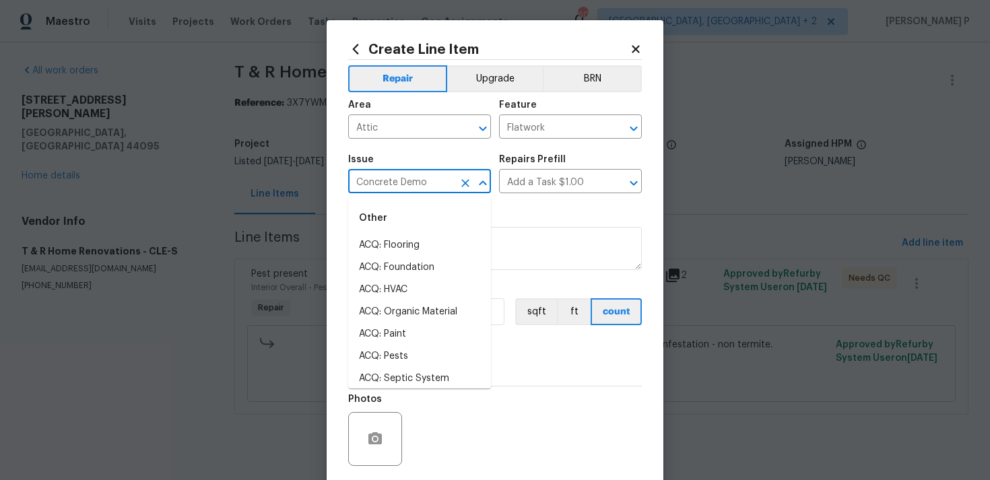
scroll to position [224, 0]
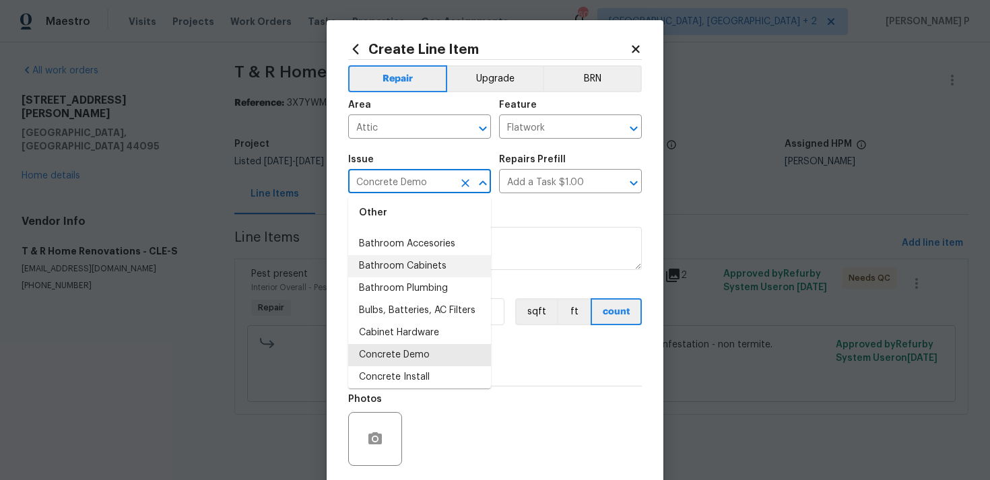
click at [434, 259] on li "Bathroom Cabinets" at bounding box center [419, 266] width 143 height 22
type input "Bathroom Cabinets"
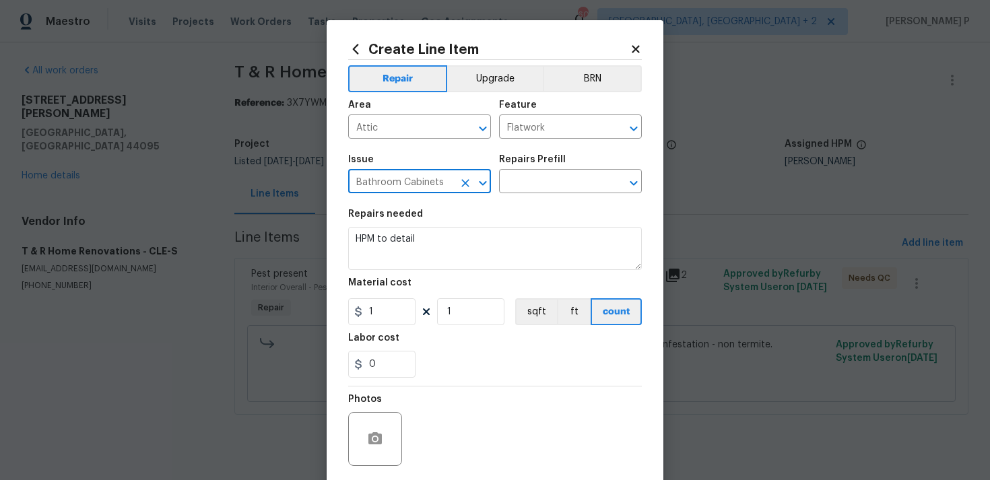
click at [521, 196] on div "Issue Bathroom Cabinets ​ Repairs Prefill ​" at bounding box center [495, 174] width 294 height 55
click at [539, 185] on input "text" at bounding box center [551, 182] width 105 height 21
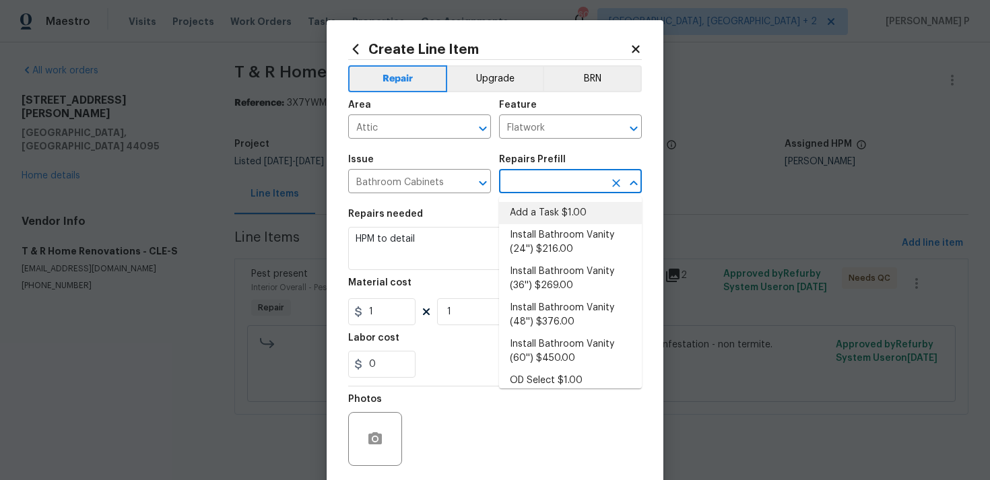
click at [540, 219] on li "Add a Task $1.00" at bounding box center [570, 213] width 143 height 22
type input "Cabinets"
type input "Add a Task $1.00"
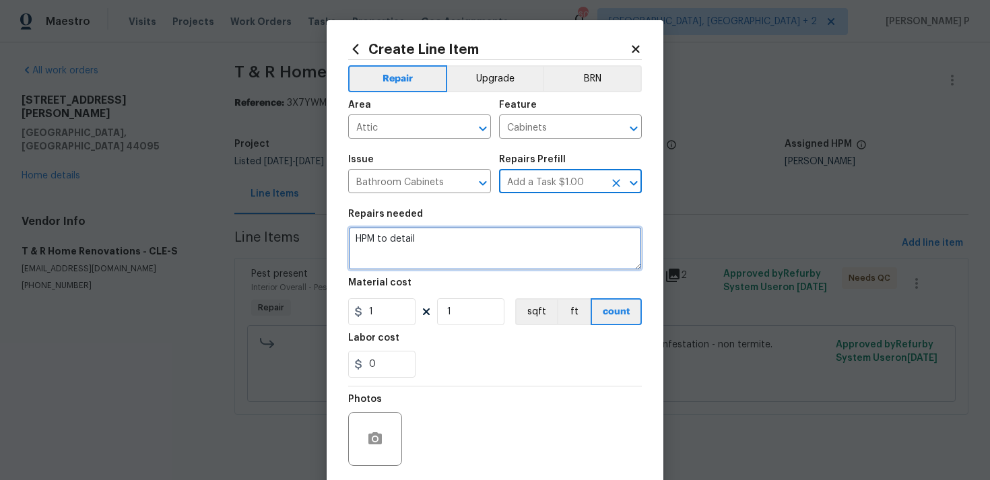
click at [512, 243] on textarea "HPM to detail" at bounding box center [495, 248] width 294 height 43
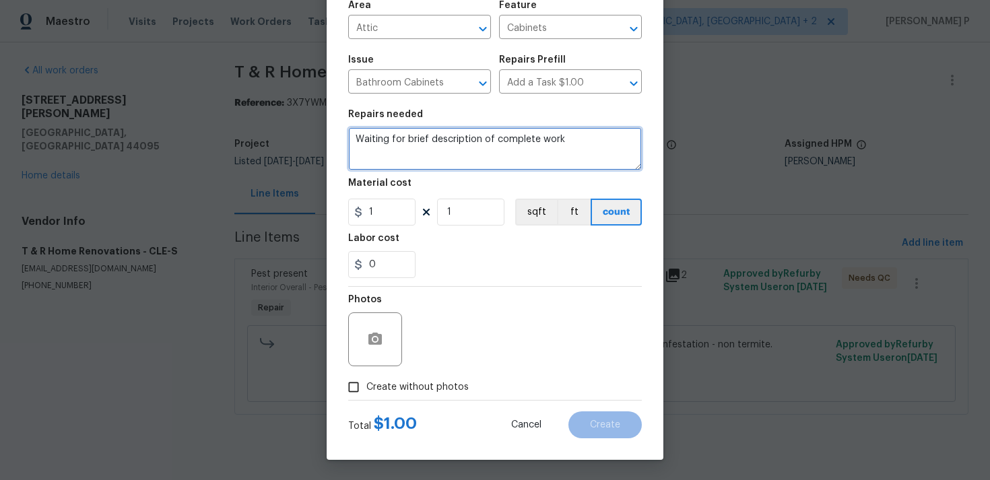
type textarea "Waiting for brief description of complete work"
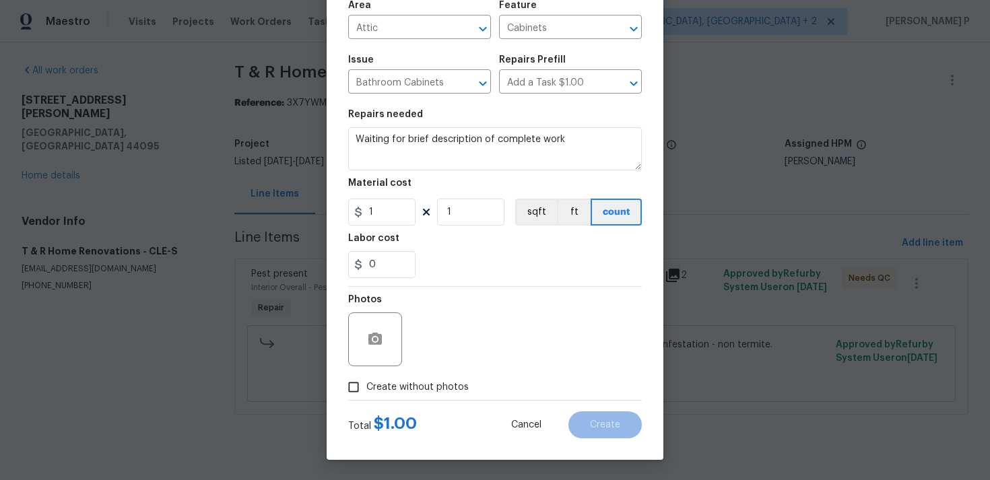
click at [359, 389] on input "Create without photos" at bounding box center [354, 388] width 26 height 26
checkbox input "true"
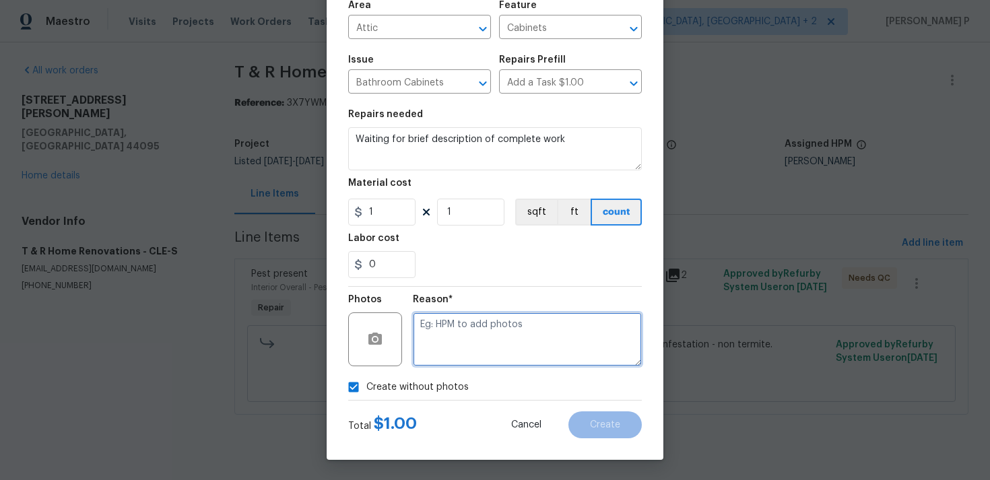
click at [501, 329] on textarea at bounding box center [527, 340] width 229 height 54
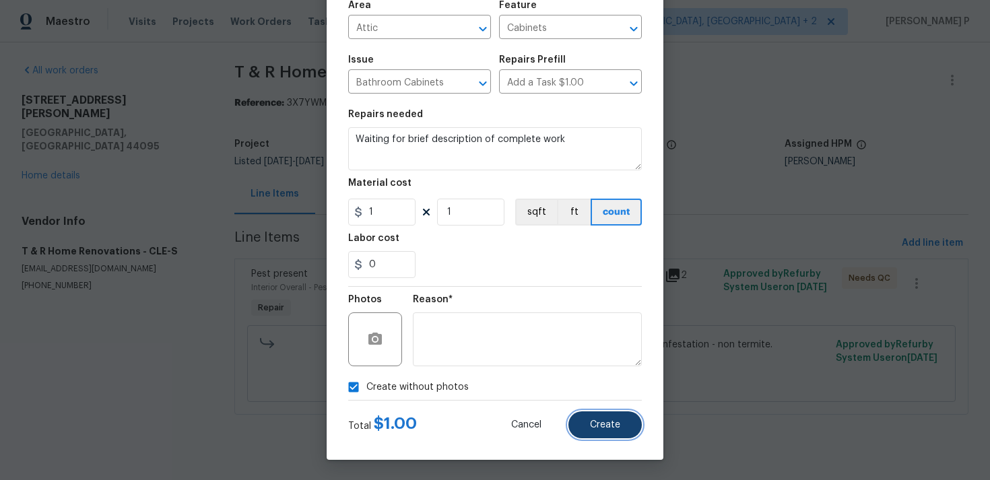
click at [618, 416] on button "Create" at bounding box center [605, 425] width 73 height 27
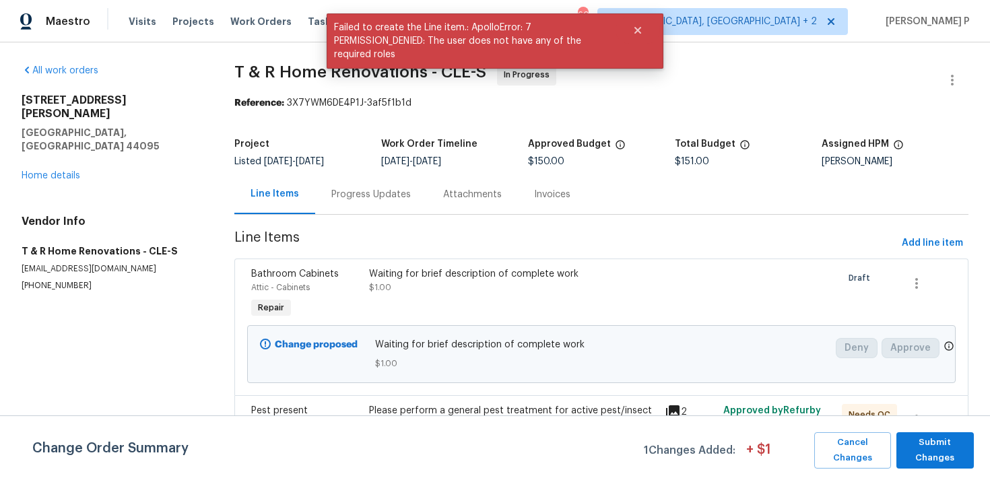
click at [394, 208] on div "Progress Updates" at bounding box center [371, 194] width 112 height 40
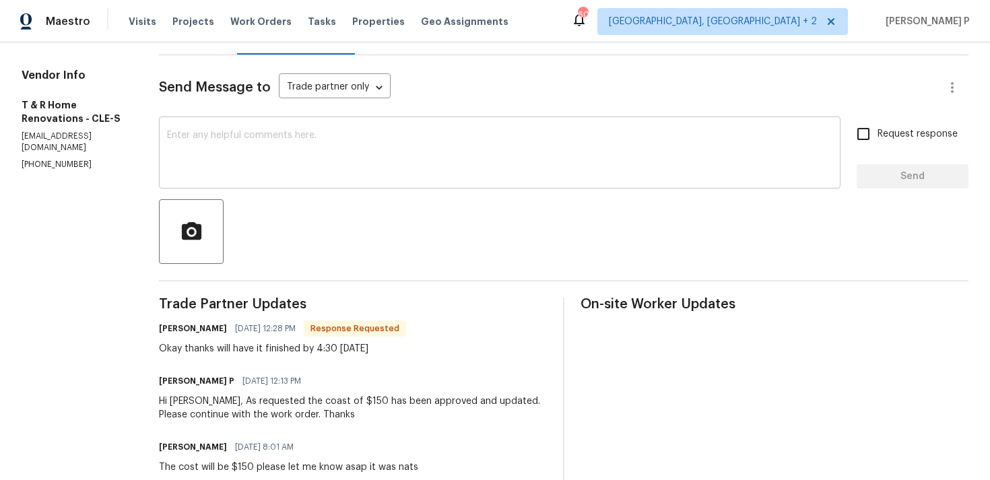
scroll to position [99, 0]
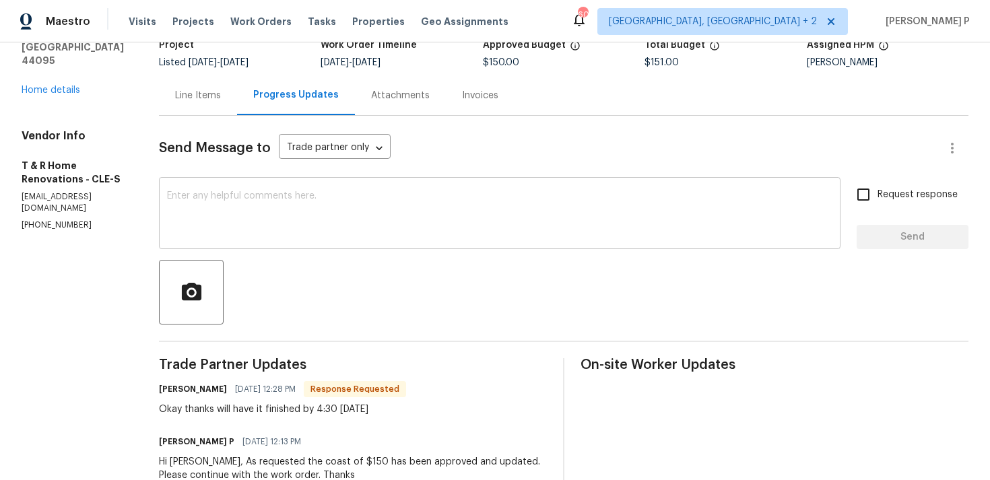
click at [278, 212] on textarea at bounding box center [500, 214] width 666 height 47
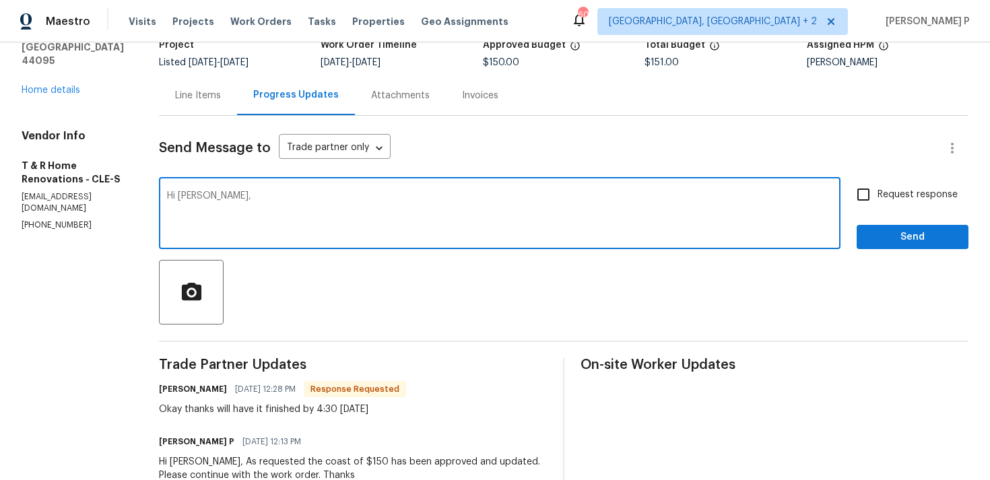
paste textarea "Could you please provide a brief description of the completed work so we can pr…"
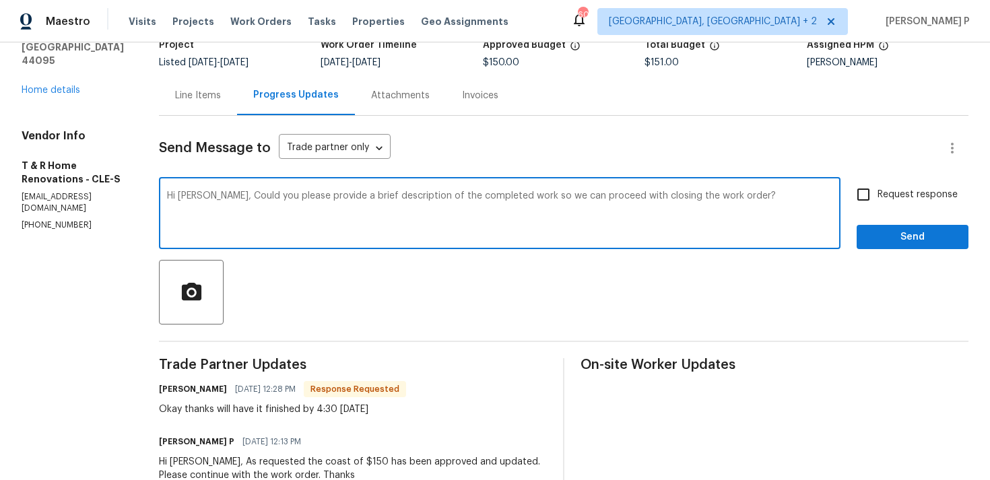
type textarea "Hi Tena, Could you please provide a brief description of the completed work so …"
click at [872, 194] on input "Request response" at bounding box center [863, 195] width 28 height 28
checkbox input "true"
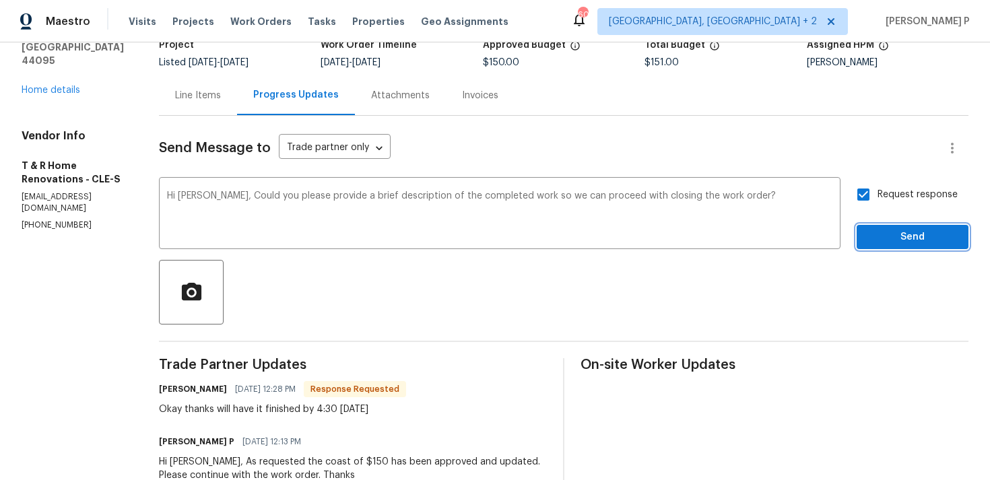
click at [880, 229] on span "Send" at bounding box center [913, 237] width 90 height 17
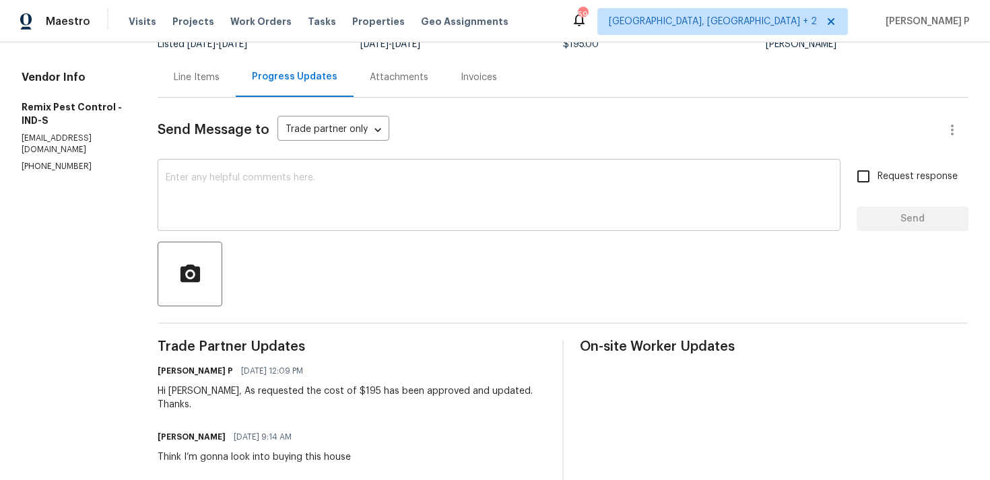
scroll to position [98, 0]
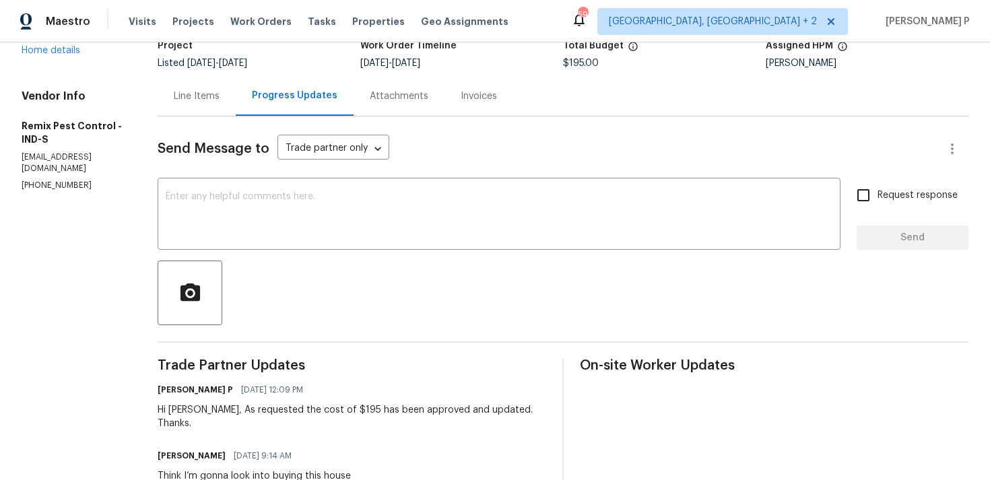
click at [193, 101] on div "Line Items" at bounding box center [197, 96] width 46 height 13
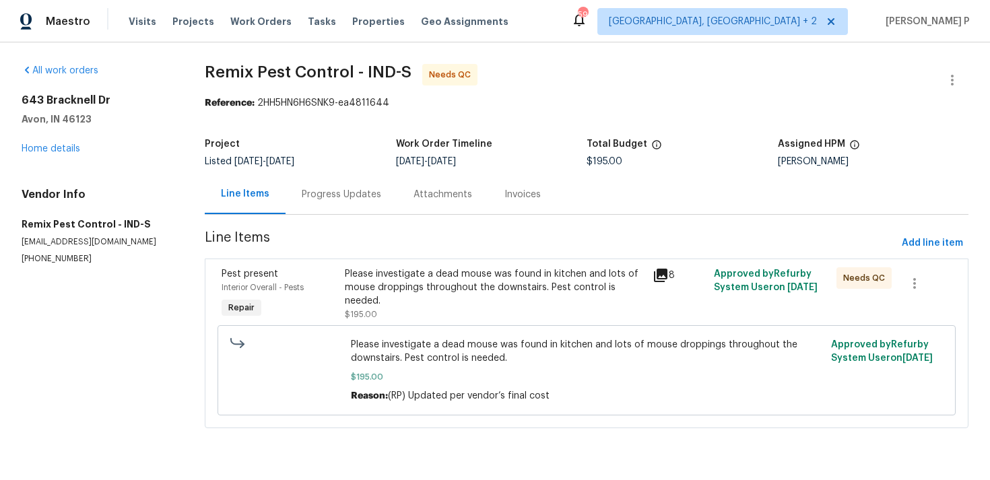
click at [405, 283] on div "Please investigate a dead mouse was found in kitchen and lots of mouse dropping…" at bounding box center [494, 287] width 299 height 40
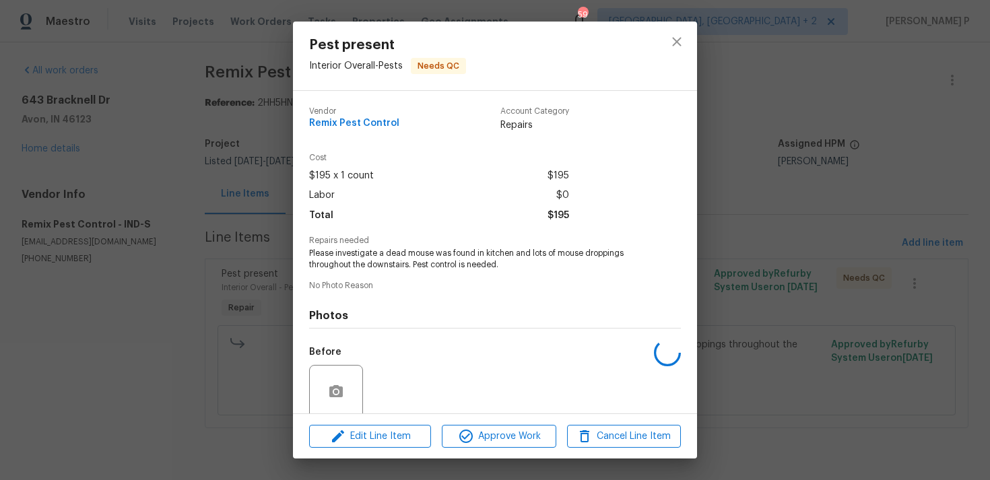
scroll to position [106, 0]
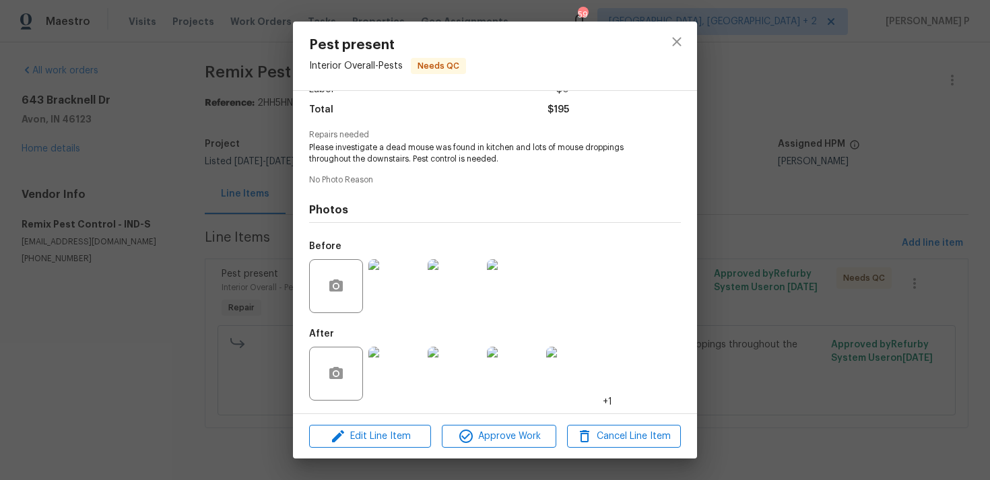
click at [385, 368] on img at bounding box center [395, 374] width 54 height 54
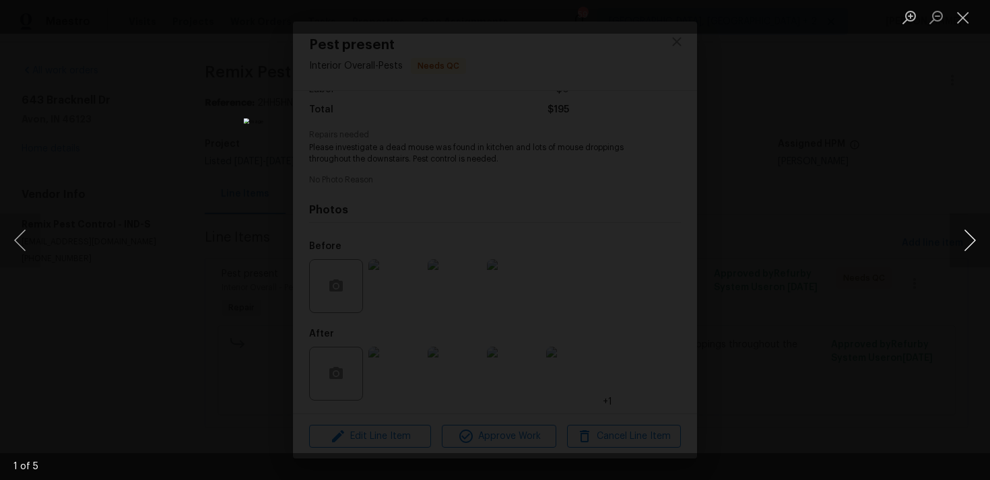
click at [964, 243] on button "Next image" at bounding box center [970, 241] width 40 height 54
click at [964, 23] on button "Close lightbox" at bounding box center [963, 17] width 27 height 24
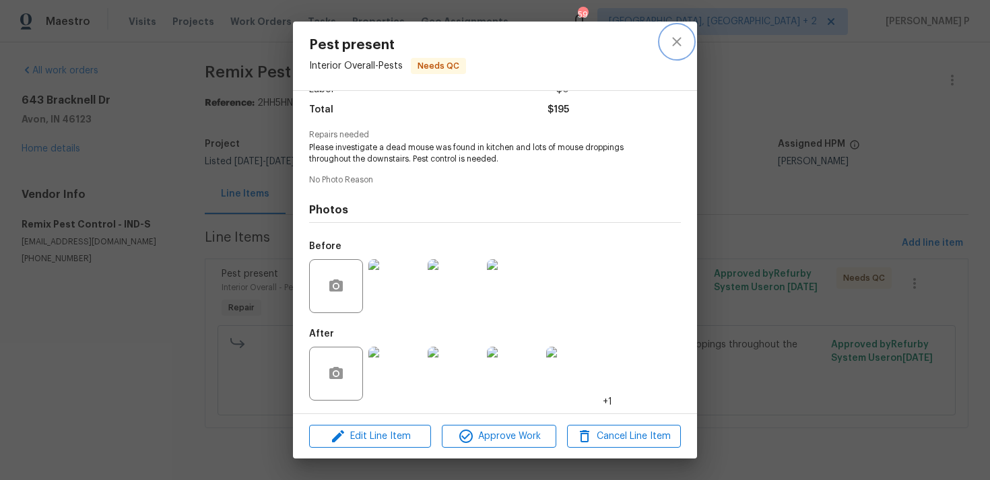
click at [679, 28] on button "close" at bounding box center [677, 42] width 32 height 32
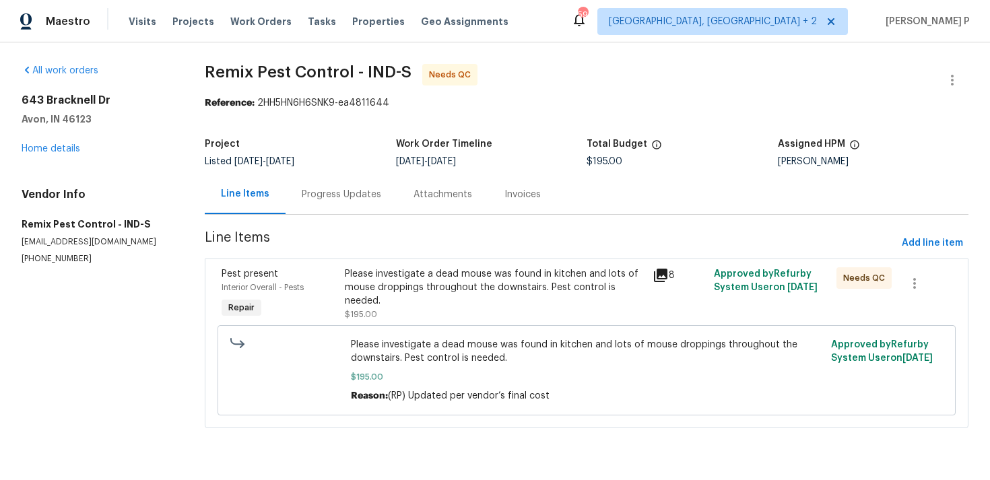
click at [342, 199] on div "Progress Updates" at bounding box center [341, 194] width 79 height 13
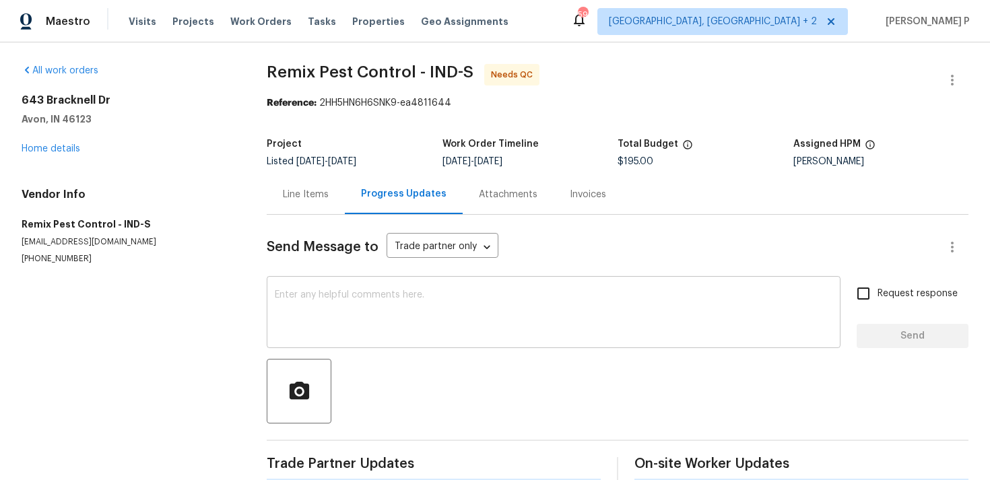
click at [367, 301] on textarea at bounding box center [554, 313] width 558 height 47
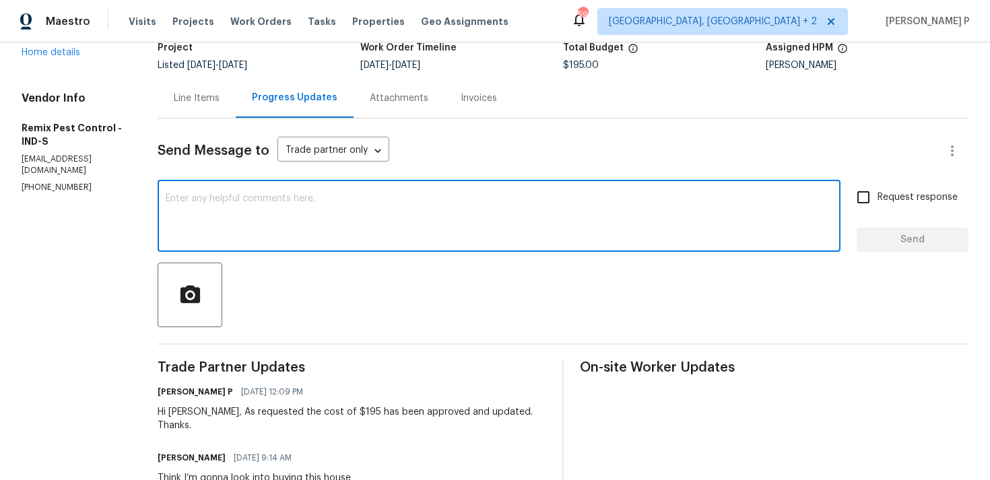
scroll to position [181, 0]
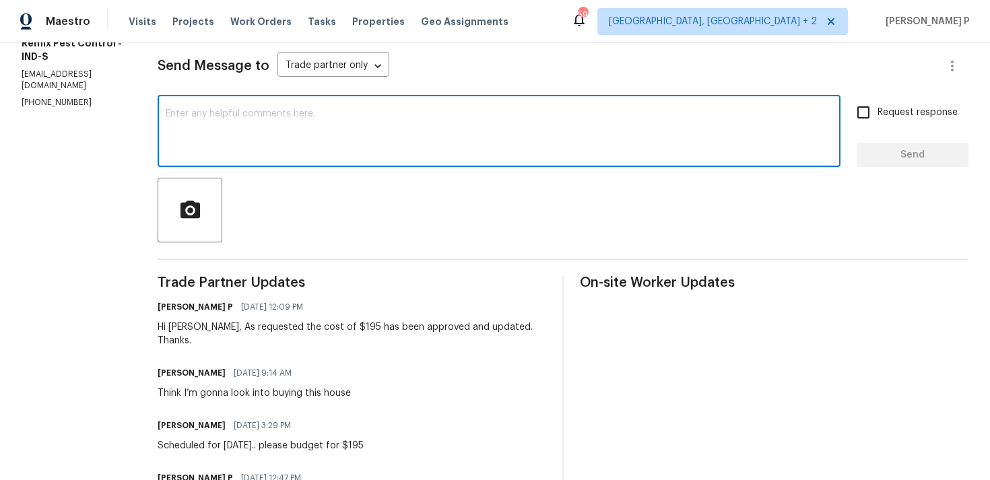
click at [352, 129] on textarea at bounding box center [499, 132] width 667 height 47
paste textarea "Could you please provide a brief description of the completed work so we can pr…"
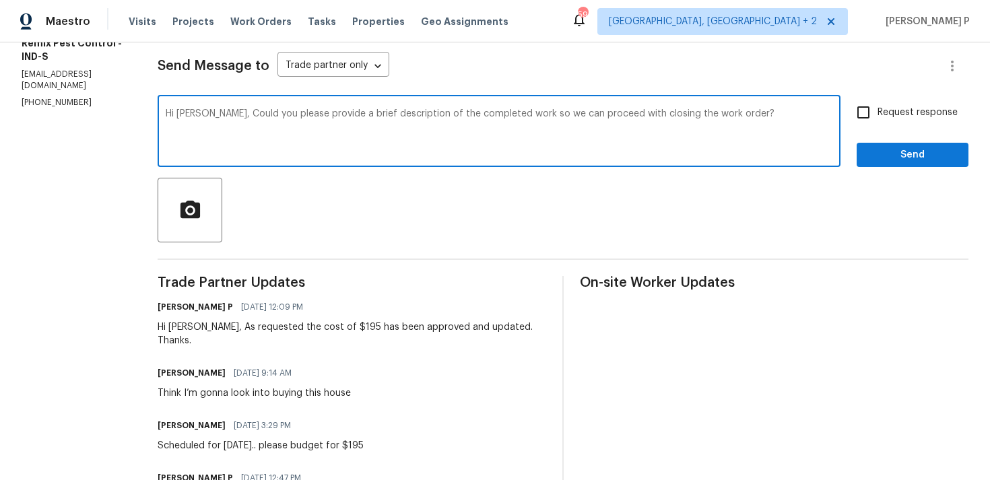
type textarea "Hi Roger, Could you please provide a brief description of the completed work so…"
click at [849, 110] on div "Hi Roger, Could you please provide a brief description of the completed work so…" at bounding box center [563, 132] width 811 height 69
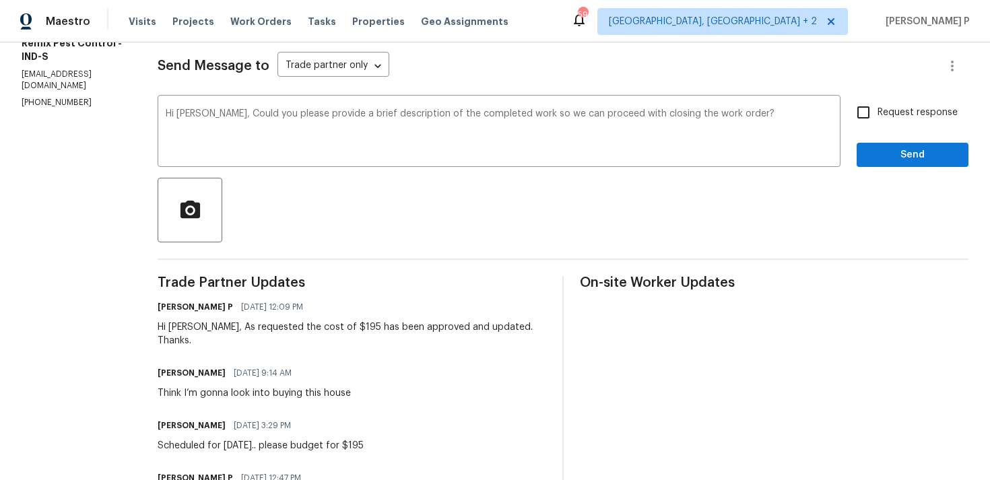
click at [884, 125] on label "Request response" at bounding box center [903, 112] width 108 height 28
click at [878, 125] on input "Request response" at bounding box center [863, 112] width 28 height 28
checkbox input "true"
click at [882, 157] on span "Send" at bounding box center [913, 155] width 90 height 17
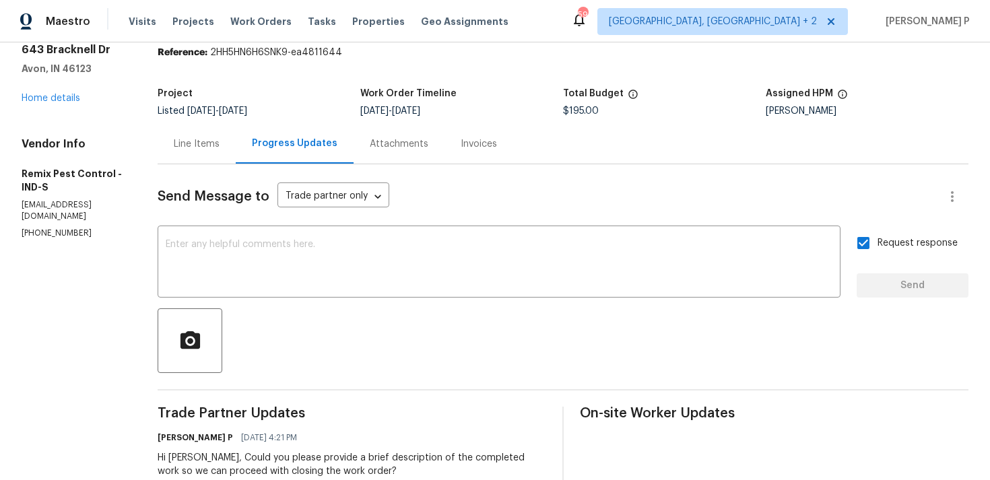
scroll to position [0, 0]
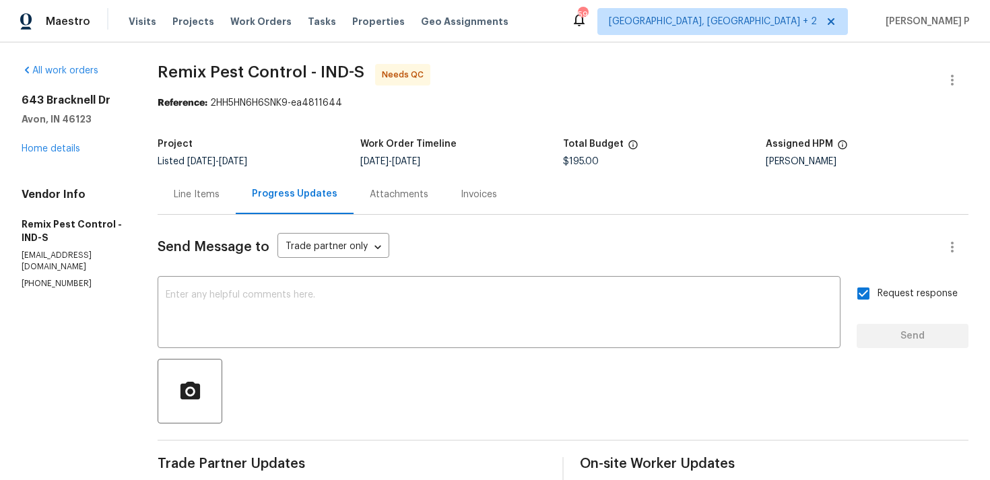
click at [210, 183] on div "Line Items" at bounding box center [197, 194] width 78 height 40
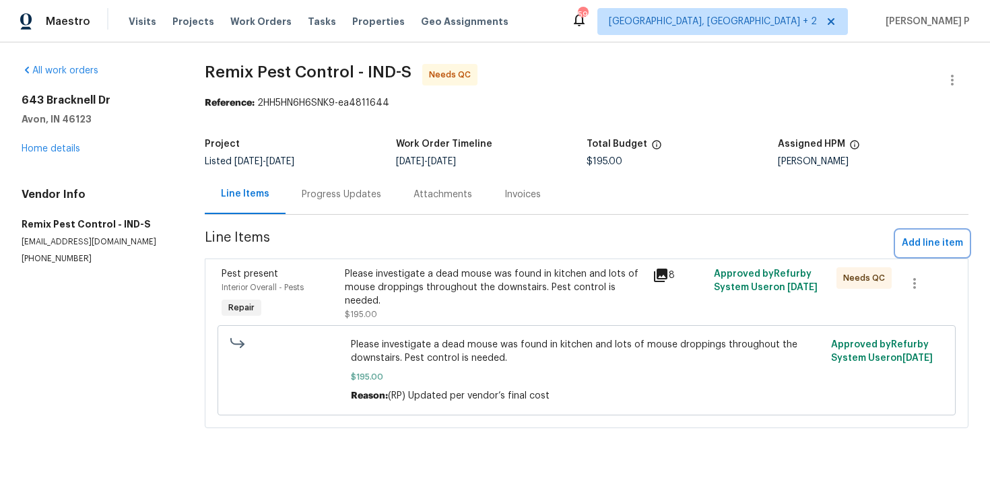
click at [937, 231] on button "Add line item" at bounding box center [933, 243] width 72 height 25
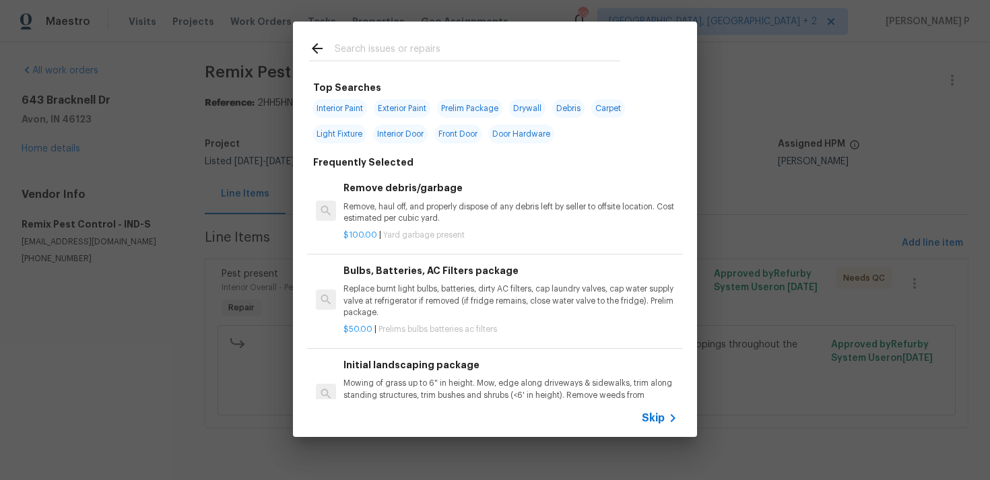
click at [655, 425] on div "Skip" at bounding box center [661, 418] width 39 height 16
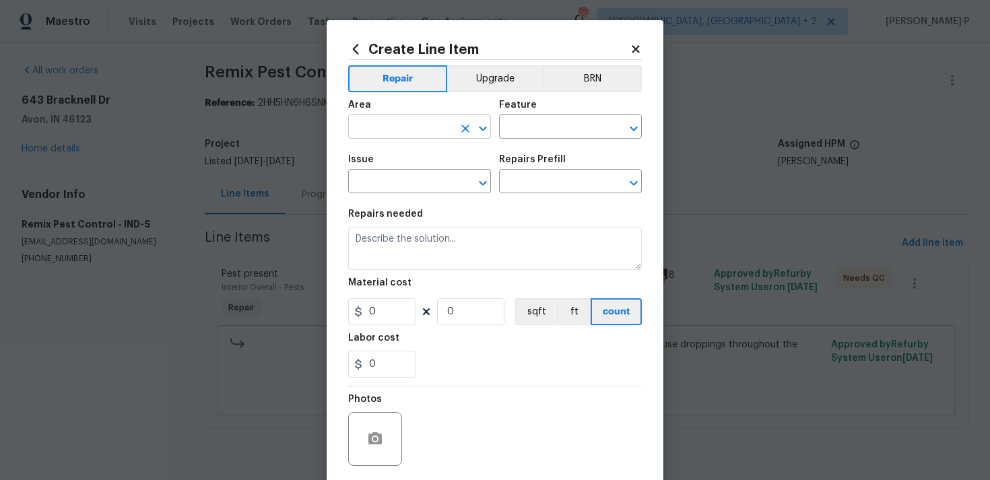
click at [445, 131] on input "text" at bounding box center [400, 128] width 105 height 21
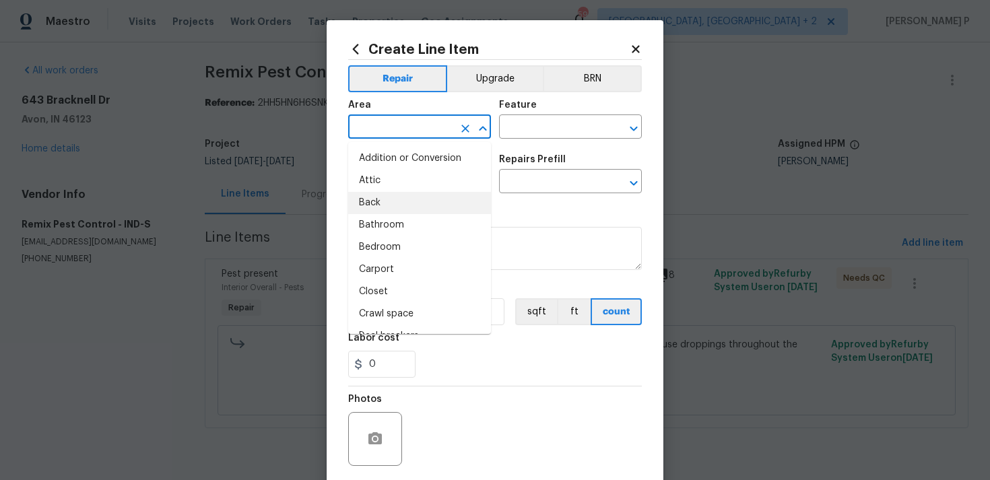
click at [431, 212] on li "Back" at bounding box center [419, 203] width 143 height 22
type input "Back"
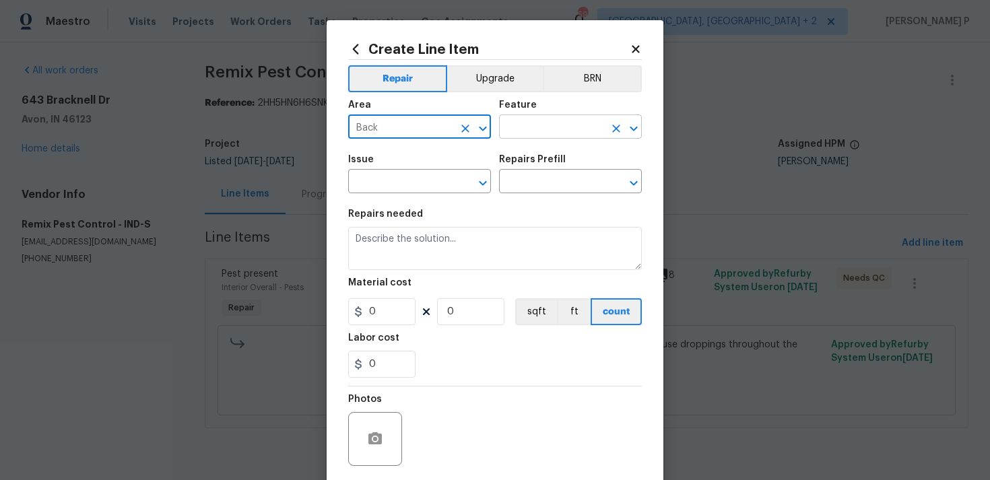
click at [527, 136] on input "text" at bounding box center [551, 128] width 105 height 21
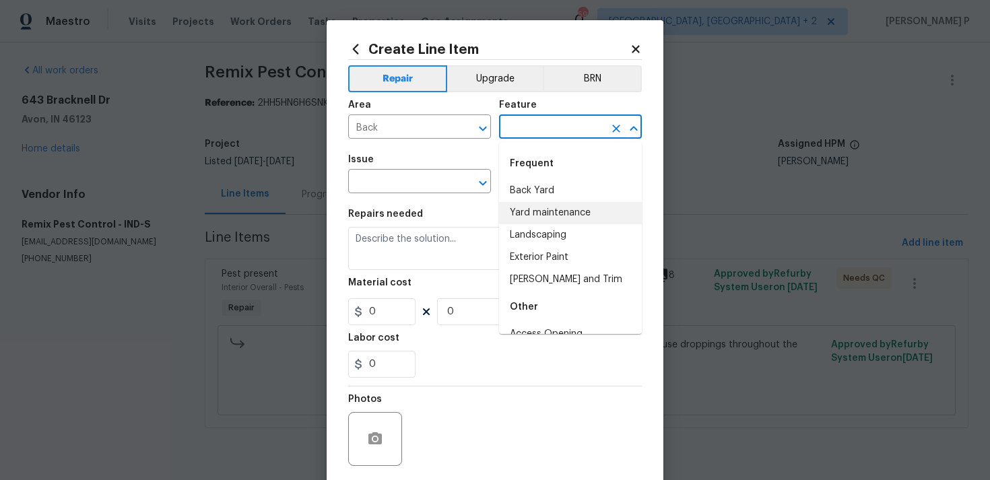
click at [530, 195] on li "Back Yard" at bounding box center [570, 191] width 143 height 22
type input "Back Yard"
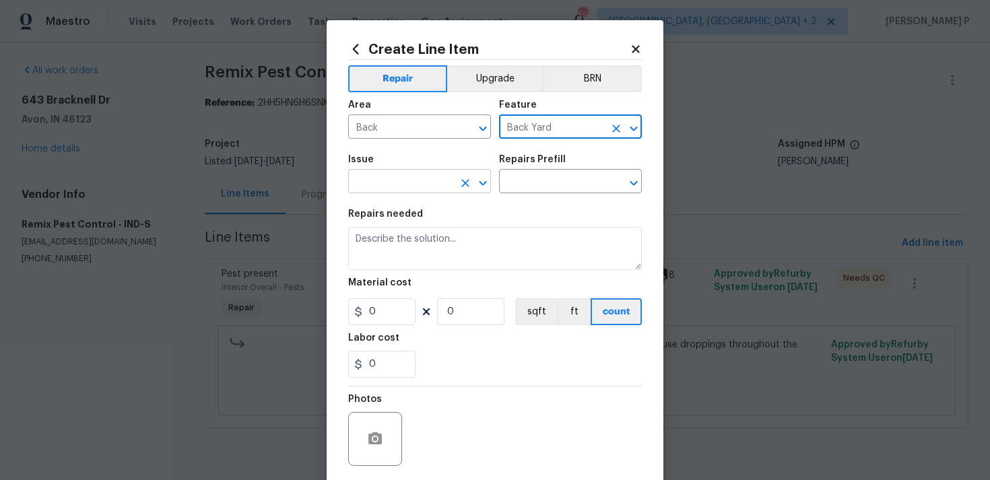
click at [442, 177] on input "text" at bounding box center [400, 182] width 105 height 21
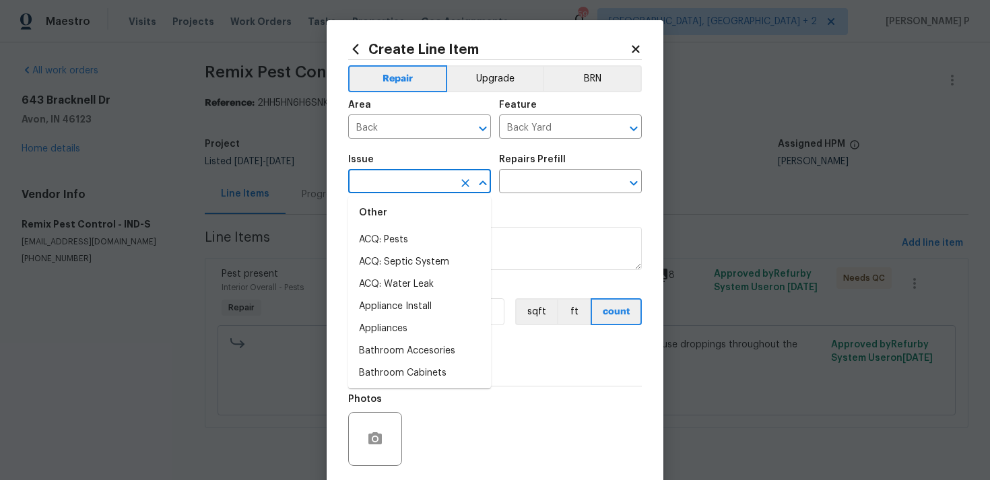
scroll to position [222, 0]
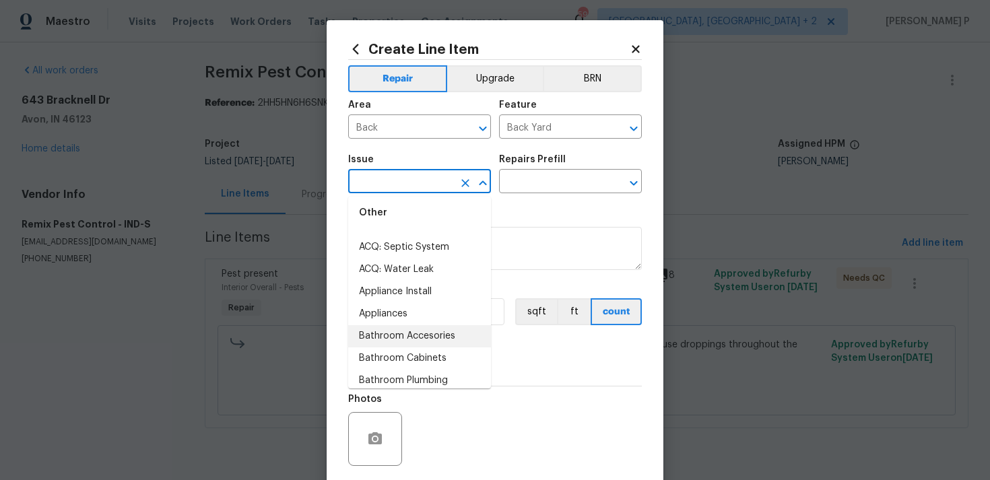
click at [432, 334] on li "Bathroom Accesories" at bounding box center [419, 336] width 143 height 22
type input "Bathroom Accesories"
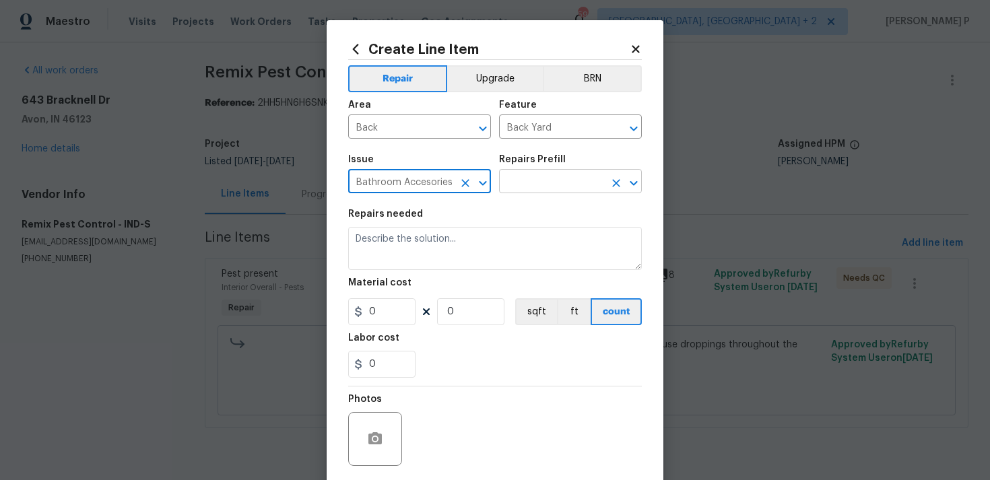
click at [534, 184] on input "text" at bounding box center [551, 182] width 105 height 21
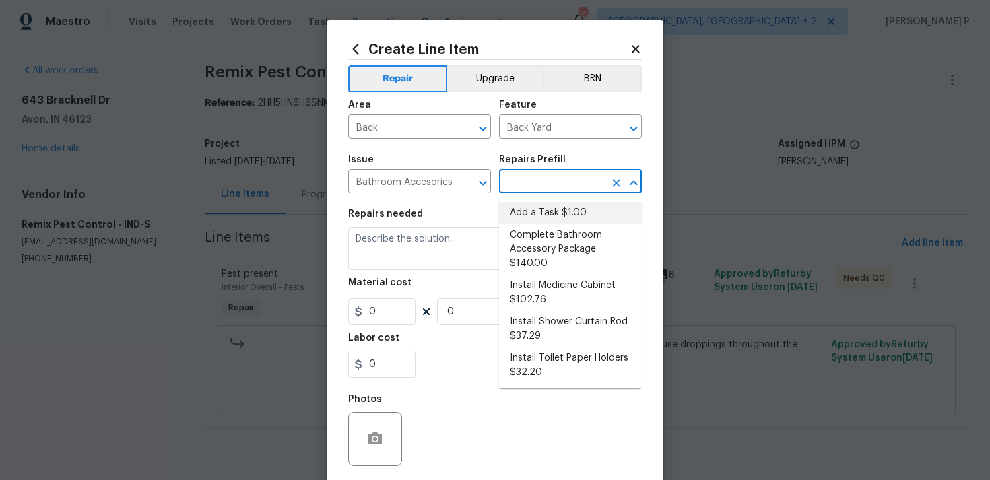
click at [534, 212] on li "Add a Task $1.00" at bounding box center [570, 213] width 143 height 22
type input "Interior Trim"
type input "Add a Task $1.00"
type textarea "HPM to detail"
type input "1"
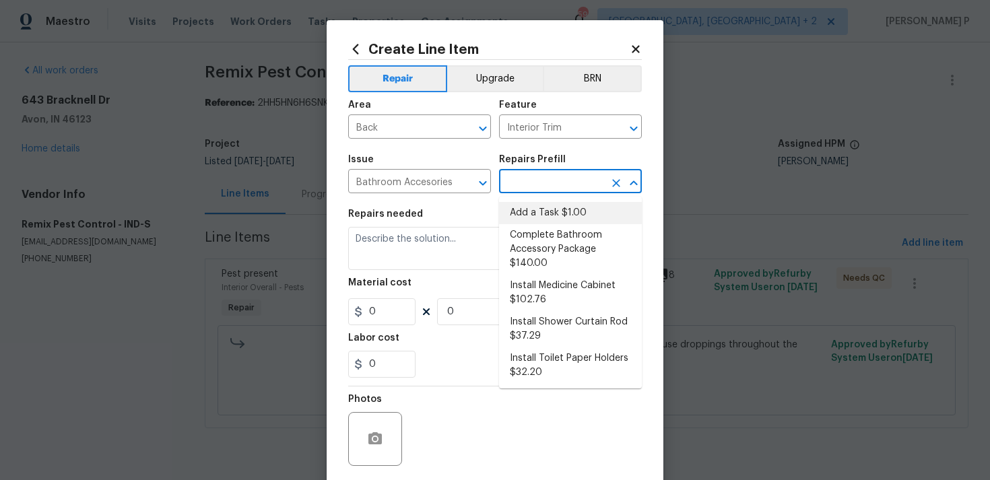
type input "1"
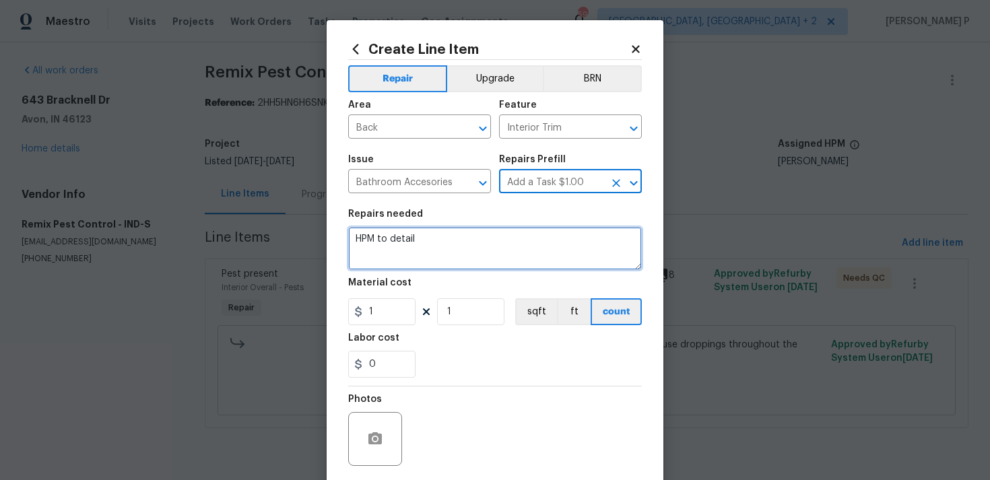
click at [484, 238] on textarea "HPM to detail" at bounding box center [495, 248] width 294 height 43
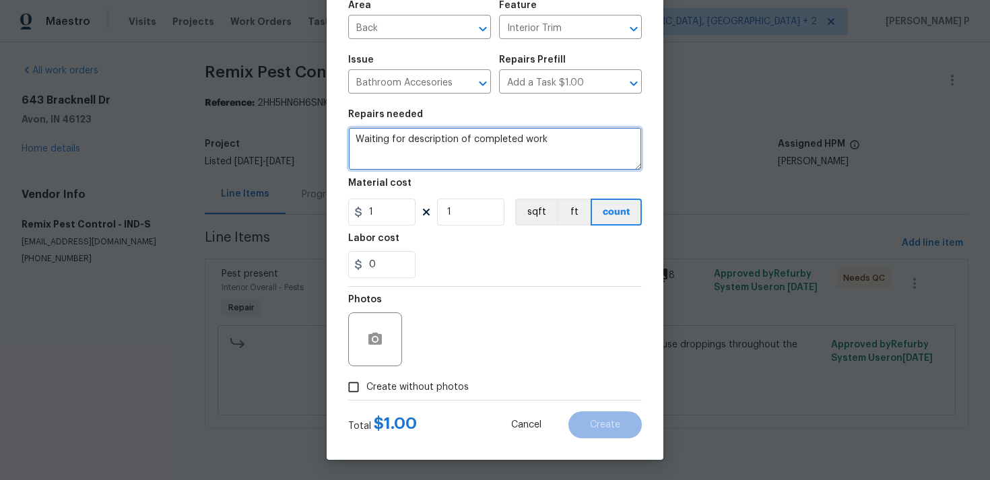
type textarea "Waiting for description of completed work"
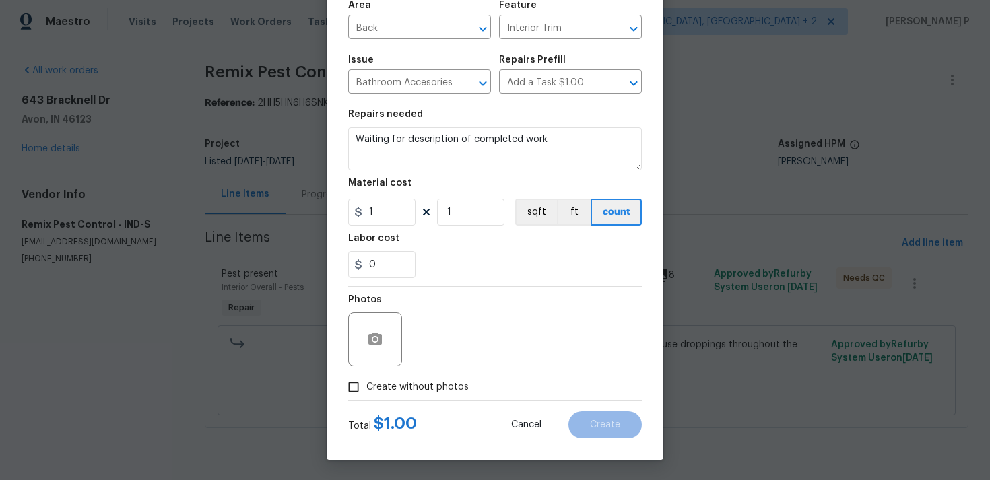
click at [349, 398] on input "Create without photos" at bounding box center [354, 388] width 26 height 26
checkbox input "true"
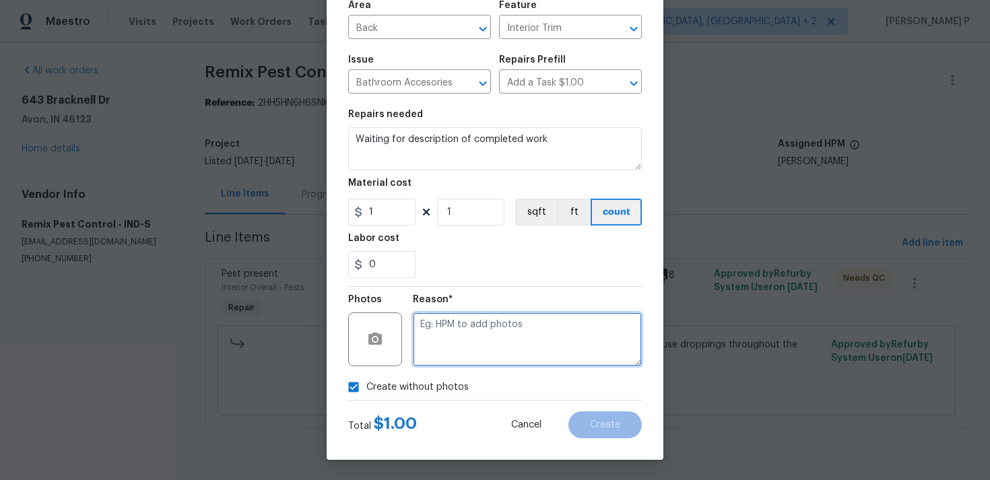
click at [460, 344] on textarea at bounding box center [527, 340] width 229 height 54
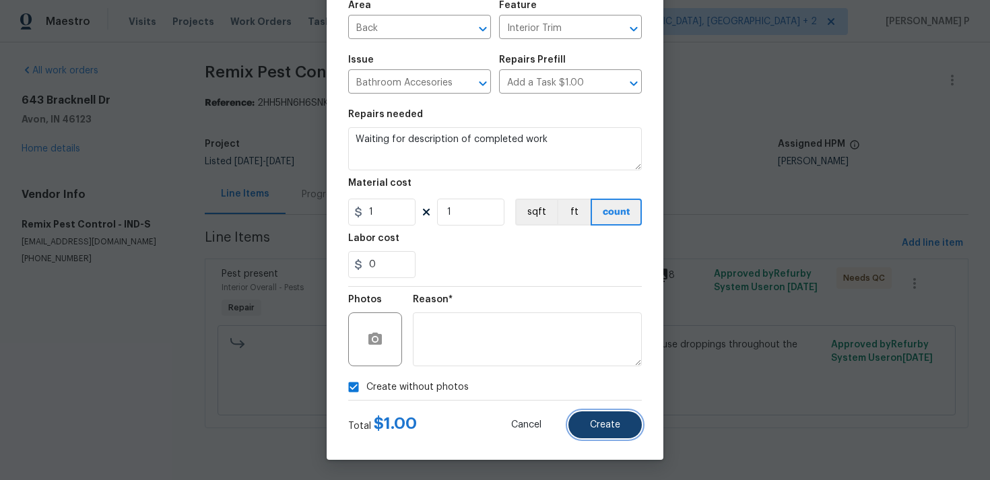
click at [634, 416] on button "Create" at bounding box center [605, 425] width 73 height 27
type input "0"
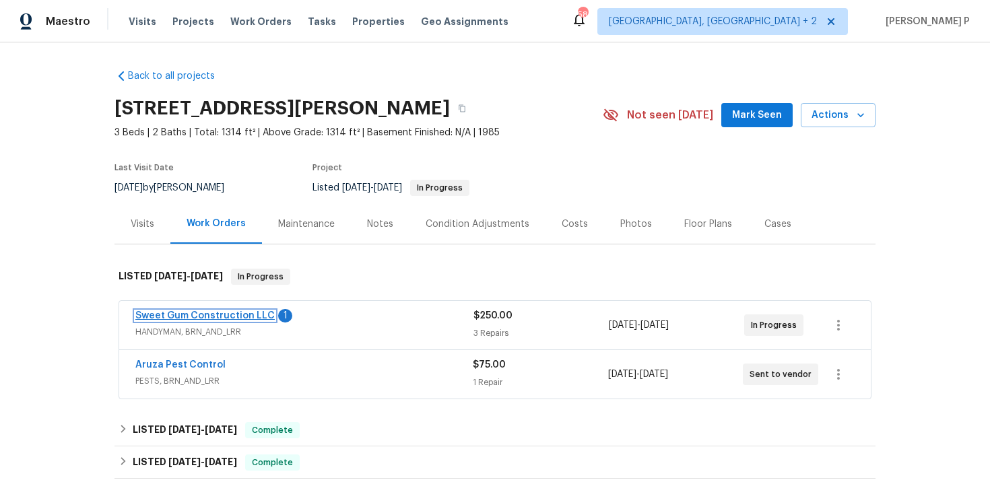
click at [244, 315] on link "Sweet Gum Construction LLC" at bounding box center [204, 315] width 139 height 9
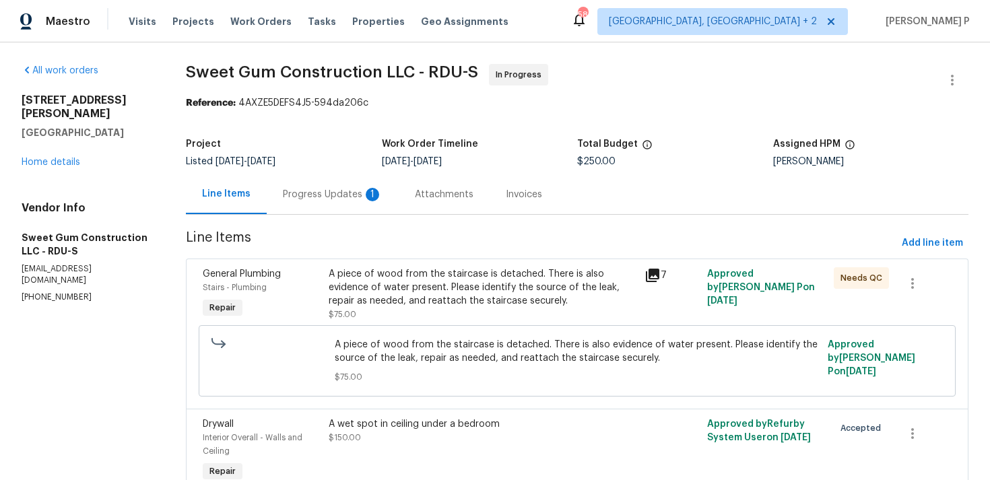
click at [366, 193] on div "1" at bounding box center [372, 194] width 13 height 13
